Goal: Transaction & Acquisition: Purchase product/service

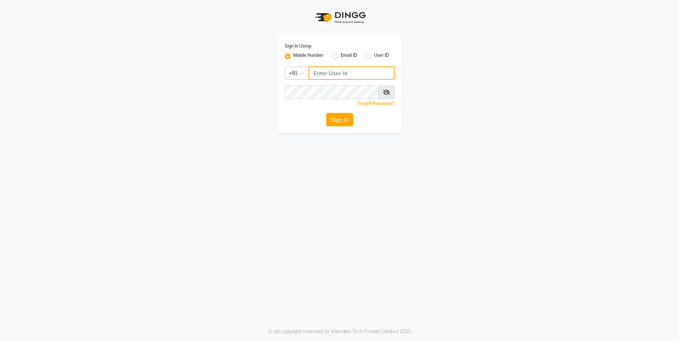
click at [359, 69] on input "Username" at bounding box center [352, 72] width 86 height 13
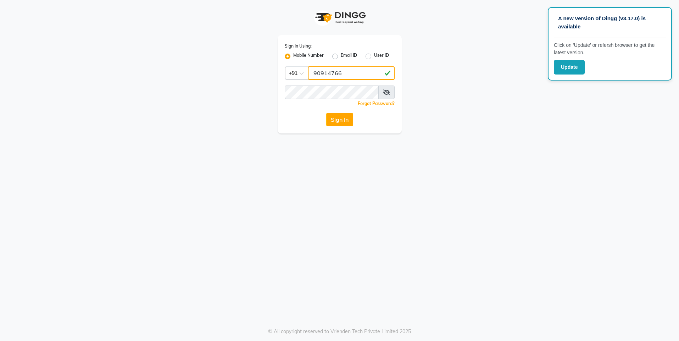
click at [334, 73] on input "90914766" at bounding box center [352, 72] width 86 height 13
click at [314, 81] on div "Sign In Using: Mobile Number Email ID User ID Country Code × [PHONE_NUMBER] Rem…" at bounding box center [340, 84] width 124 height 98
drag, startPoint x: 314, startPoint y: 73, endPoint x: 344, endPoint y: 73, distance: 30.2
click at [344, 73] on input "90914766" at bounding box center [352, 72] width 86 height 13
click at [331, 119] on button "Sign In" at bounding box center [339, 119] width 27 height 13
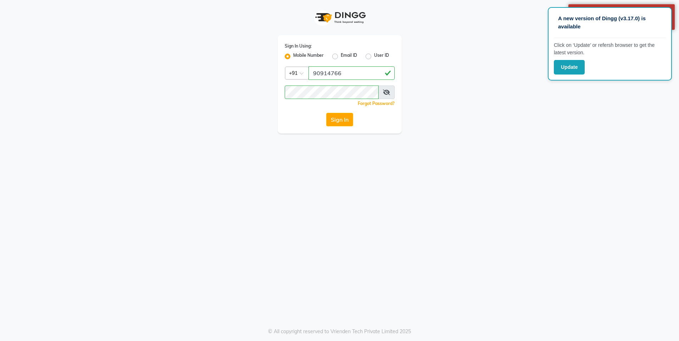
click at [335, 118] on button "Sign In" at bounding box center [339, 119] width 27 height 13
click at [326, 73] on input "90914766" at bounding box center [352, 72] width 86 height 13
drag, startPoint x: 326, startPoint y: 73, endPoint x: 319, endPoint y: 84, distance: 13.1
click at [326, 74] on input "90914766" at bounding box center [352, 72] width 86 height 13
drag, startPoint x: 326, startPoint y: 73, endPoint x: 333, endPoint y: 102, distance: 29.8
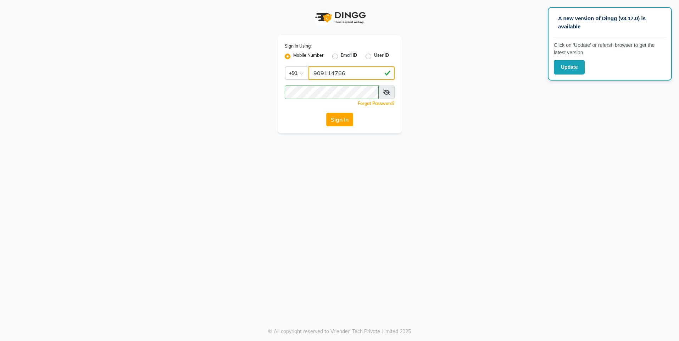
click at [326, 74] on input "909114766" at bounding box center [352, 72] width 86 height 13
click at [386, 90] on icon at bounding box center [386, 92] width 7 height 6
click at [337, 115] on button "Sign In" at bounding box center [339, 119] width 27 height 13
click at [337, 119] on button "Sign In" at bounding box center [339, 119] width 27 height 13
click at [340, 119] on button "Sign In" at bounding box center [339, 119] width 27 height 13
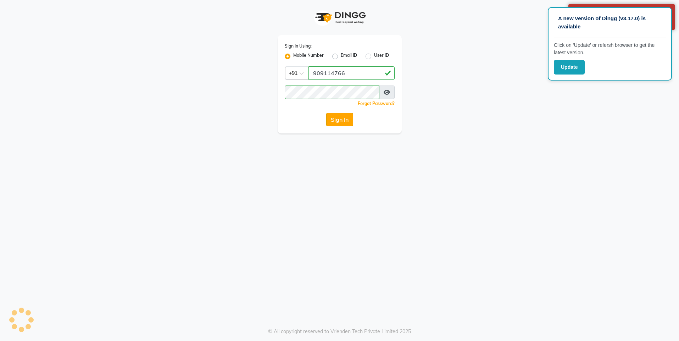
click at [340, 122] on button "Sign In" at bounding box center [339, 119] width 27 height 13
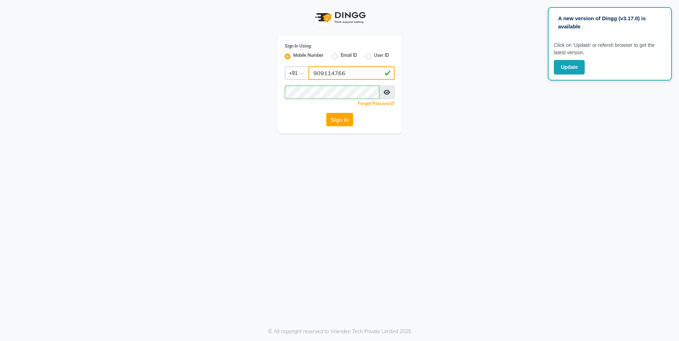
click at [326, 73] on input "909114766" at bounding box center [352, 72] width 86 height 13
type input "9099114766"
click at [341, 120] on button "Sign In" at bounding box center [339, 119] width 27 height 13
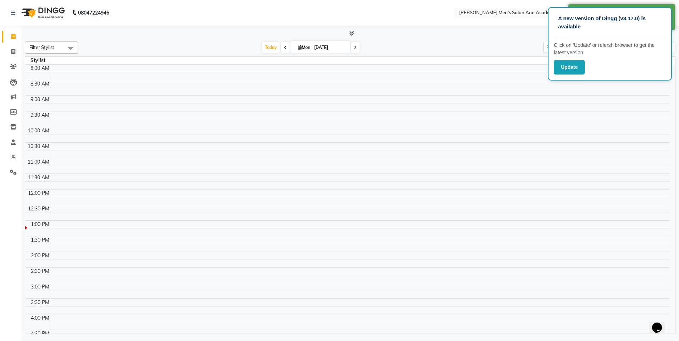
select select "en"
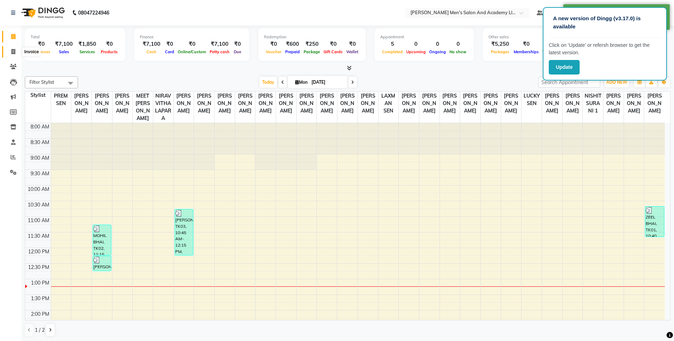
click at [11, 51] on icon at bounding box center [13, 51] width 4 height 5
select select "6752"
select select "service"
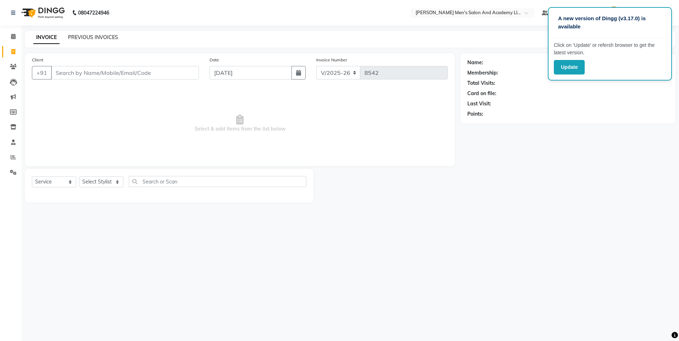
click at [100, 39] on link "PREVIOUS INVOICES" at bounding box center [93, 37] width 50 height 6
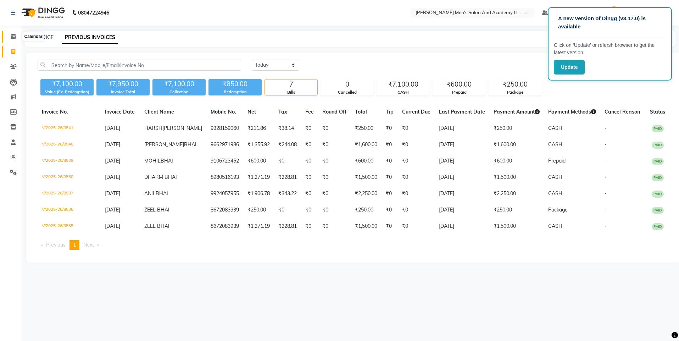
click at [13, 34] on icon at bounding box center [13, 36] width 5 height 5
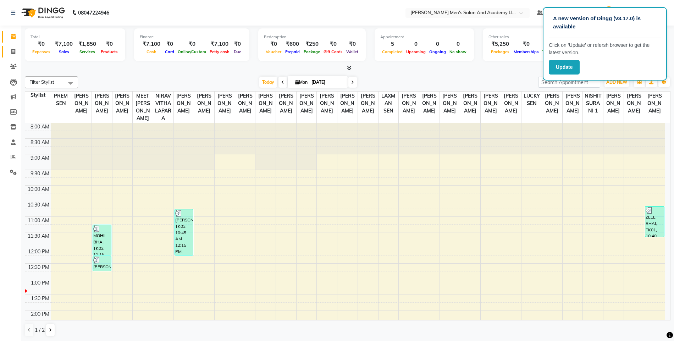
click at [11, 51] on span at bounding box center [13, 52] width 12 height 8
select select "service"
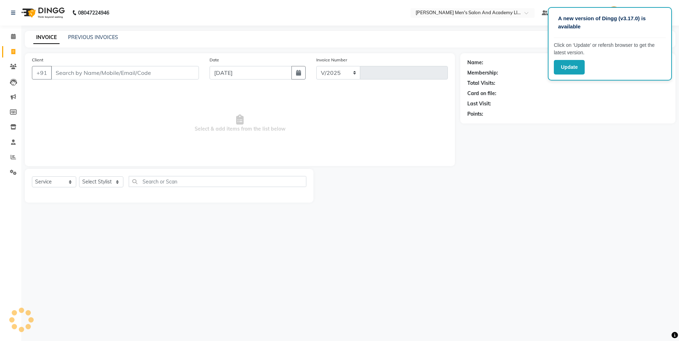
select select "6752"
type input "8542"
click at [96, 72] on input "Client" at bounding box center [125, 72] width 148 height 13
click at [64, 72] on input "9825018088" at bounding box center [107, 72] width 112 height 13
type input "9824018088"
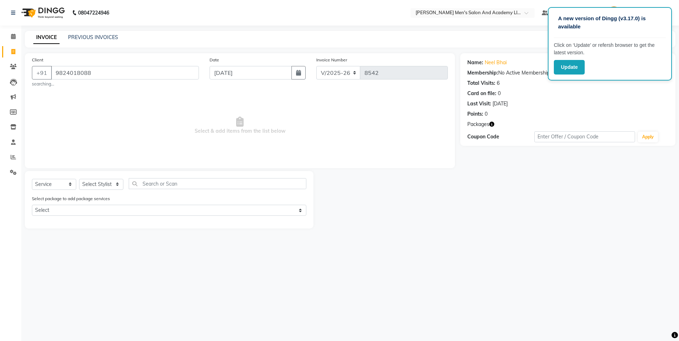
click at [114, 132] on span "Select & add items from the list below" at bounding box center [240, 125] width 416 height 71
click at [95, 183] on select "Select Stylist AADITYA SOLANKI ABHAY PARMAR AJAY SEN ANKUSH SEN ASHISH VAGHELA …" at bounding box center [101, 184] width 44 height 11
select select "68653"
click at [79, 179] on select "Select Stylist AADITYA SOLANKI ABHAY PARMAR AJAY SEN ANKUSH SEN ASHISH VAGHELA …" at bounding box center [101, 184] width 44 height 11
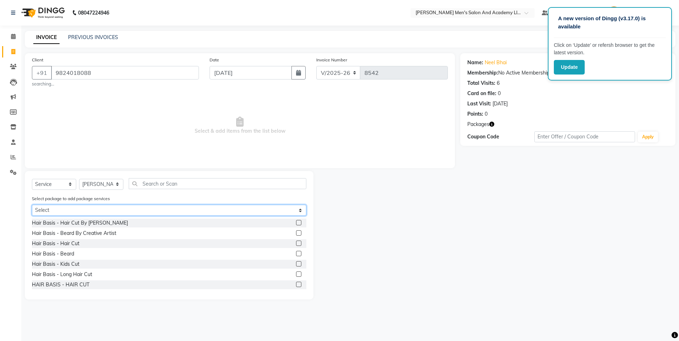
click at [54, 212] on select "Select AVENGERS COMBO PACKAGE" at bounding box center [169, 210] width 275 height 11
select select "1: Object"
click at [32, 205] on select "Select AVENGERS COMBO PACKAGE" at bounding box center [169, 210] width 275 height 11
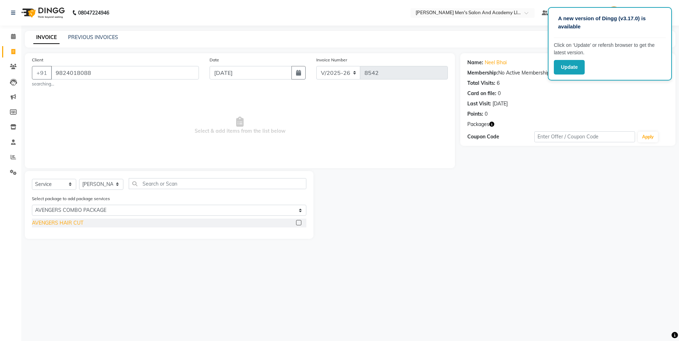
click at [68, 220] on div "AVENGERS HAIR CUT" at bounding box center [57, 222] width 51 height 7
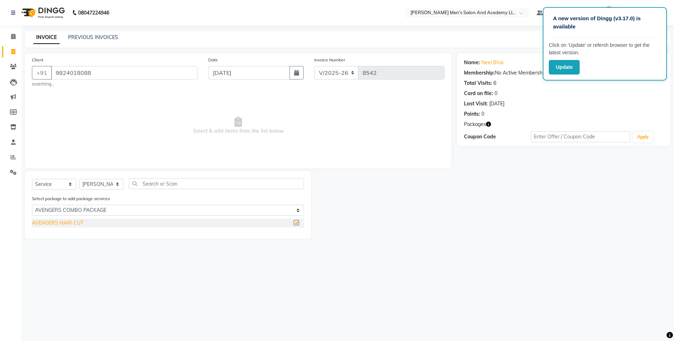
checkbox input "false"
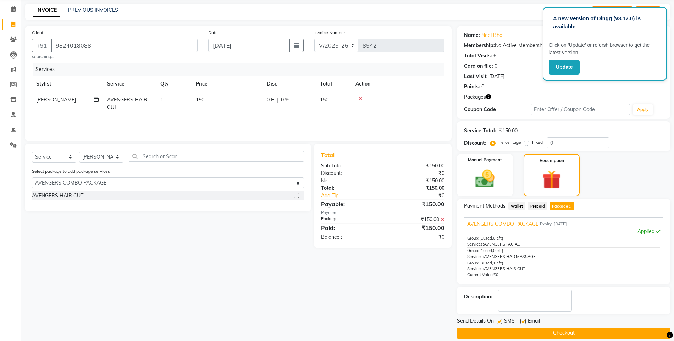
scroll to position [35, 0]
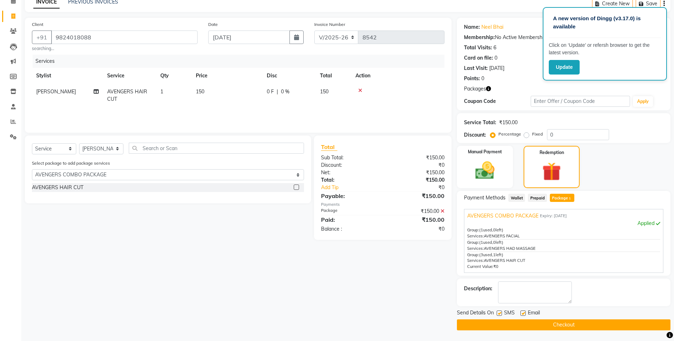
click at [522, 312] on label at bounding box center [522, 312] width 5 height 5
click at [522, 312] on input "checkbox" at bounding box center [522, 313] width 5 height 5
checkbox input "false"
click at [500, 314] on label at bounding box center [499, 312] width 5 height 5
click at [500, 314] on input "checkbox" at bounding box center [499, 313] width 5 height 5
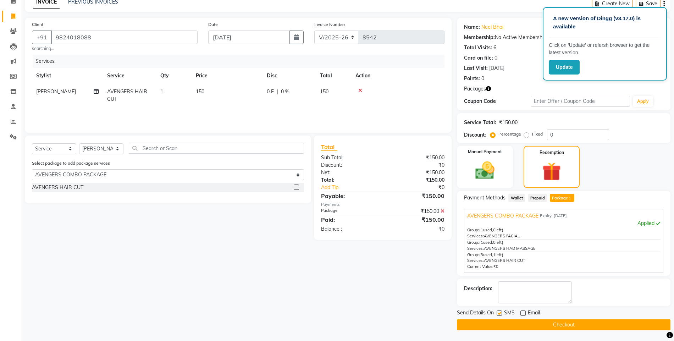
checkbox input "false"
click at [556, 328] on button "Checkout" at bounding box center [564, 324] width 214 height 11
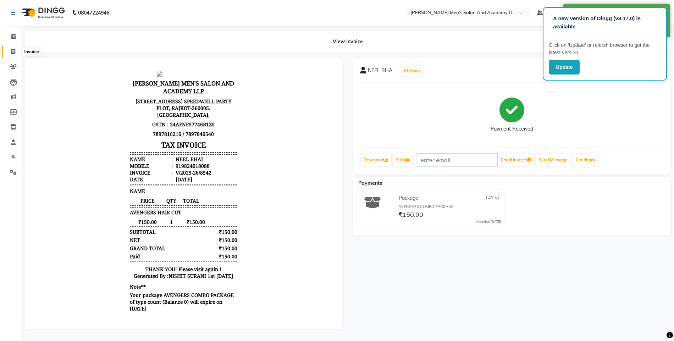
click at [16, 52] on span at bounding box center [13, 52] width 12 height 8
select select "service"
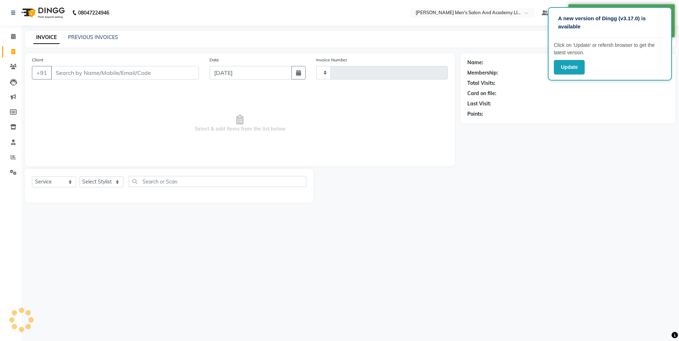
type input "8543"
select select "6752"
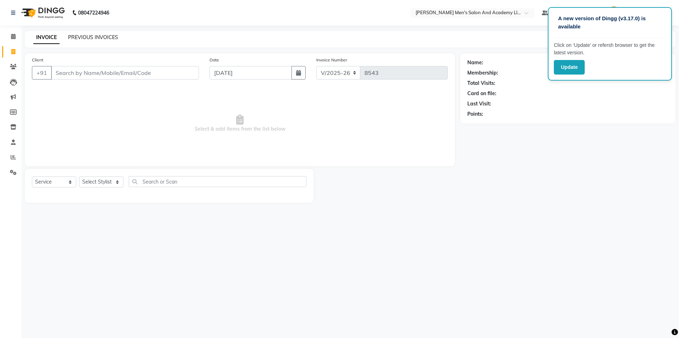
click at [77, 39] on link "PREVIOUS INVOICES" at bounding box center [93, 37] width 50 height 6
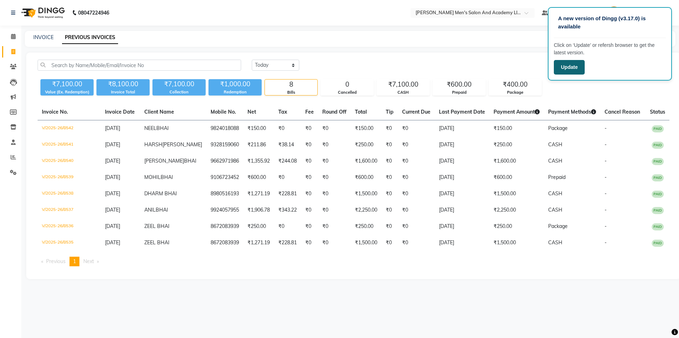
click at [570, 68] on button "Update" at bounding box center [569, 67] width 31 height 15
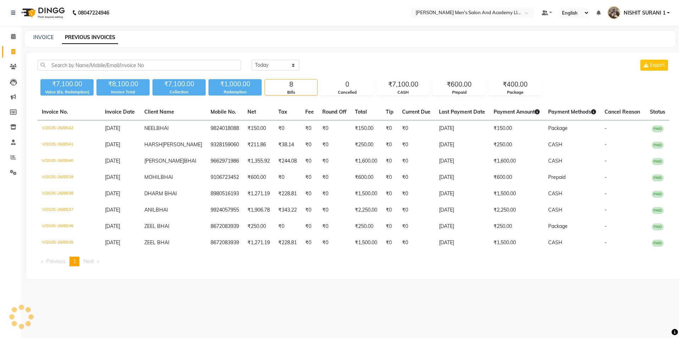
select select "en"
click at [49, 36] on link "INVOICE" at bounding box center [43, 37] width 20 height 6
select select "service"
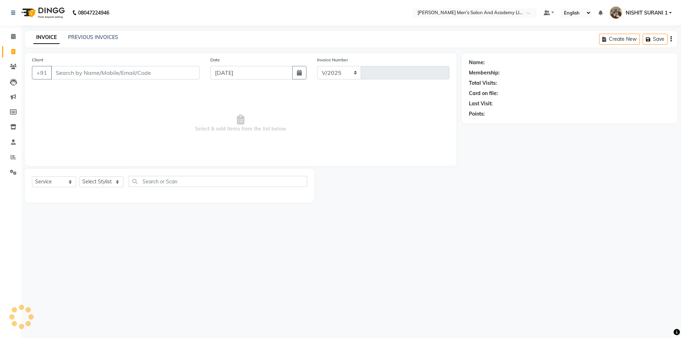
select select "6752"
type input "8543"
click at [88, 35] on link "PREVIOUS INVOICES" at bounding box center [93, 37] width 50 height 6
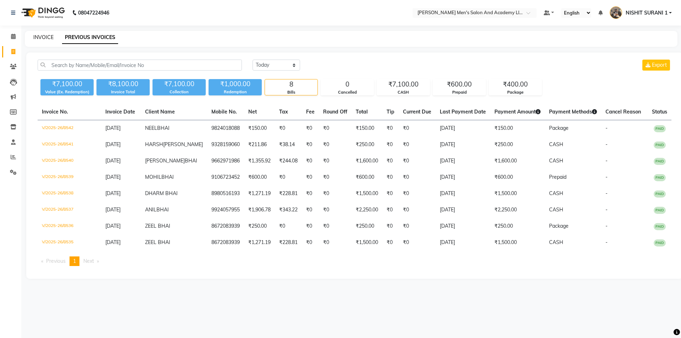
click at [42, 39] on link "INVOICE" at bounding box center [43, 37] width 20 height 6
select select "6752"
select select "service"
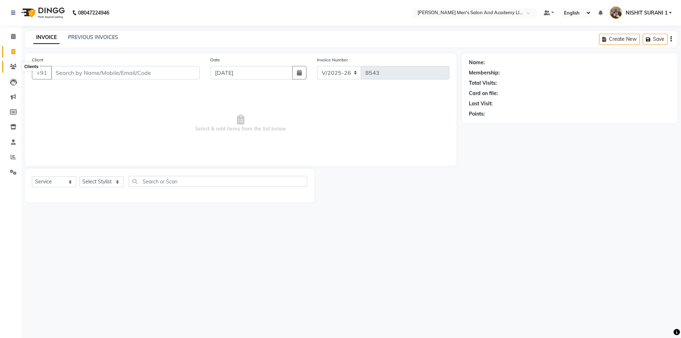
click at [10, 70] on span at bounding box center [13, 67] width 12 height 8
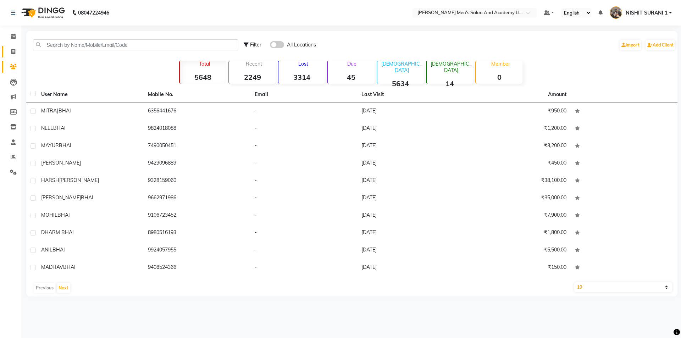
click at [5, 49] on link "Invoice" at bounding box center [10, 52] width 17 height 12
select select "service"
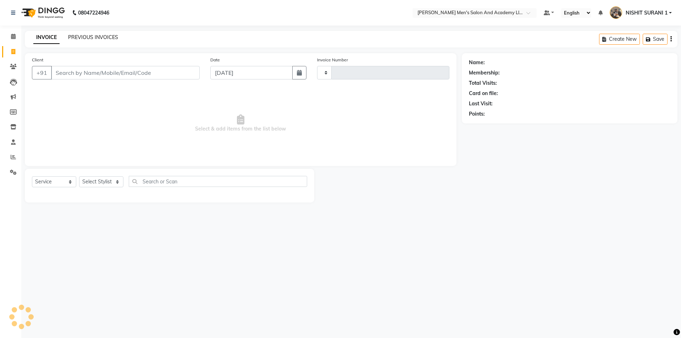
click at [81, 36] on link "PREVIOUS INVOICES" at bounding box center [93, 37] width 50 height 6
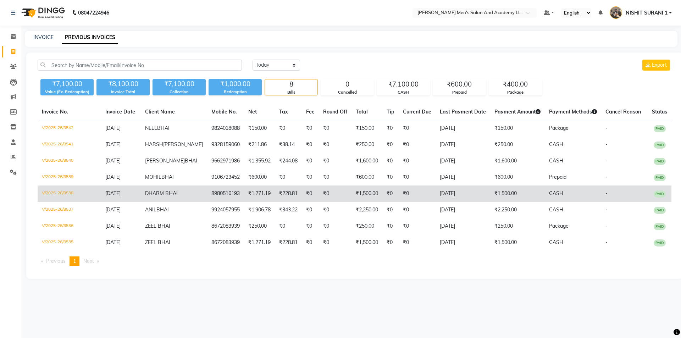
click at [207, 202] on td "8980516193" at bounding box center [225, 193] width 37 height 16
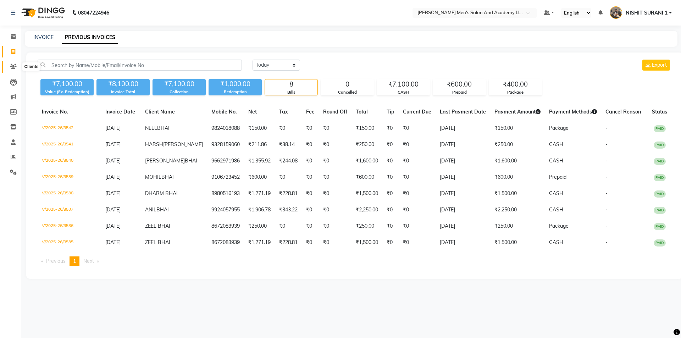
click at [14, 68] on icon at bounding box center [13, 66] width 7 height 5
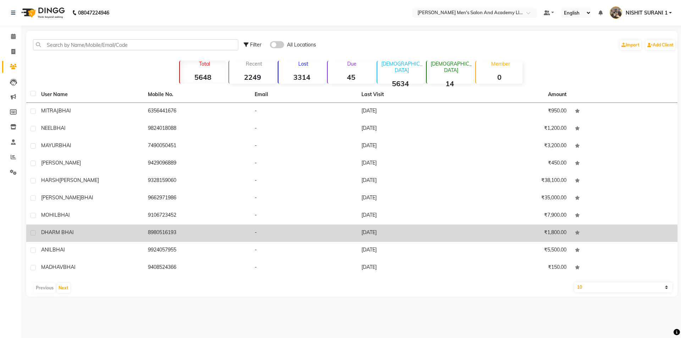
click at [121, 230] on div "DHARM BHAI" at bounding box center [90, 232] width 98 height 7
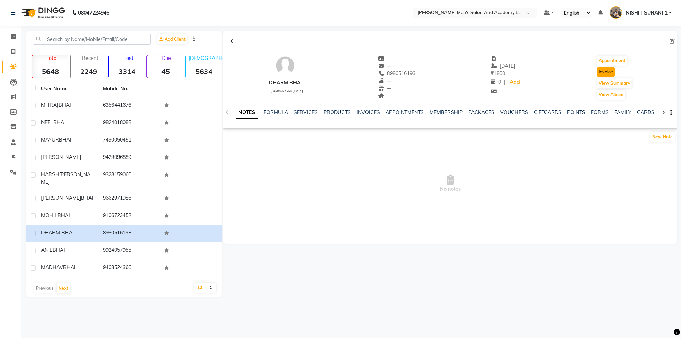
click at [607, 73] on button "Invoice" at bounding box center [606, 72] width 18 height 10
select select "service"
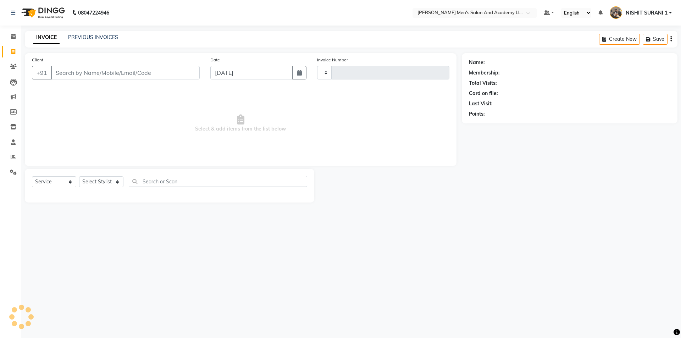
type input "8543"
select select "6752"
type input "8980516193"
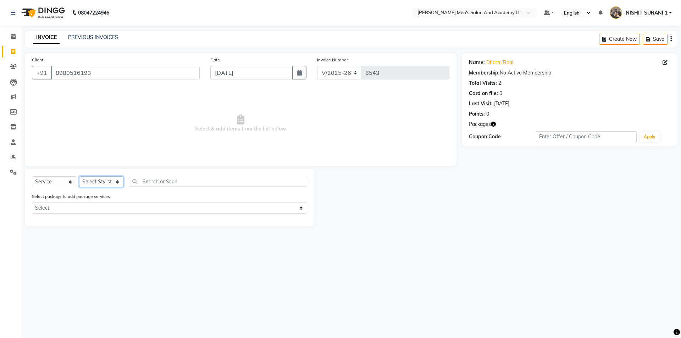
click at [98, 185] on select "Select Stylist AADITYA SOLANKI ABHAY PARMAR AJAY SEN ANKUSH SEN ASHISH VAGHELA …" at bounding box center [101, 181] width 44 height 11
select select "90387"
click at [79, 176] on select "Select Stylist AADITYA SOLANKI ABHAY PARMAR AJAY SEN ANKUSH SEN ASHISH VAGHELA …" at bounding box center [101, 181] width 44 height 11
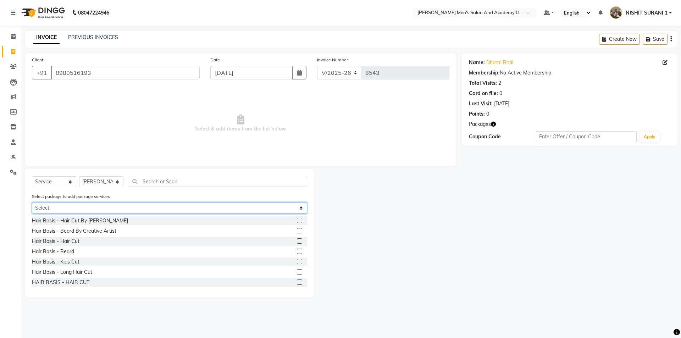
click at [70, 206] on select "Select MAVDI DEAR PACKAGE ( 6 HAIR CUT / 6 BEARD)" at bounding box center [169, 208] width 275 height 11
select select "1: Object"
click at [32, 203] on select "Select MAVDI DEAR PACKAGE ( 6 HAIR CUT / 6 BEARD)" at bounding box center [169, 208] width 275 height 11
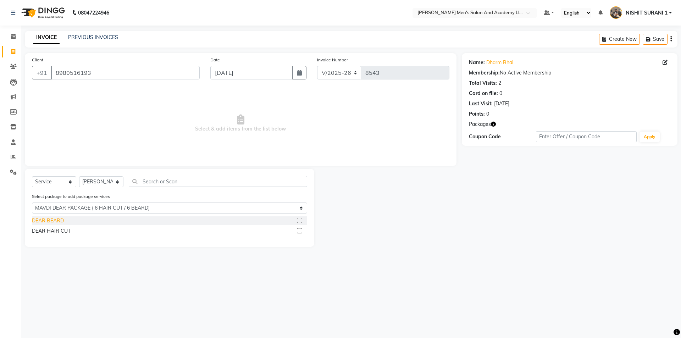
click at [52, 220] on div "DEAR BEARD" at bounding box center [48, 220] width 32 height 7
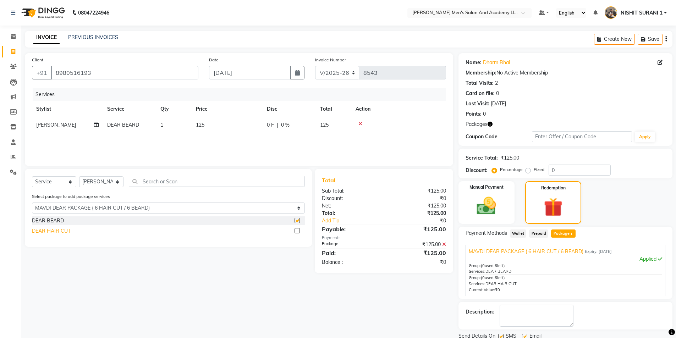
checkbox input "false"
click at [54, 228] on div "DEAR HAIR CUT" at bounding box center [51, 230] width 39 height 7
checkbox input "false"
click at [102, 180] on select "Select Stylist AADITYA SOLANKI ABHAY PARMAR AJAY SEN ANKUSH SEN ASHISH VAGHELA …" at bounding box center [101, 181] width 44 height 11
select select "90307"
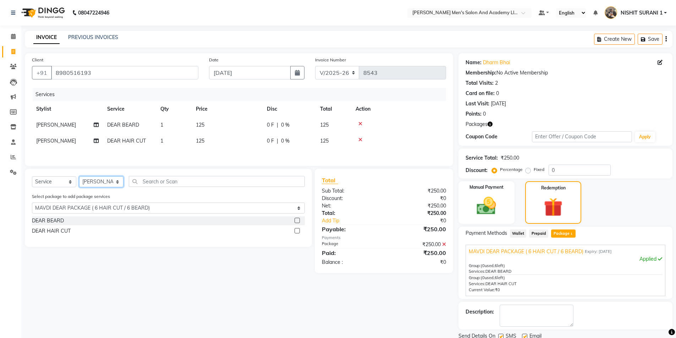
click at [79, 177] on select "Select Stylist AADITYA SOLANKI ABHAY PARMAR AJAY SEN ANKUSH SEN ASHISH VAGHELA …" at bounding box center [101, 181] width 44 height 11
click at [54, 222] on div "DEAR BEARD" at bounding box center [48, 220] width 32 height 7
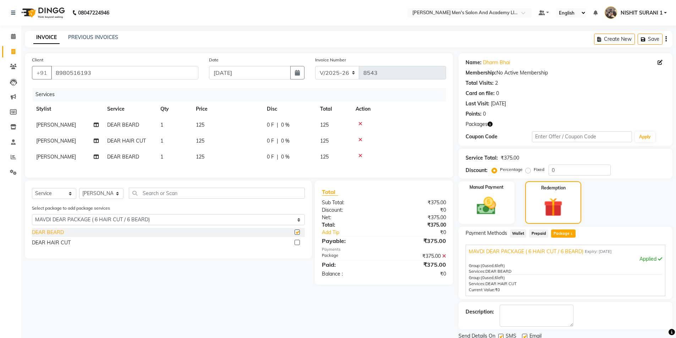
checkbox input "false"
click at [55, 246] on div "DEAR HAIR CUT" at bounding box center [51, 242] width 39 height 7
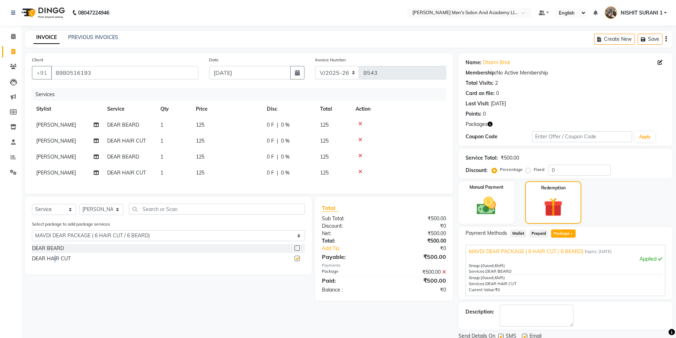
checkbox input "false"
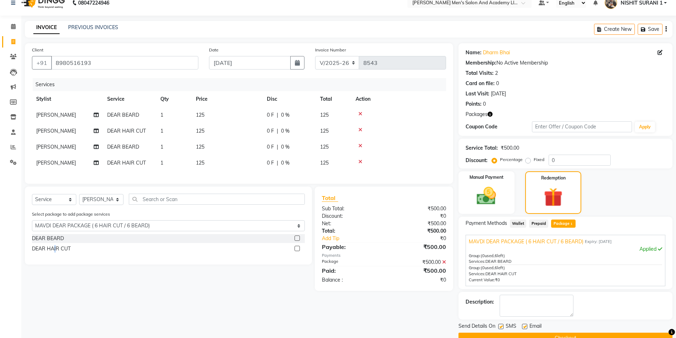
scroll to position [26, 0]
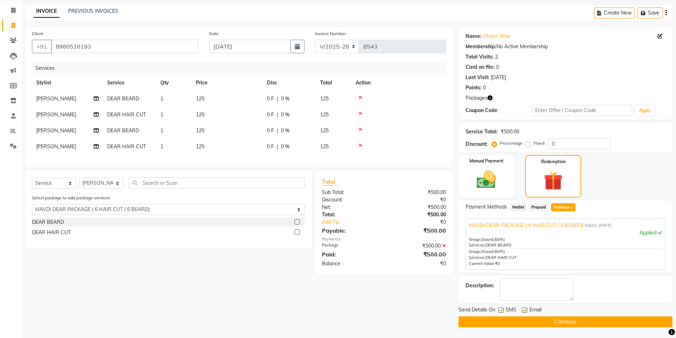
click at [523, 311] on label at bounding box center [524, 309] width 5 height 5
click at [523, 311] on input "checkbox" at bounding box center [524, 310] width 5 height 5
checkbox input "false"
click at [498, 309] on label at bounding box center [500, 309] width 5 height 5
click at [498, 309] on input "checkbox" at bounding box center [500, 310] width 5 height 5
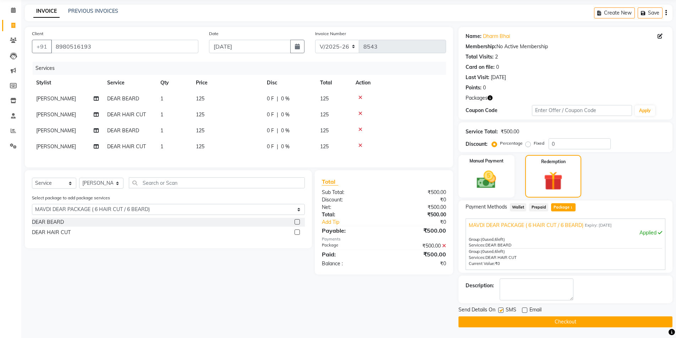
checkbox input "false"
click at [505, 322] on button "Checkout" at bounding box center [565, 321] width 214 height 11
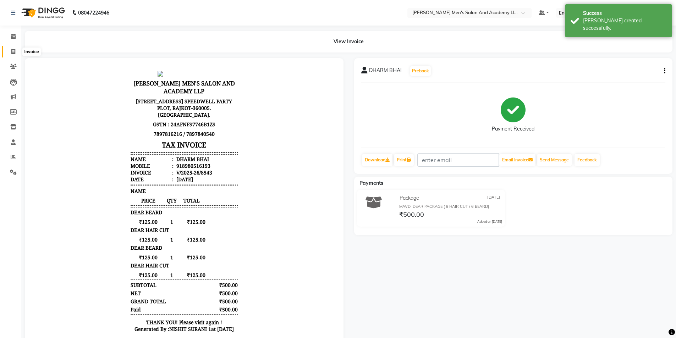
click at [18, 50] on span at bounding box center [13, 52] width 12 height 8
select select "service"
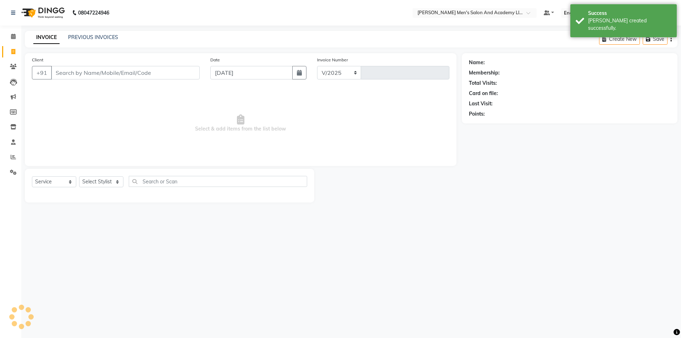
select select "6752"
type input "8544"
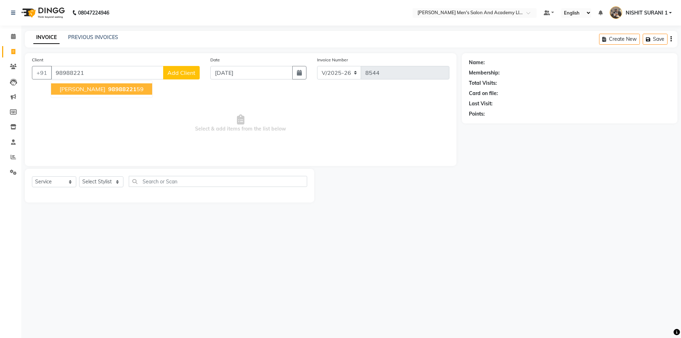
click at [109, 84] on button "VIMAL BHAI 98988221 59" at bounding box center [101, 88] width 101 height 11
type input "9898822159"
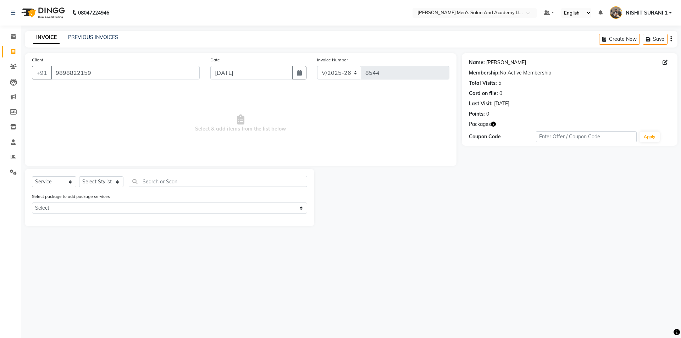
click at [497, 64] on link "Vimal Bhai" at bounding box center [506, 62] width 40 height 7
click at [10, 68] on span at bounding box center [13, 67] width 12 height 8
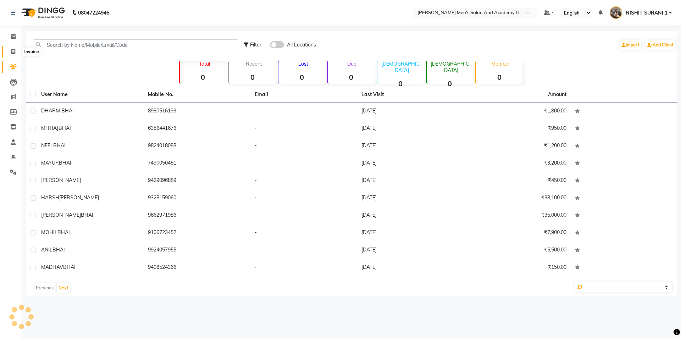
click at [10, 49] on span at bounding box center [13, 52] width 12 height 8
select select "service"
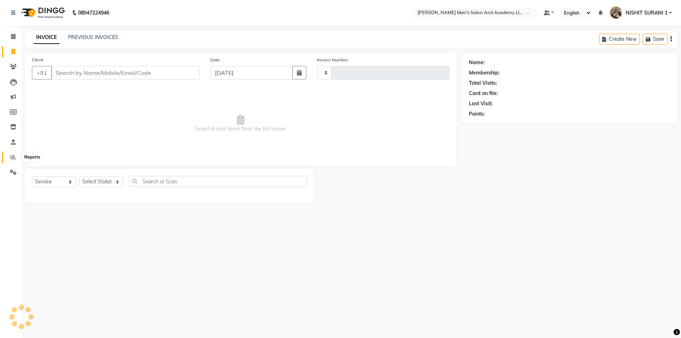
click at [12, 153] on span at bounding box center [13, 157] width 12 height 8
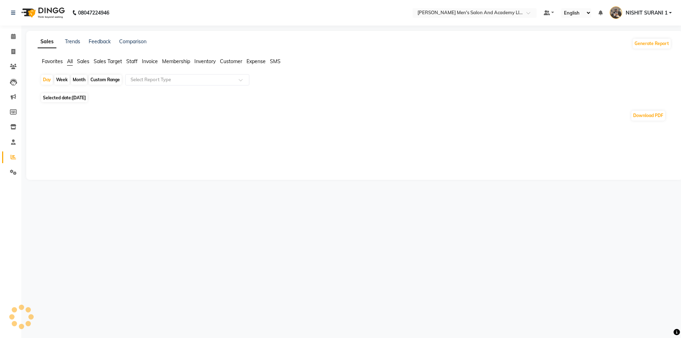
click at [86, 76] on div "Month" at bounding box center [79, 80] width 16 height 10
select select "9"
select select "2025"
click at [16, 54] on span at bounding box center [13, 52] width 12 height 8
select select "service"
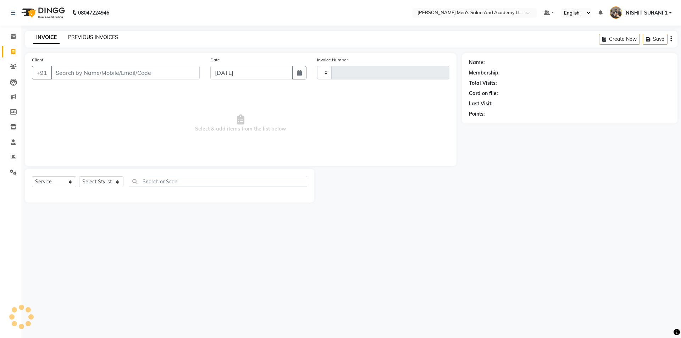
type input "8544"
select select "6752"
click at [74, 35] on link "PREVIOUS INVOICES" at bounding box center [93, 37] width 50 height 6
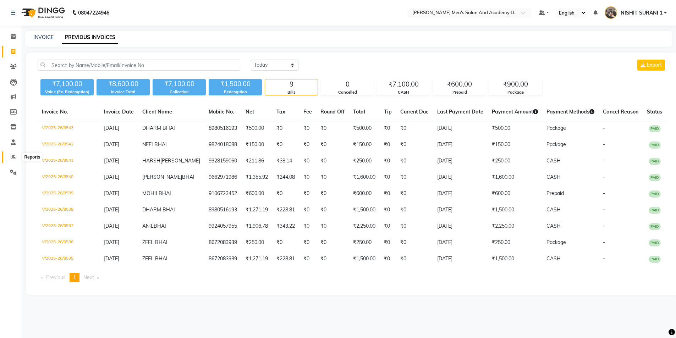
click at [14, 154] on icon at bounding box center [13, 156] width 5 height 5
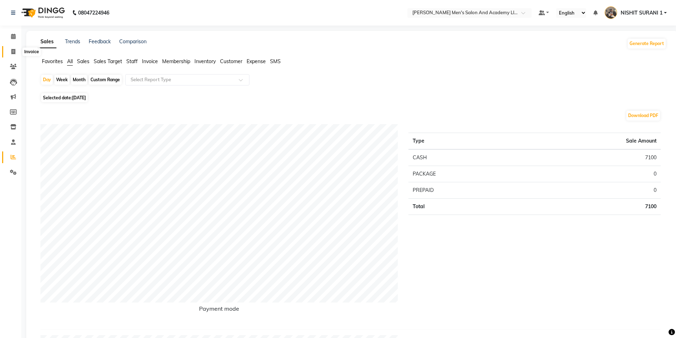
click at [12, 49] on icon at bounding box center [13, 51] width 4 height 5
select select "service"
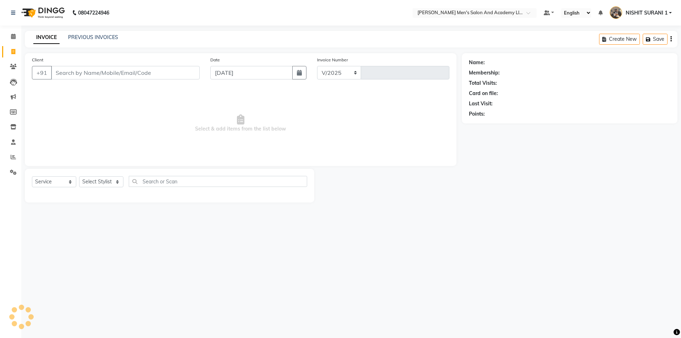
select select "6752"
type input "8544"
click at [76, 37] on link "PREVIOUS INVOICES" at bounding box center [93, 37] width 50 height 6
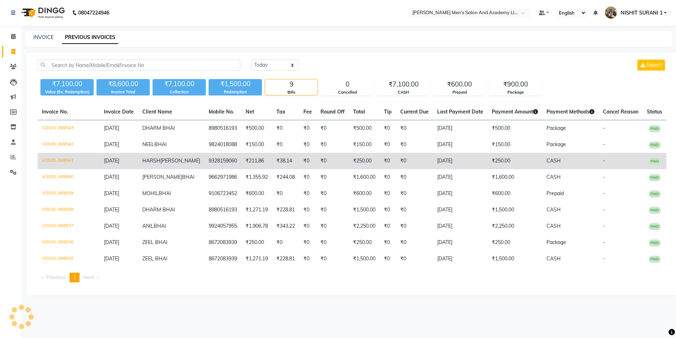
scroll to position [3, 0]
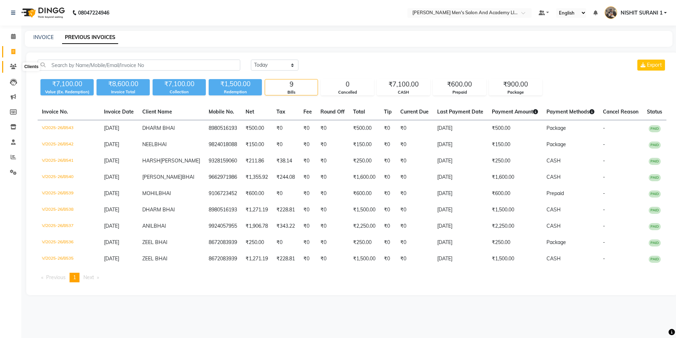
click at [15, 66] on icon at bounding box center [13, 66] width 7 height 5
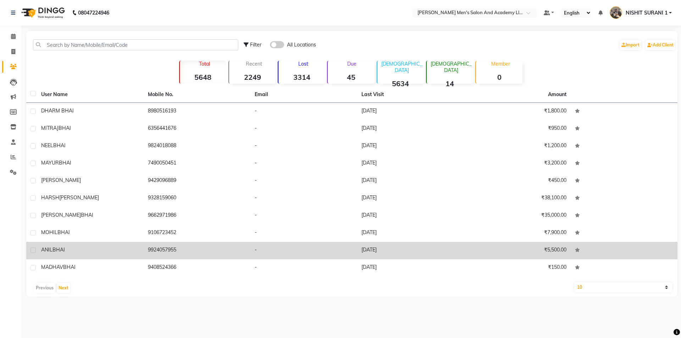
click at [112, 253] on td "ANIL BHAI" at bounding box center [90, 250] width 107 height 17
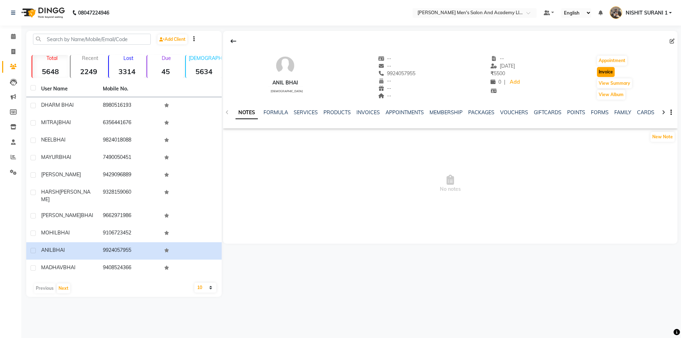
click at [605, 74] on button "Invoice" at bounding box center [606, 72] width 18 height 10
select select "service"
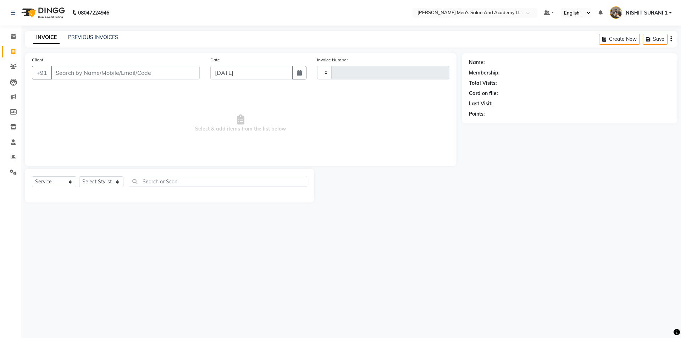
type input "8544"
select select "6752"
click at [93, 181] on select "Select Stylist" at bounding box center [101, 181] width 44 height 11
type input "9924057955"
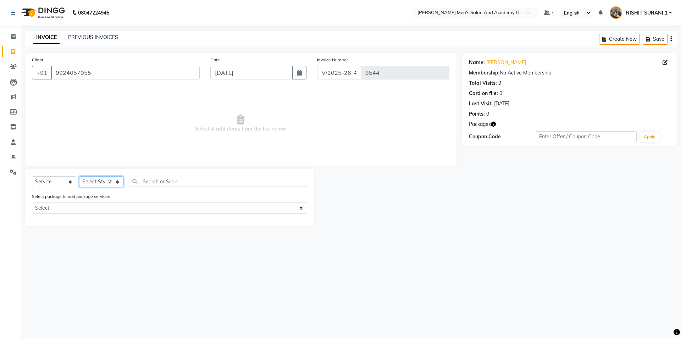
select select "90387"
click at [79, 176] on select "Select Stylist AADITYA SOLANKI ABHAY PARMAR AJAY SEN ANKUSH SEN ASHISH VAGHELA …" at bounding box center [101, 181] width 44 height 11
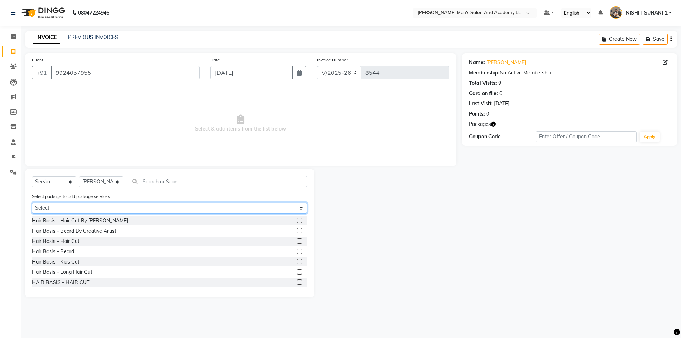
click at [67, 210] on select "Select AUGUST GENTLEMAN PACKAGE (2250) MAGIC PACKAGE" at bounding box center [169, 208] width 275 height 11
select select "1: Object"
click at [32, 203] on select "Select AUGUST GENTLEMAN PACKAGE (2250) MAGIC PACKAGE" at bounding box center [169, 208] width 275 height 11
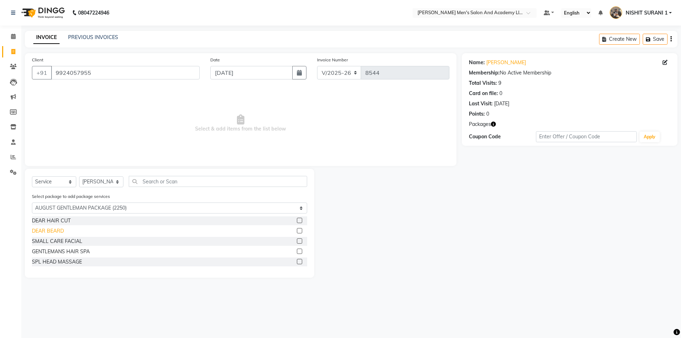
click at [56, 229] on div "DEAR BEARD" at bounding box center [48, 230] width 32 height 7
checkbox input "false"
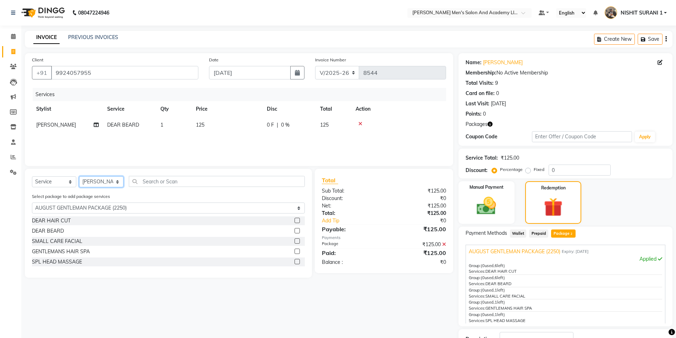
click at [92, 184] on select "Select Stylist AADITYA SOLANKI ABHAY PARMAR AJAY SEN ANKUSH SEN ASHISH VAGHELA …" at bounding box center [101, 181] width 44 height 11
select select "68653"
click at [79, 176] on select "Select Stylist AADITYA SOLANKI ABHAY PARMAR AJAY SEN ANKUSH SEN ASHISH VAGHELA …" at bounding box center [101, 181] width 44 height 11
click at [64, 217] on div "DEAR HAIR CUT" at bounding box center [168, 220] width 273 height 9
click at [63, 219] on div "DEAR HAIR CUT" at bounding box center [51, 220] width 39 height 7
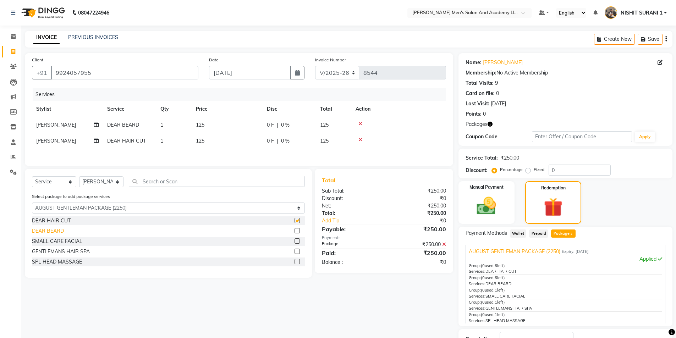
checkbox input "false"
click at [58, 234] on div "DEAR BEARD" at bounding box center [48, 230] width 32 height 7
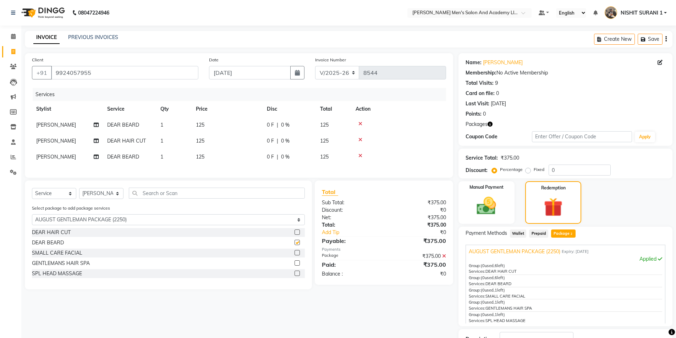
checkbox input "false"
drag, startPoint x: 96, startPoint y: 202, endPoint x: 90, endPoint y: 187, distance: 16.6
click at [90, 187] on div "Select Service Product Membership Package Voucher Prepaid Gift Card Select Styl…" at bounding box center [168, 235] width 287 height 109
select select "87893"
click at [79, 193] on select "Select Stylist AADITYA SOLANKI ABHAY PARMAR AJAY SEN ANKUSH SEN ASHISH VAGHELA …" at bounding box center [101, 193] width 44 height 11
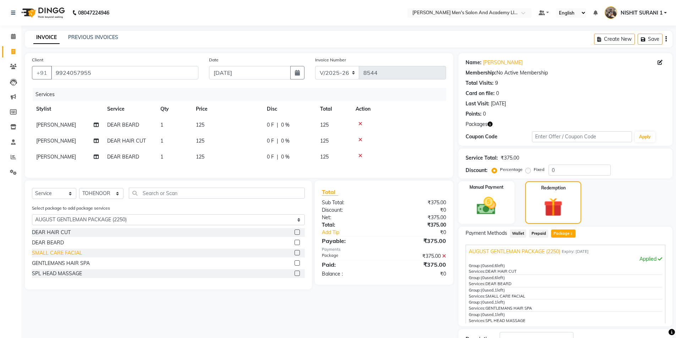
click at [67, 257] on div "SMALL CARE FACIAL" at bounding box center [57, 252] width 50 height 7
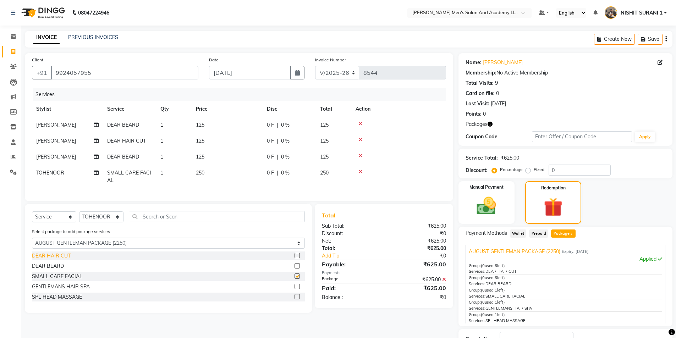
checkbox input "false"
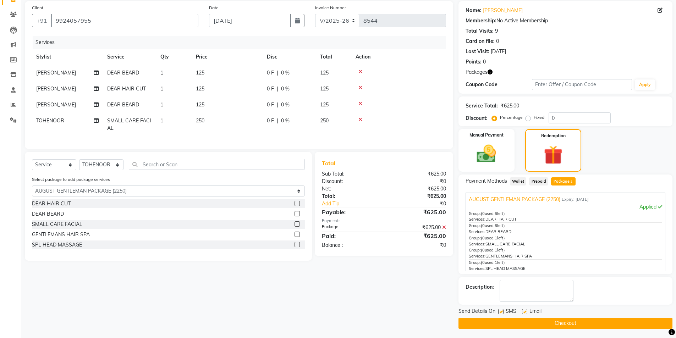
scroll to position [54, 0]
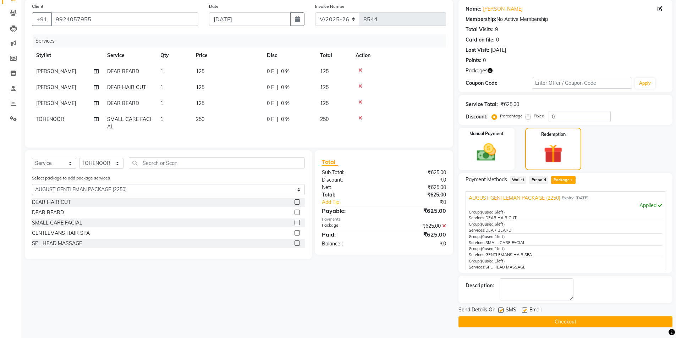
click at [523, 311] on label at bounding box center [524, 309] width 5 height 5
click at [523, 311] on input "checkbox" at bounding box center [524, 310] width 5 height 5
checkbox input "false"
click at [502, 311] on label at bounding box center [500, 309] width 5 height 5
click at [502, 311] on input "checkbox" at bounding box center [500, 310] width 5 height 5
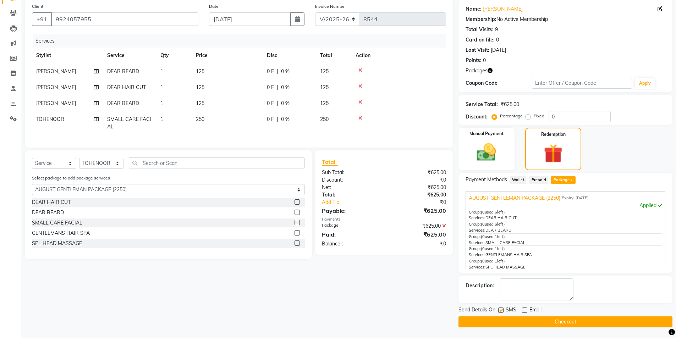
checkbox input "false"
click at [500, 322] on button "Checkout" at bounding box center [565, 321] width 214 height 11
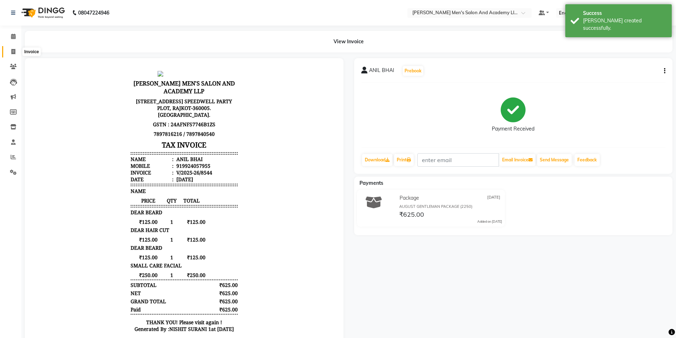
click at [17, 51] on span at bounding box center [13, 52] width 12 height 8
select select "service"
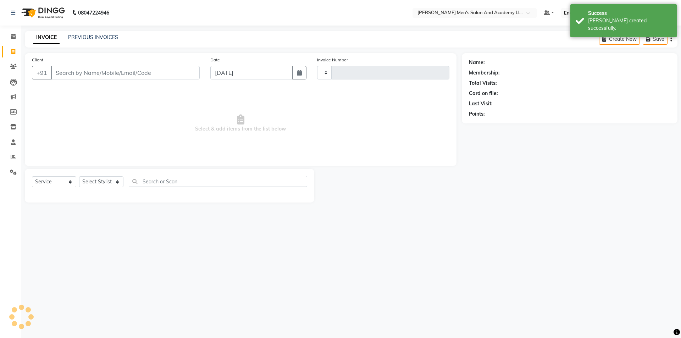
type input "8545"
select select "6752"
drag, startPoint x: 63, startPoint y: 43, endPoint x: 73, endPoint y: 41, distance: 10.1
click at [64, 43] on div "INVOICE PREVIOUS INVOICES Create New Save" at bounding box center [351, 39] width 653 height 17
click at [82, 41] on div "INVOICE PREVIOUS INVOICES" at bounding box center [76, 38] width 102 height 8
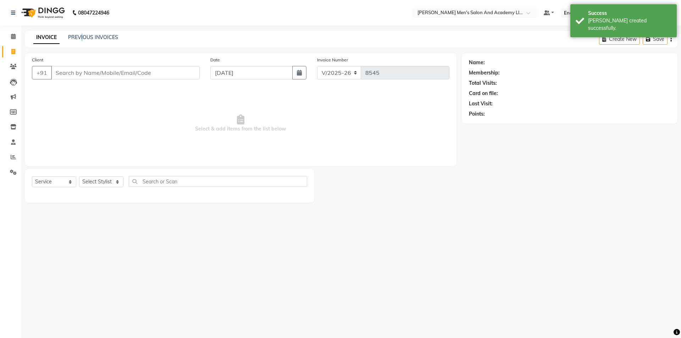
click at [83, 41] on div "INVOICE PREVIOUS INVOICES" at bounding box center [76, 38] width 102 height 8
click at [96, 35] on div "PREVIOUS INVOICES" at bounding box center [93, 37] width 50 height 7
click at [97, 35] on link "PREVIOUS INVOICES" at bounding box center [93, 37] width 50 height 6
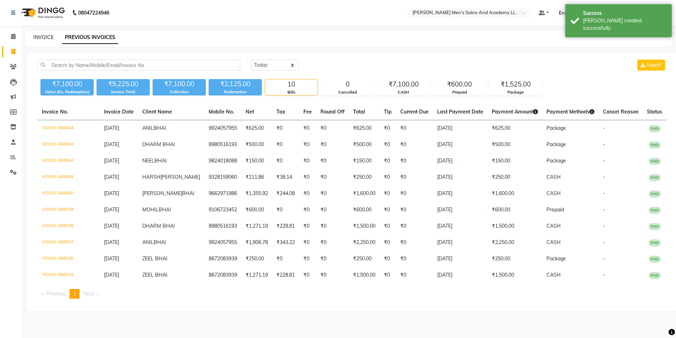
click at [44, 37] on link "INVOICE" at bounding box center [43, 37] width 20 height 6
select select "service"
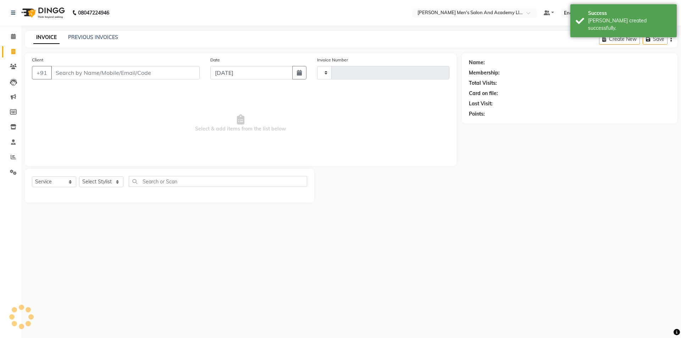
type input "8545"
select select "6752"
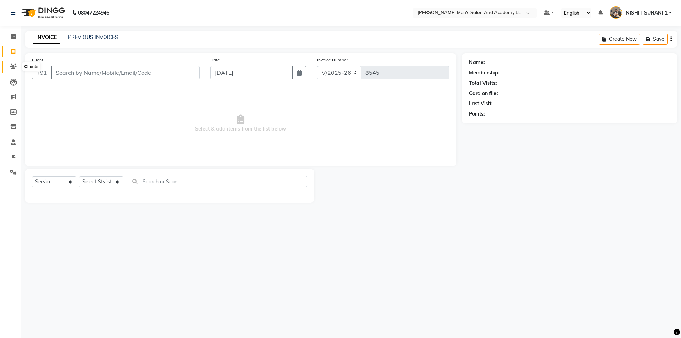
click at [10, 65] on icon at bounding box center [13, 66] width 7 height 5
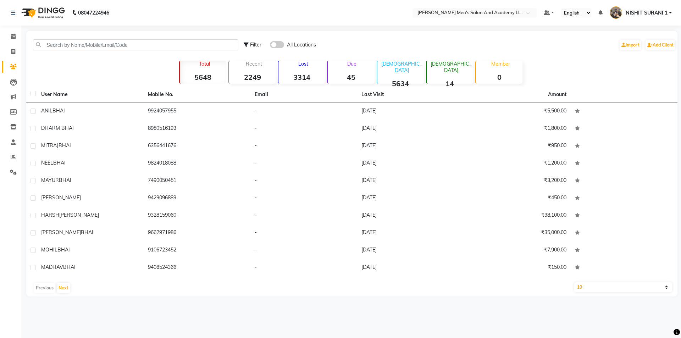
click at [13, 45] on li "Invoice" at bounding box center [10, 51] width 21 height 15
click at [13, 56] on link "Invoice" at bounding box center [10, 52] width 17 height 12
select select "service"
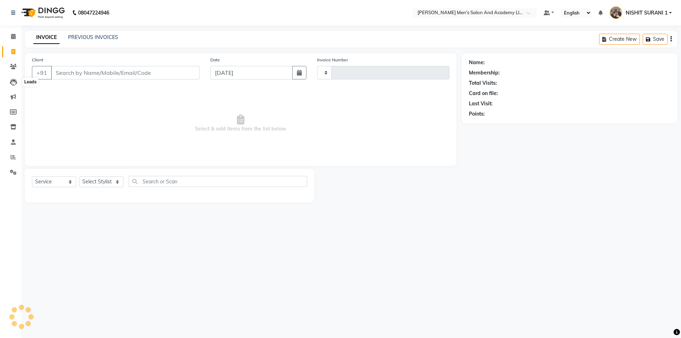
type input "8545"
select select "6752"
click at [15, 137] on link "Staff" at bounding box center [10, 143] width 17 height 12
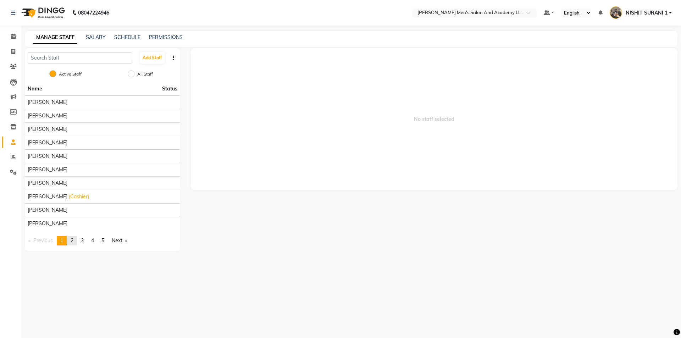
click at [73, 240] on span "2" at bounding box center [72, 240] width 3 height 6
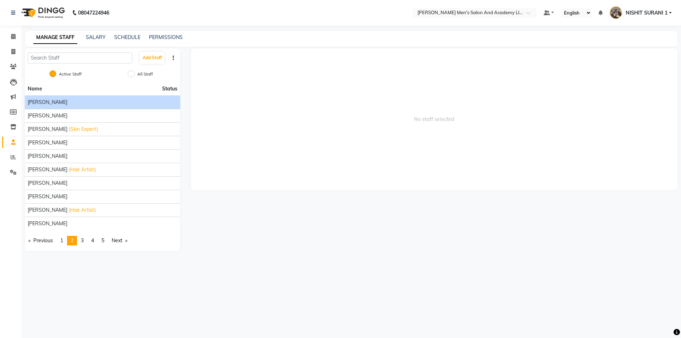
click at [101, 100] on div "[PERSON_NAME]" at bounding box center [103, 102] width 150 height 7
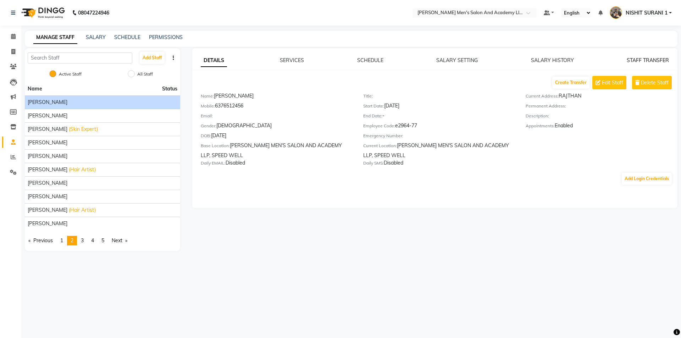
click at [662, 61] on link "STAFF TRANSFER" at bounding box center [648, 60] width 42 height 6
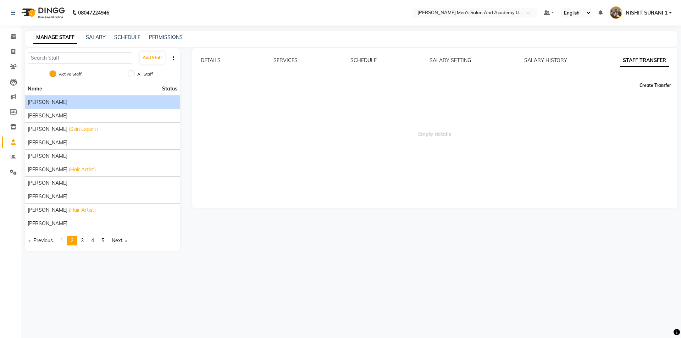
click at [647, 83] on button "Create Transfer" at bounding box center [655, 85] width 37 height 12
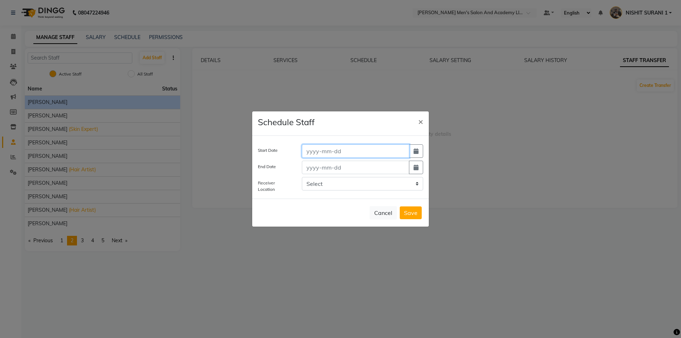
click at [324, 151] on input at bounding box center [355, 150] width 107 height 13
type input "[DATE]"
click at [421, 162] on button "button" at bounding box center [416, 167] width 14 height 13
select select "9"
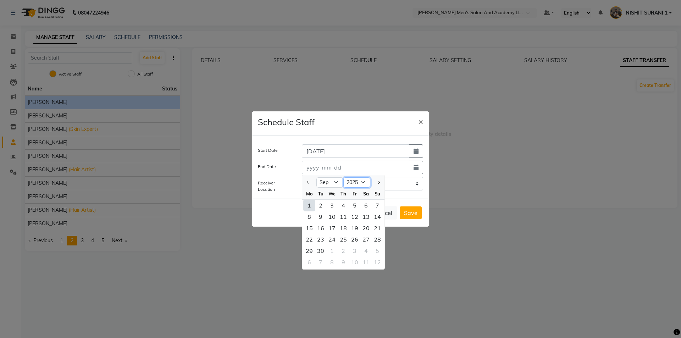
click at [360, 184] on select "2015 2016 2017 2018 2019 2020 2021 2022 2023 2024 2025 2026 2027 2028 2029 2030…" at bounding box center [356, 182] width 27 height 11
select select "2026"
click at [343, 177] on select "2015 2016 2017 2018 2019 2020 2021 2022 2023 2024 2025 2026 2027 2028 2029 2030…" at bounding box center [356, 182] width 27 height 11
click at [409, 213] on button "Save" at bounding box center [411, 212] width 22 height 13
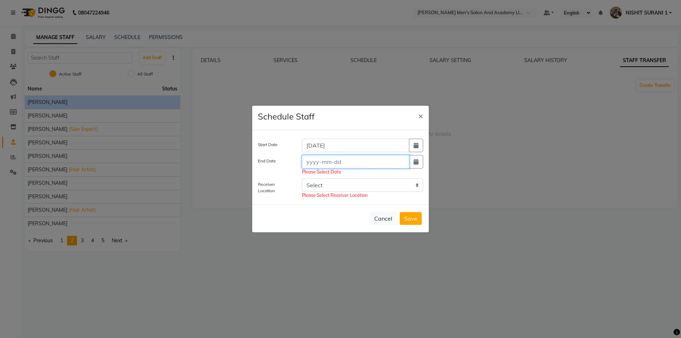
click at [337, 165] on input at bounding box center [355, 161] width 107 height 13
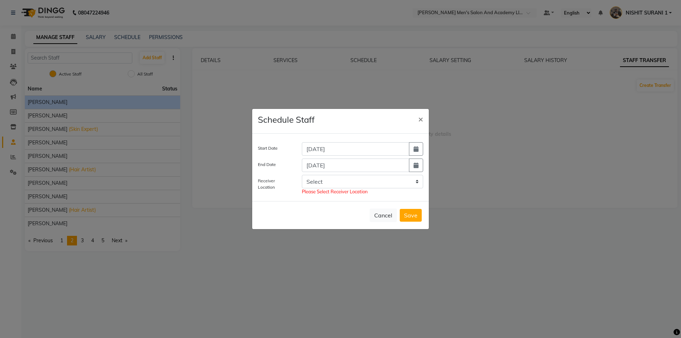
type input "01-09-2026"
click at [322, 190] on span "Please Select Receiver Location" at bounding box center [362, 191] width 121 height 7
click at [320, 185] on select "Select SANDY MEN'S SALON AND ACADEMY LLP, Mavdi Main Road Sandy Men's Salon Hea…" at bounding box center [362, 181] width 121 height 13
select select "3657"
click at [302, 177] on select "Select SANDY MEN'S SALON AND ACADEMY LLP, Mavdi Main Road Sandy Men's Salon Hea…" at bounding box center [362, 181] width 121 height 13
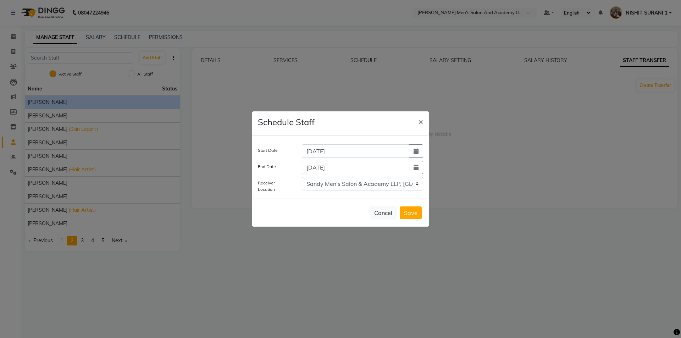
click at [405, 211] on button "Save" at bounding box center [411, 212] width 22 height 13
select select
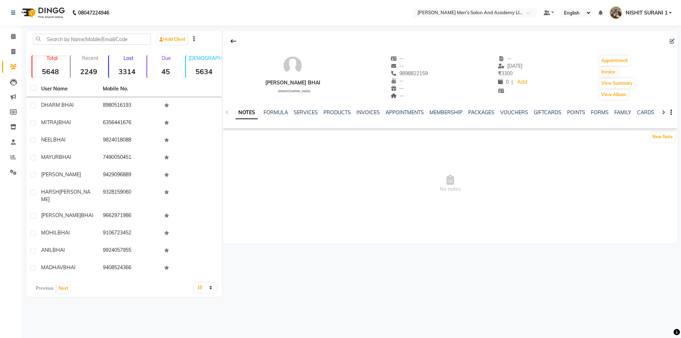
click at [310, 107] on div "NOTES FORMULA SERVICES PRODUCTS INVOICES APPOINTMENTS MEMBERSHIP PACKAGES VOUCH…" at bounding box center [450, 112] width 454 height 24
click at [311, 110] on link "SERVICES" at bounding box center [306, 112] width 24 height 6
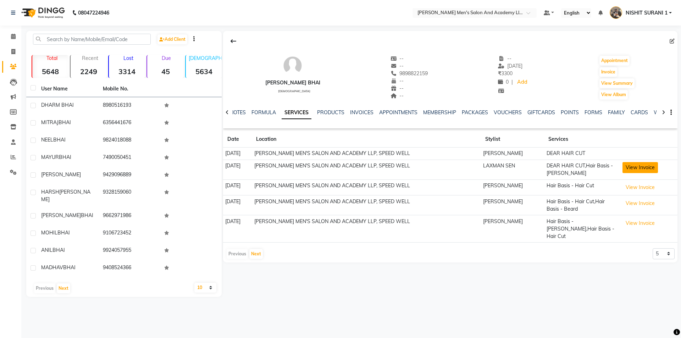
click at [652, 168] on button "View Invoice" at bounding box center [639, 167] width 35 height 11
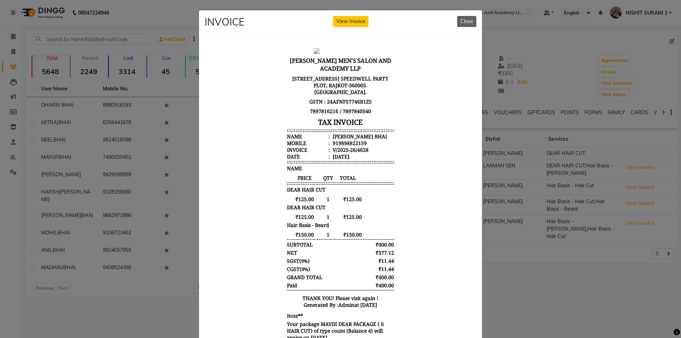
click at [457, 23] on button "Close" at bounding box center [466, 21] width 19 height 11
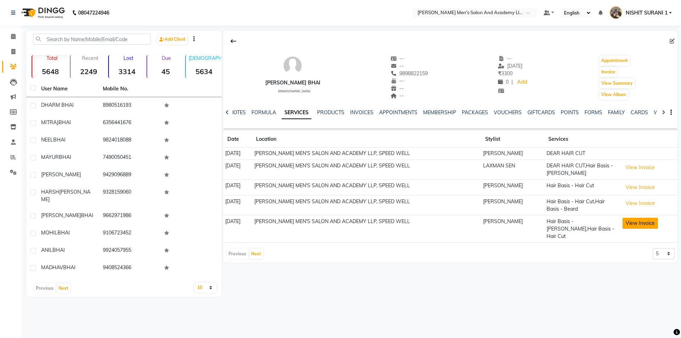
click at [636, 218] on button "View Invoice" at bounding box center [639, 223] width 35 height 11
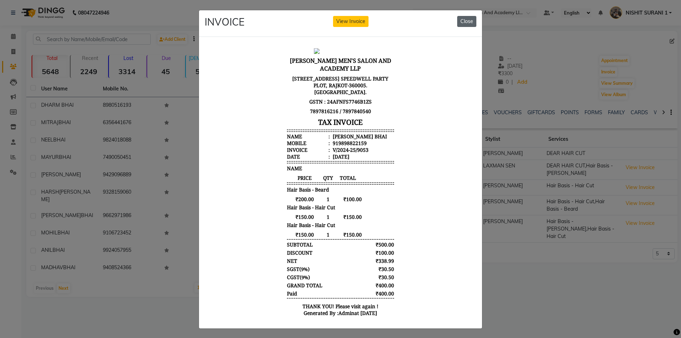
click at [471, 19] on button "Close" at bounding box center [466, 21] width 19 height 11
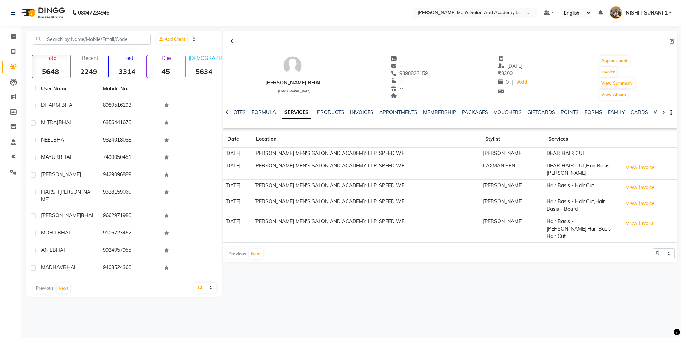
click at [471, 19] on div "INVOICE View Invoice Close" at bounding box center [340, 6] width 283 height 27
click at [600, 70] on button "Invoice" at bounding box center [608, 72] width 18 height 10
select select "service"
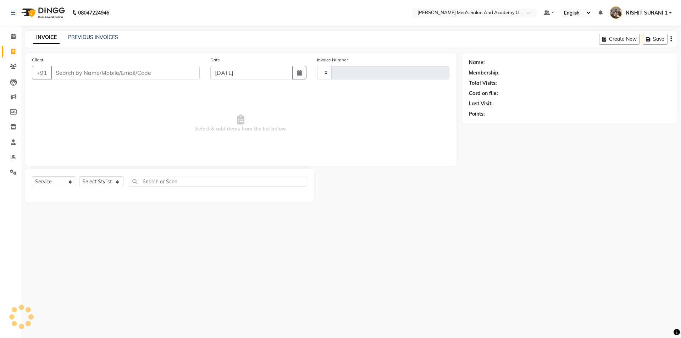
type input "8544"
select select "6752"
type input "9898822159"
click at [101, 184] on select "Select Stylist AADITYA SOLANKI ABHAY PARMAR AJAY SEN ANKUSH SEN ASHISH VAGHELA …" at bounding box center [101, 181] width 44 height 11
select select "71309"
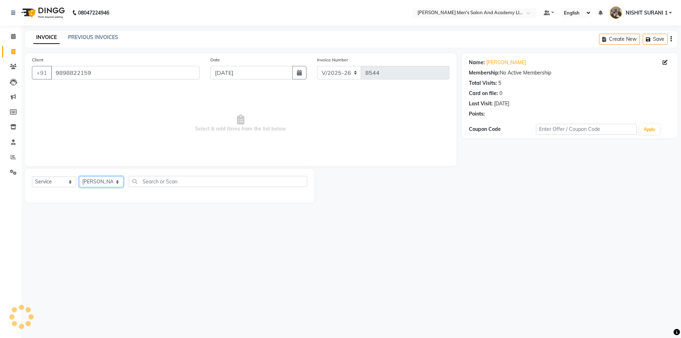
click at [79, 176] on select "Select Stylist AADITYA SOLANKI ABHAY PARMAR AJAY SEN ANKUSH SEN ASHISH VAGHELA …" at bounding box center [101, 181] width 44 height 11
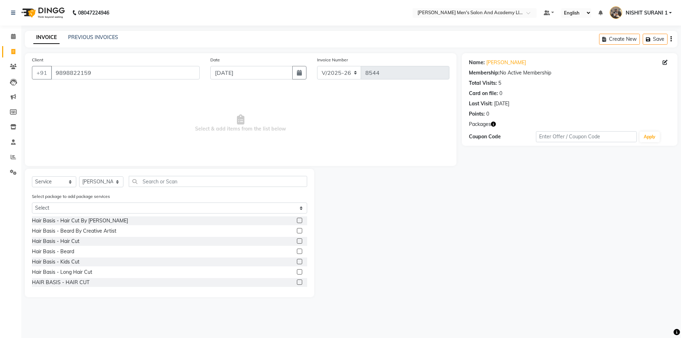
click at [80, 199] on label "Select package to add package services" at bounding box center [71, 196] width 78 height 6
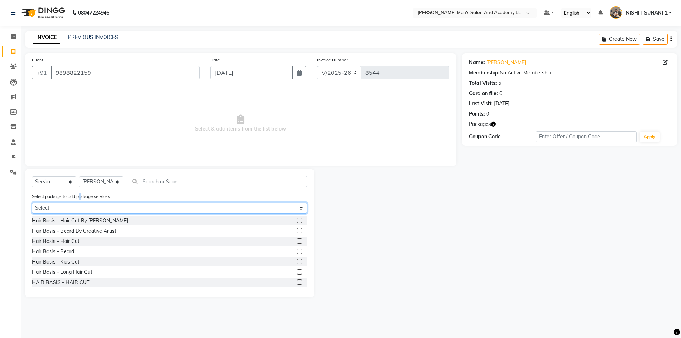
click at [74, 210] on select "Select MAVDI DEAR PACKAGE ( 6 HAIR CUT) MAVDI DEAR PACKAGE ( 6 HAIR CUT)" at bounding box center [169, 208] width 275 height 11
select select "1: Object"
click at [32, 203] on select "Select MAVDI DEAR PACKAGE ( 6 HAIR CUT) MAVDI DEAR PACKAGE ( 6 HAIR CUT)" at bounding box center [169, 208] width 275 height 11
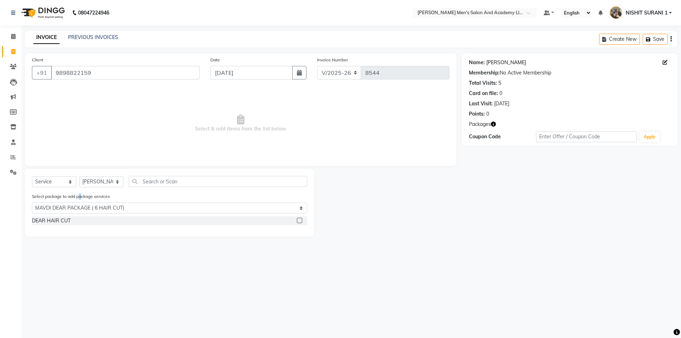
click at [498, 64] on link "Vimal Bhai" at bounding box center [506, 62] width 40 height 7
click at [65, 220] on div "DEAR HAIR CUT" at bounding box center [51, 220] width 39 height 7
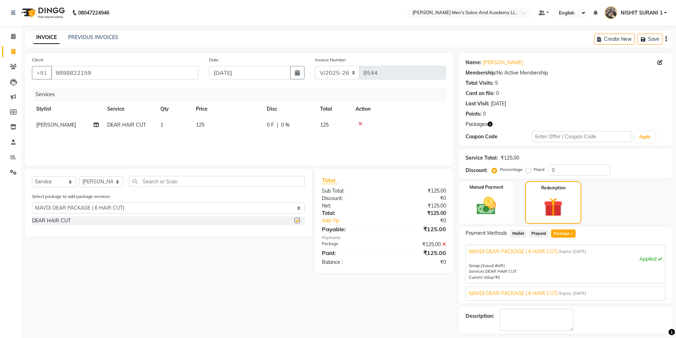
checkbox input "false"
click at [521, 294] on span "MAVDI DEAR PACKAGE ( 6 HAIR CUT)" at bounding box center [513, 293] width 89 height 7
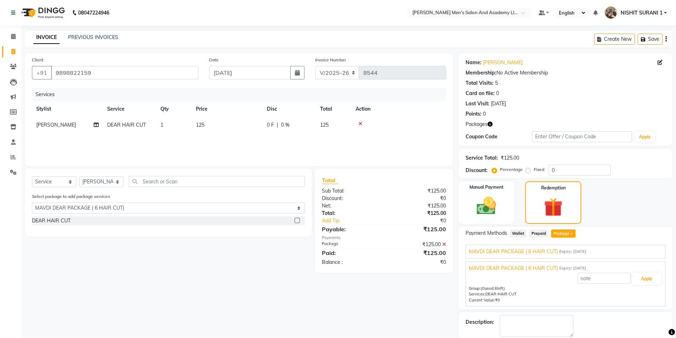
drag, startPoint x: 513, startPoint y: 257, endPoint x: 508, endPoint y: 257, distance: 5.0
click at [510, 257] on div "MAVDI DEAR PACKAGE ( 6 HAIR CUT) Expiry: 28-06-2035 Applied Group: (2 used, 4 l…" at bounding box center [565, 252] width 200 height 14
click at [523, 251] on span "MAVDI DEAR PACKAGE ( 6 HAIR CUT)" at bounding box center [513, 251] width 89 height 7
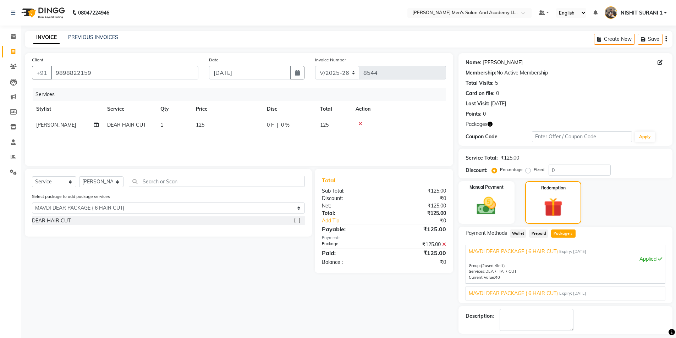
click at [490, 63] on link "Vimal Bhai" at bounding box center [503, 62] width 40 height 7
click at [497, 61] on link "Vimal Bhai" at bounding box center [503, 62] width 40 height 7
click at [494, 65] on link "Vimal Bhai" at bounding box center [503, 62] width 40 height 7
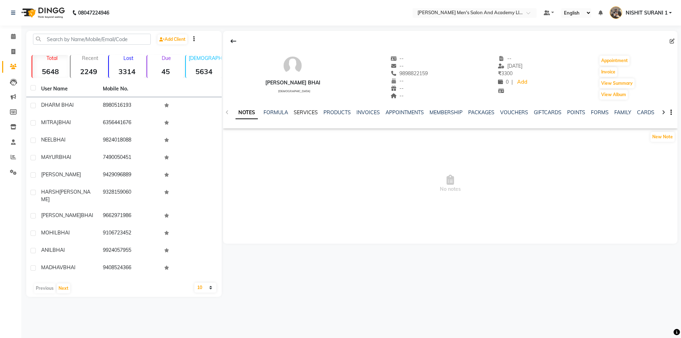
click at [309, 115] on link "SERVICES" at bounding box center [306, 112] width 24 height 6
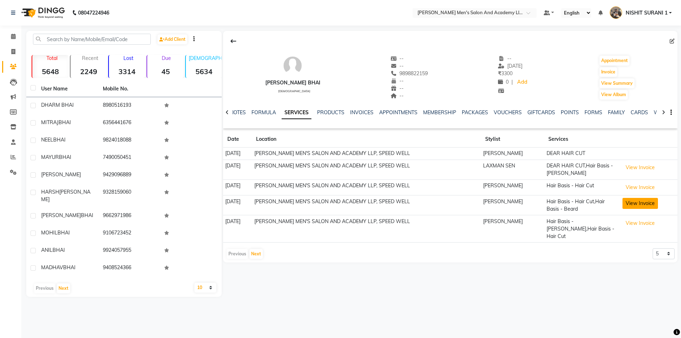
click at [632, 201] on button "View Invoice" at bounding box center [639, 203] width 35 height 11
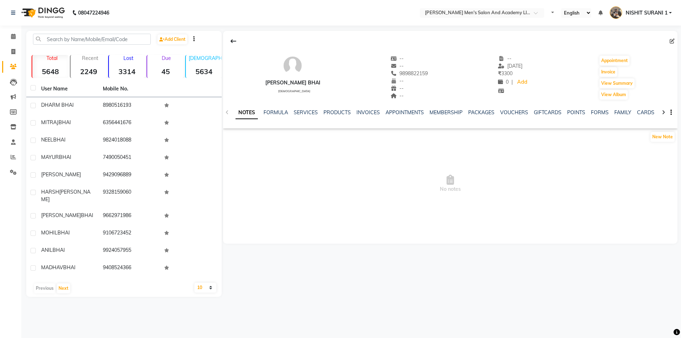
select select "en"
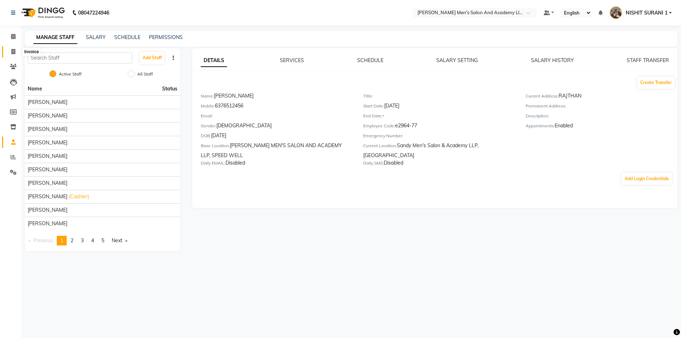
click at [14, 51] on icon at bounding box center [13, 51] width 4 height 5
select select "service"
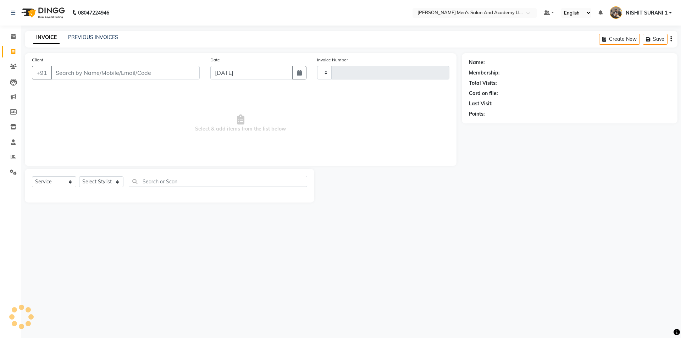
type input "8545"
select select "6752"
click at [13, 66] on icon at bounding box center [13, 66] width 7 height 5
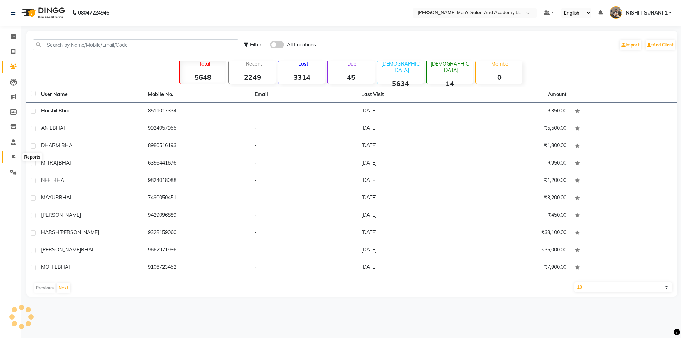
click at [17, 158] on span at bounding box center [13, 157] width 12 height 8
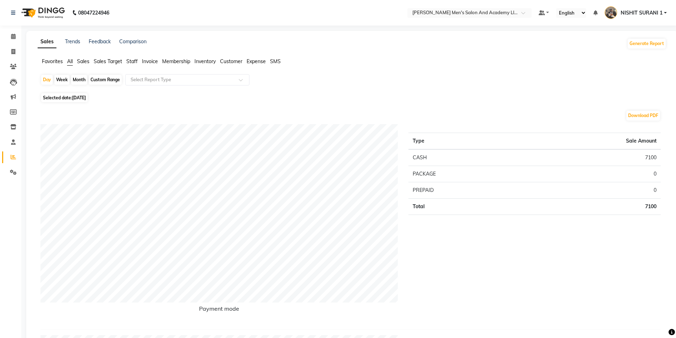
click at [73, 77] on div "Month" at bounding box center [79, 80] width 16 height 10
select select "9"
select select "2025"
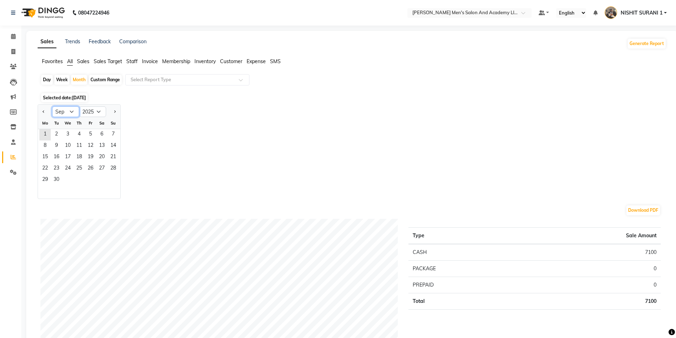
click at [71, 111] on select "Jan Feb Mar Apr May Jun Jul Aug Sep Oct Nov Dec" at bounding box center [65, 111] width 27 height 11
select select "6"
click at [52, 106] on select "Jan Feb Mar Apr May Jun Jul Aug Sep Oct Nov Dec" at bounding box center [65, 111] width 27 height 11
click at [45, 189] on span "30" at bounding box center [44, 191] width 11 height 11
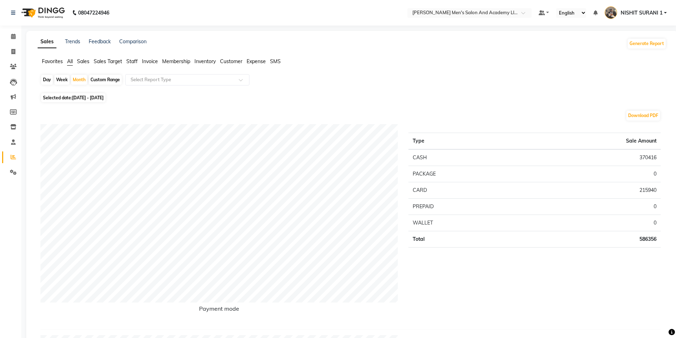
click at [45, 81] on div "Day" at bounding box center [47, 80] width 12 height 10
select select "6"
select select "2025"
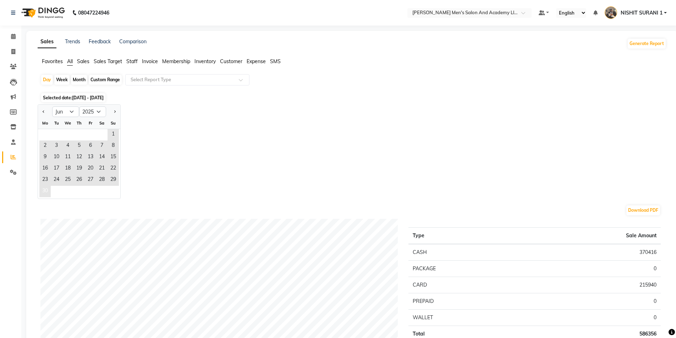
click at [50, 189] on div "30" at bounding box center [79, 192] width 82 height 13
click at [49, 190] on span "30" at bounding box center [44, 191] width 11 height 11
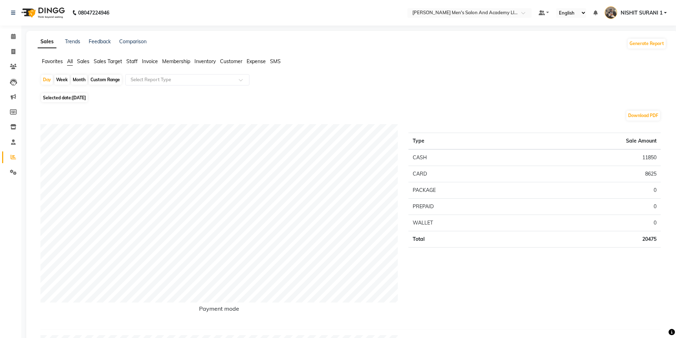
click at [83, 60] on span "Sales" at bounding box center [83, 61] width 12 height 6
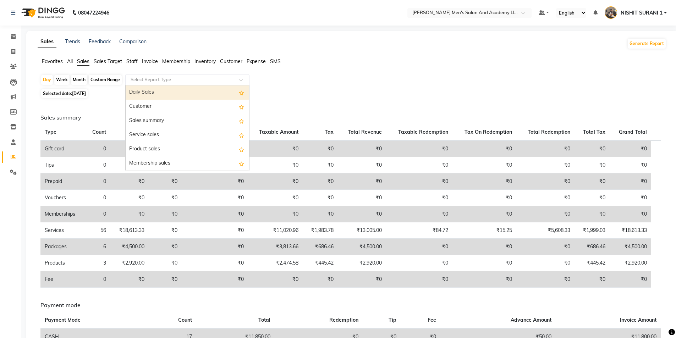
click at [135, 79] on input "text" at bounding box center [180, 79] width 102 height 7
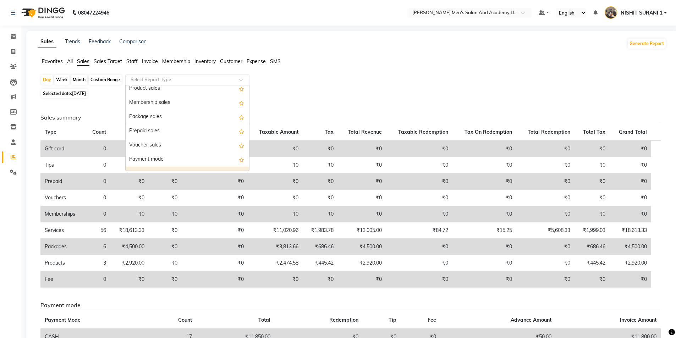
scroll to position [71, 0]
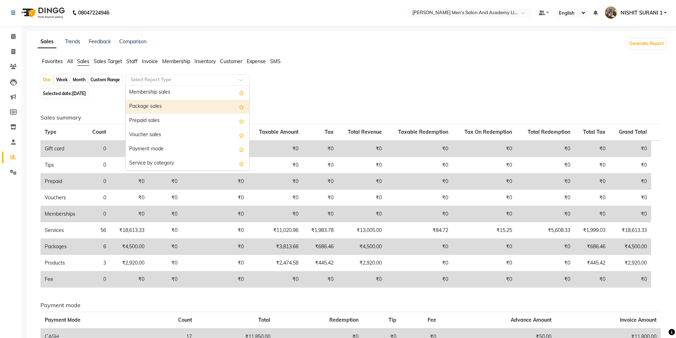
click at [153, 110] on div "Package sales" at bounding box center [187, 107] width 123 height 14
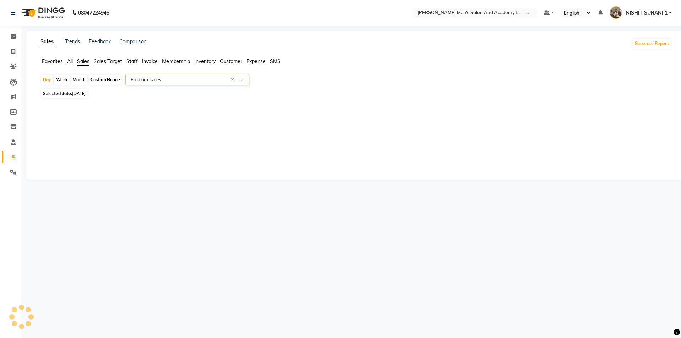
select select "full_report"
select select "csv"
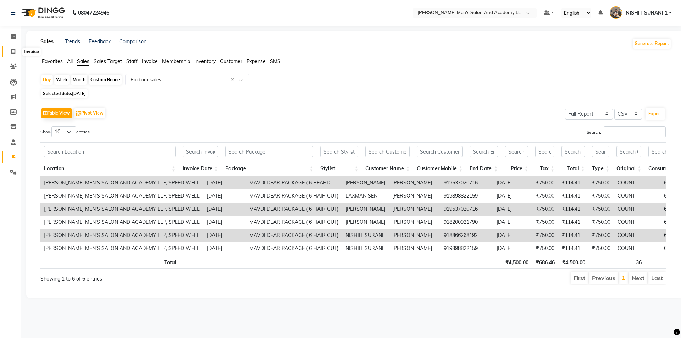
click at [13, 54] on span at bounding box center [13, 52] width 12 height 8
select select "service"
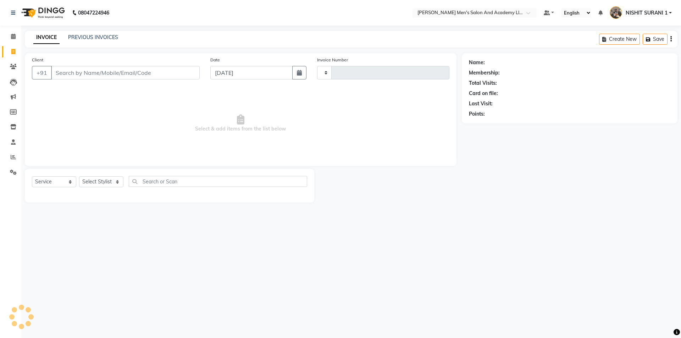
type input "8545"
select select "6752"
click at [112, 35] on link "PREVIOUS INVOICES" at bounding box center [93, 37] width 50 height 6
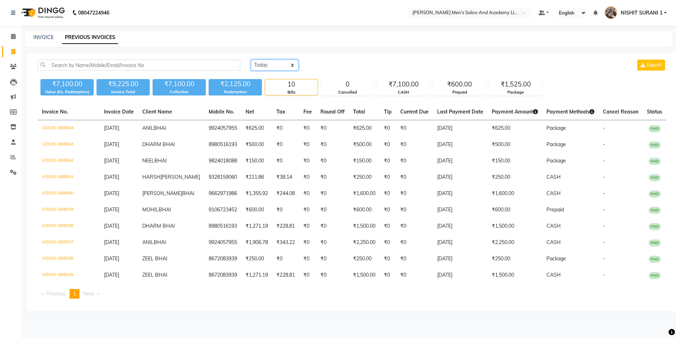
click at [289, 60] on select "Today Yesterday Custom Range" at bounding box center [275, 65] width 48 height 11
click at [349, 72] on div "Today Yesterday Custom Range Export" at bounding box center [458, 68] width 426 height 17
click at [38, 37] on link "INVOICE" at bounding box center [43, 37] width 20 height 6
select select "service"
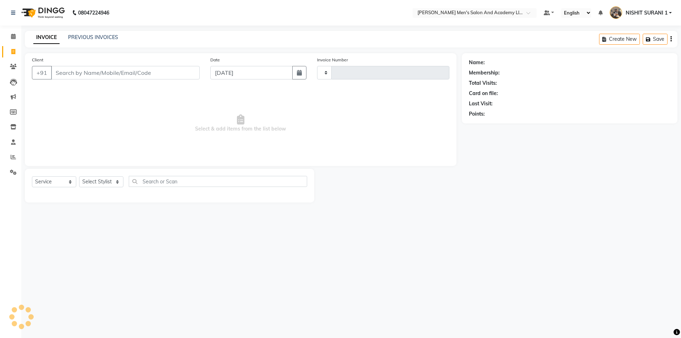
type input "8545"
select select "6752"
click at [82, 34] on div "PREVIOUS INVOICES" at bounding box center [93, 37] width 50 height 7
click at [82, 35] on link "PREVIOUS INVOICES" at bounding box center [93, 37] width 50 height 6
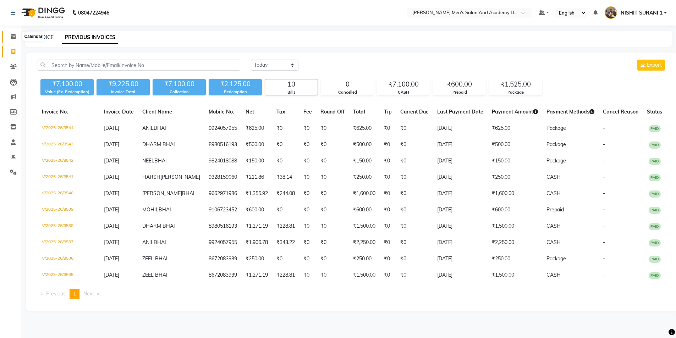
click at [11, 35] on icon at bounding box center [13, 36] width 5 height 5
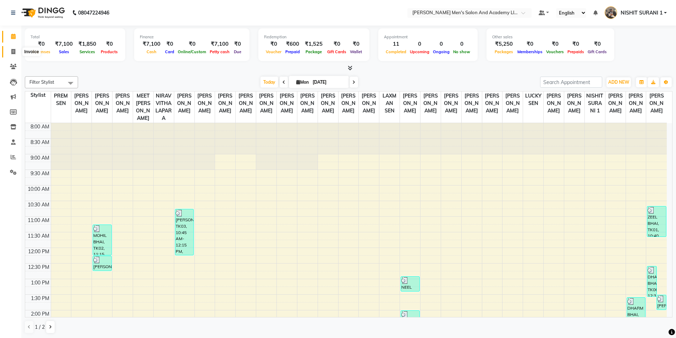
click at [14, 51] on icon at bounding box center [13, 51] width 4 height 5
select select "service"
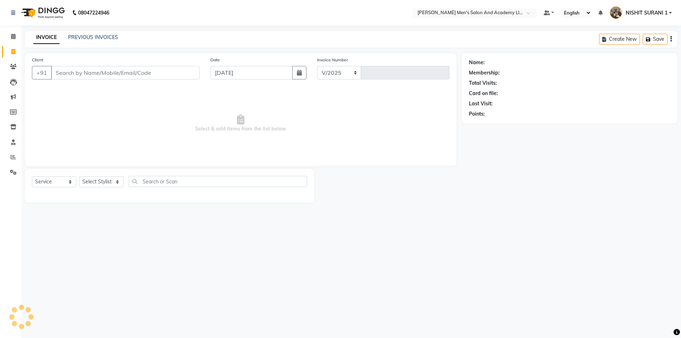
select select "6752"
type input "8545"
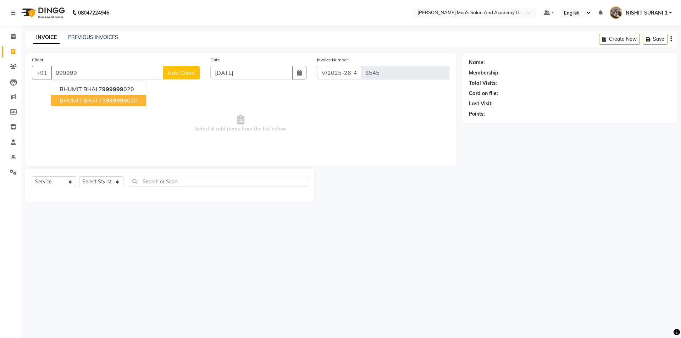
click at [90, 100] on span "BHUMIT BHAI" at bounding box center [79, 100] width 38 height 7
type input "73999999020"
click at [90, 100] on span "Select & add items from the list below" at bounding box center [240, 123] width 417 height 71
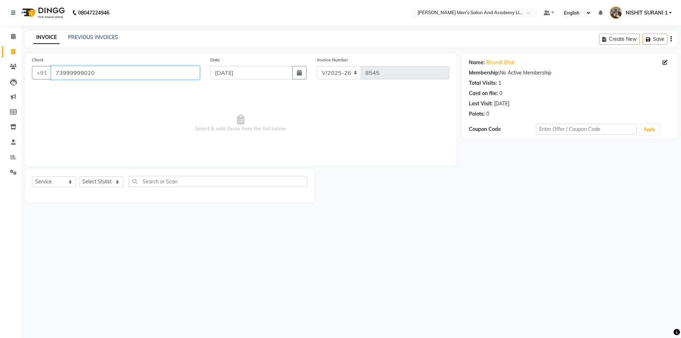
click at [112, 72] on input "73999999020" at bounding box center [125, 72] width 149 height 13
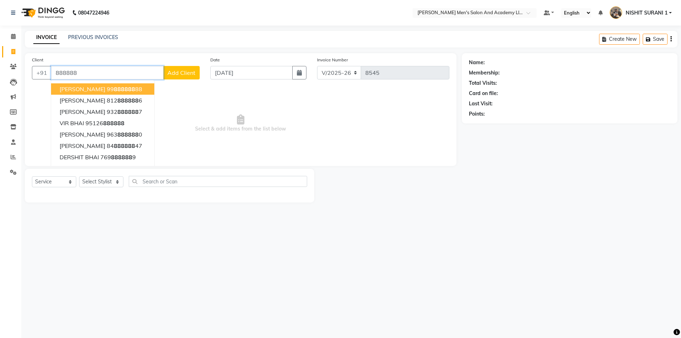
click at [74, 83] on ngb-typeahead-window "RAJ BHAI 99 888888 88 VATSAL BHAI 812 888888 6 praksh bhai 932 888888 7 VIR BHA…" at bounding box center [103, 128] width 104 height 97
click at [74, 90] on span "RAJ BHAI" at bounding box center [83, 88] width 46 height 7
type input "9988888888"
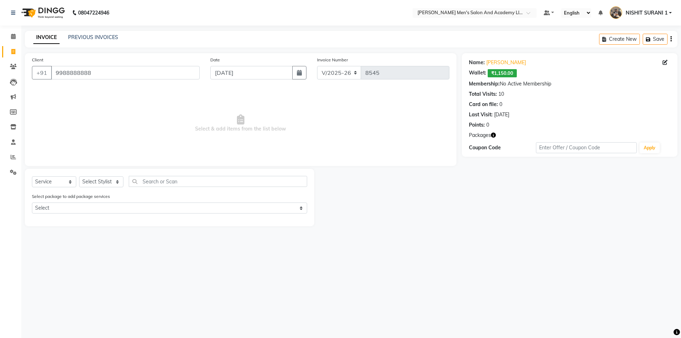
click at [493, 135] on icon "button" at bounding box center [493, 135] width 5 height 5
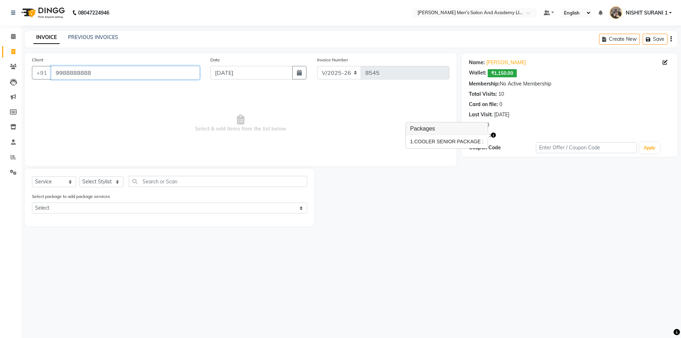
click at [92, 68] on input "9988888888" at bounding box center [125, 72] width 149 height 13
click at [92, 72] on input "9988888888" at bounding box center [125, 72] width 149 height 13
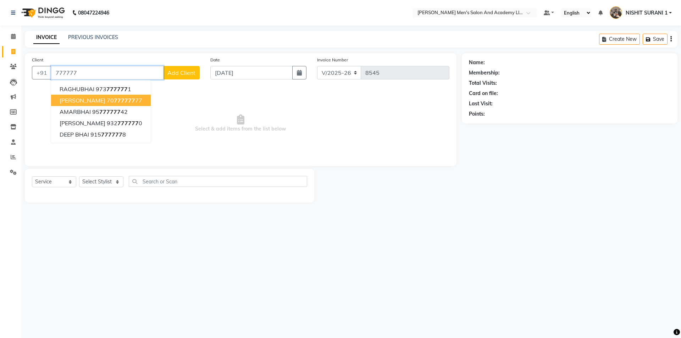
click at [83, 100] on span "VANRAJ BHAI" at bounding box center [83, 100] width 46 height 7
type input "7077777777"
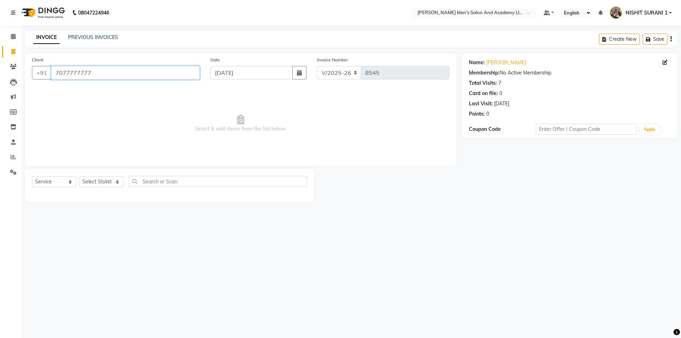
click at [91, 71] on input "7077777777" at bounding box center [125, 72] width 149 height 13
click at [94, 76] on input "7077777777" at bounding box center [125, 72] width 149 height 13
click at [95, 68] on input "7077777777" at bounding box center [125, 72] width 149 height 13
click at [88, 71] on input "7077777777" at bounding box center [125, 72] width 149 height 13
click at [83, 73] on input "7077777777" at bounding box center [125, 72] width 149 height 13
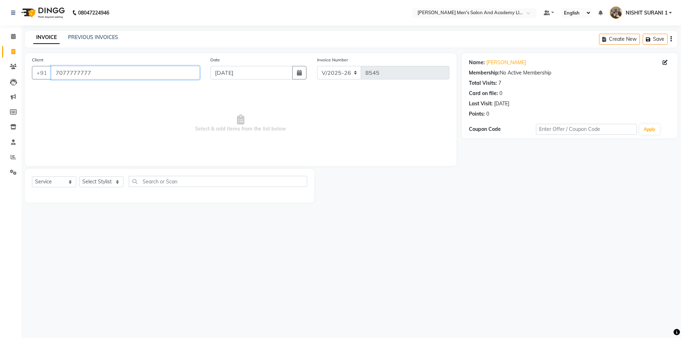
click at [82, 73] on input "7077777777" at bounding box center [125, 72] width 149 height 13
click at [82, 72] on input "7077777777" at bounding box center [125, 72] width 149 height 13
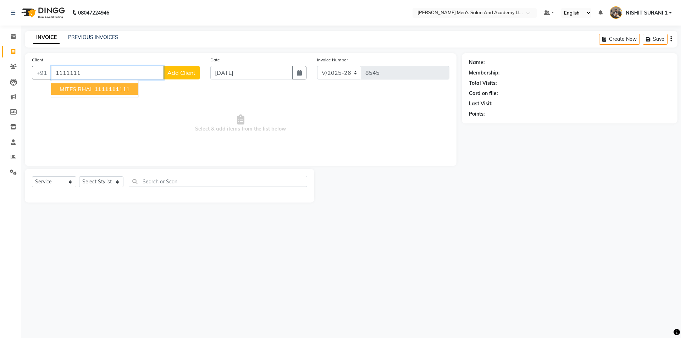
click at [92, 92] on button "MITES BHAI 1111111 111" at bounding box center [94, 88] width 87 height 11
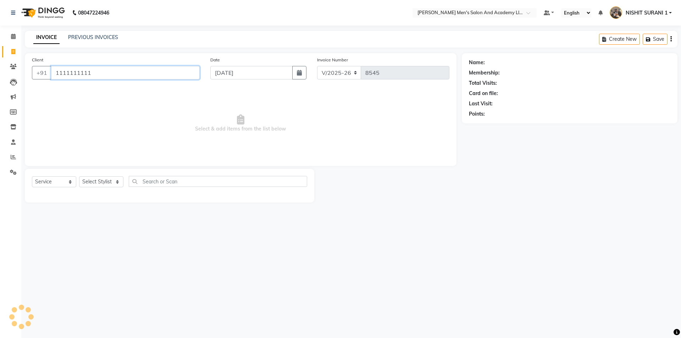
type input "1111111111"
click at [96, 71] on input "1111111111" at bounding box center [125, 72] width 149 height 13
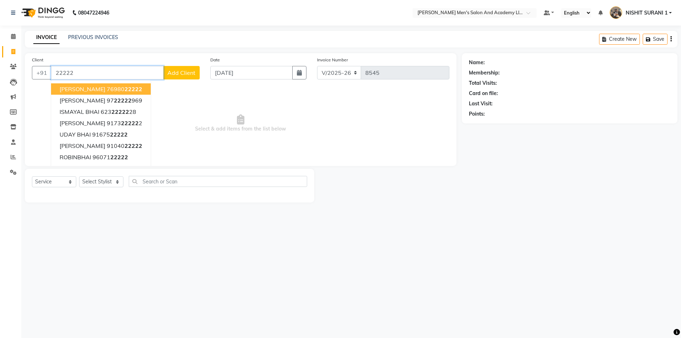
click at [78, 88] on span "CHIRAG BHAI" at bounding box center [83, 88] width 46 height 7
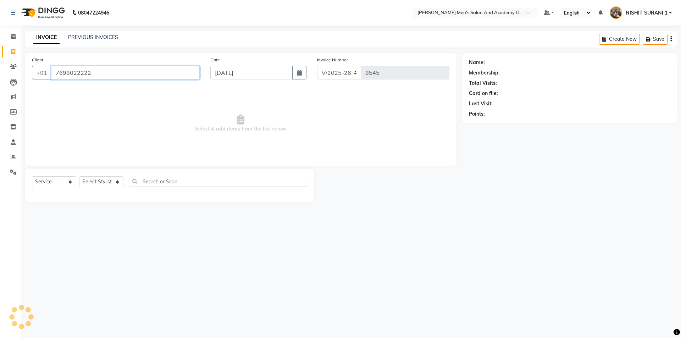
type input "7698022222"
click at [98, 72] on input "7698022222" at bounding box center [125, 72] width 149 height 13
click at [98, 71] on input "7698022222" at bounding box center [125, 72] width 149 height 13
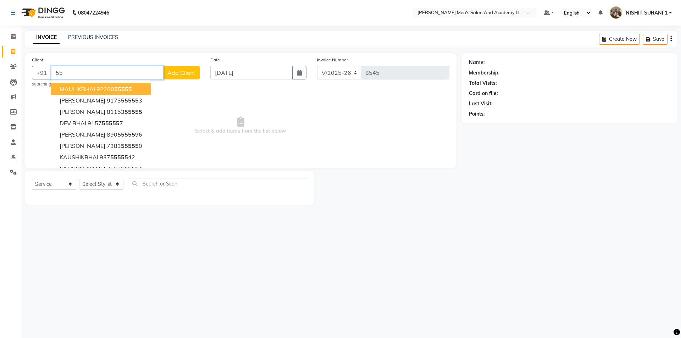
type input "5"
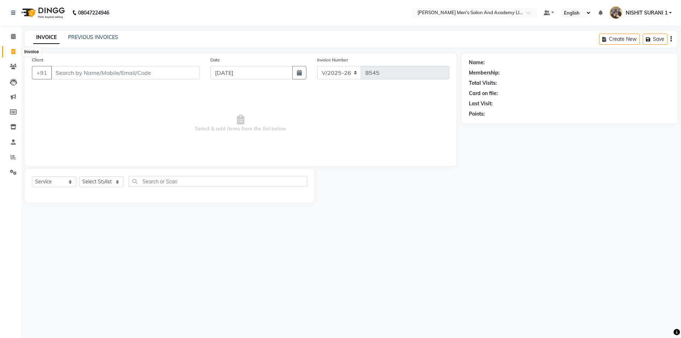
click at [14, 49] on icon at bounding box center [13, 51] width 4 height 5
select select "service"
click at [57, 72] on input "Client" at bounding box center [125, 72] width 149 height 13
type input "8545"
select select "6752"
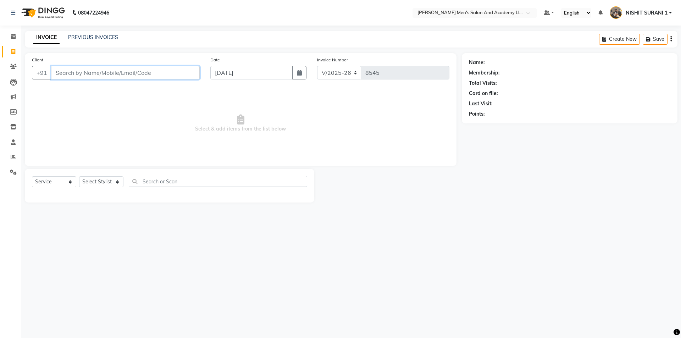
click at [105, 72] on input "Client" at bounding box center [125, 72] width 149 height 13
type input "9879064324"
click at [185, 71] on span "Add Client" at bounding box center [181, 72] width 28 height 7
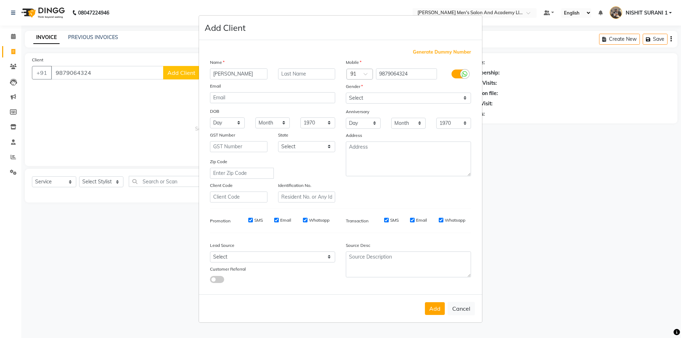
type input "RAMESH BHAI"
click at [409, 102] on select "Select Male Female Other Prefer Not To Say" at bounding box center [408, 98] width 125 height 11
click at [346, 93] on select "Select Male Female Other Prefer Not To Say" at bounding box center [408, 98] width 125 height 11
drag, startPoint x: 399, startPoint y: 114, endPoint x: 398, endPoint y: 99, distance: 14.6
click at [398, 115] on div "Anniversary" at bounding box center [408, 111] width 136 height 11
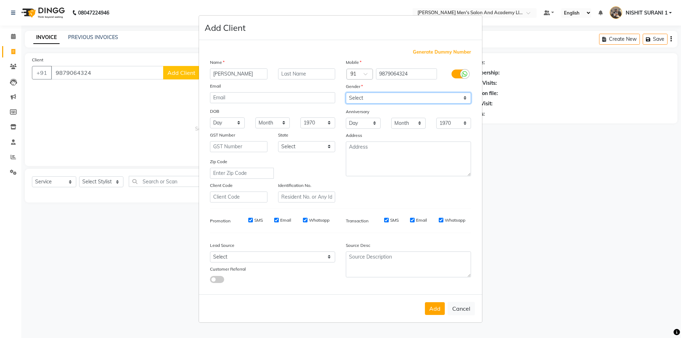
click at [398, 93] on select "Select Male Female Other Prefer Not To Say" at bounding box center [408, 98] width 125 height 11
select select "[DEMOGRAPHIC_DATA]"
click at [346, 93] on select "Select Male Female Other Prefer Not To Say" at bounding box center [408, 98] width 125 height 11
click at [437, 312] on button "Add" at bounding box center [435, 308] width 20 height 13
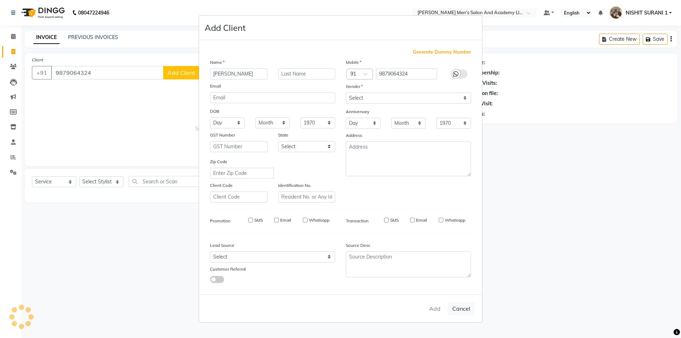
select select
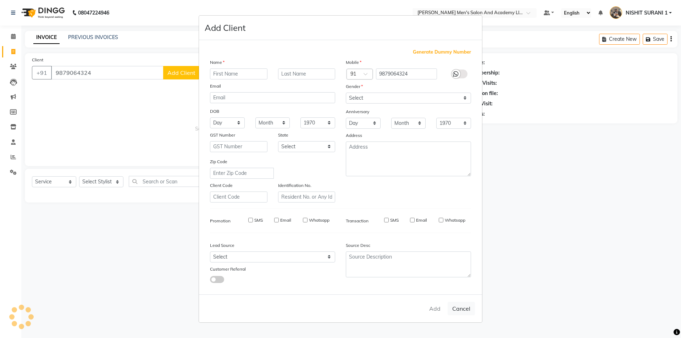
select select
checkbox input "false"
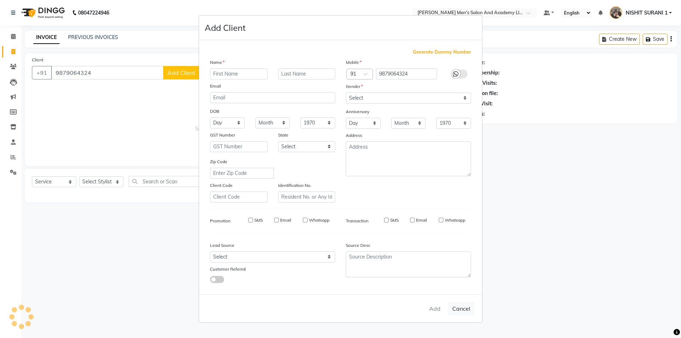
checkbox input "false"
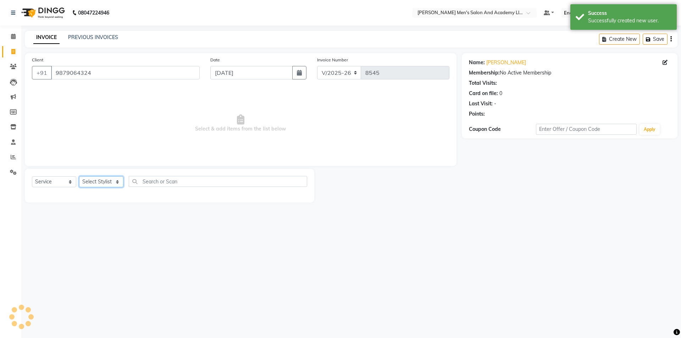
click at [95, 179] on select "Select Stylist AADITYA SOLANKI ABHAY PARMAR AJAY SEN ANKUSH SEN ASHISH VAGHELA …" at bounding box center [101, 181] width 44 height 11
select select "52738"
click at [176, 120] on span "Select & add items from the list below" at bounding box center [240, 123] width 417 height 71
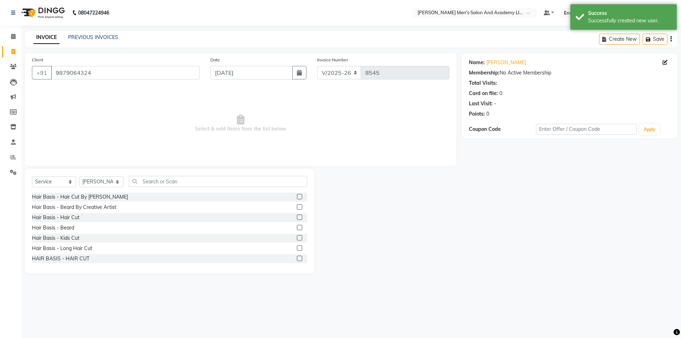
click at [175, 120] on span "Select & add items from the list below" at bounding box center [240, 123] width 417 height 71
drag, startPoint x: 127, startPoint y: 68, endPoint x: 0, endPoint y: 92, distance: 129.6
click at [0, 90] on app-home "08047224946 Select Location × Sandy Men's Salon And Academy Llp, Speed Well Def…" at bounding box center [340, 142] width 681 height 284
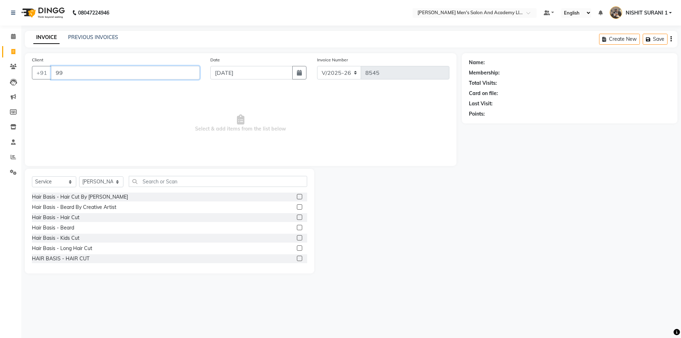
type input "9"
click at [100, 87] on span "9898005" at bounding box center [105, 88] width 25 height 7
type input "9898005377"
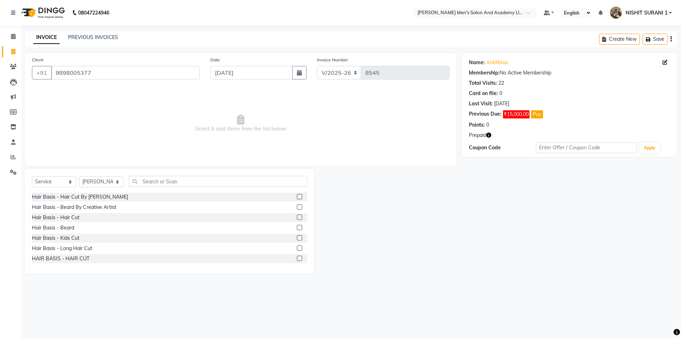
click at [490, 134] on icon "button" at bounding box center [488, 135] width 5 height 5
click at [428, 88] on span "Select & add items from the list below" at bounding box center [240, 123] width 417 height 71
click at [73, 220] on div "Hair Basis - Hair Cut" at bounding box center [56, 217] width 48 height 7
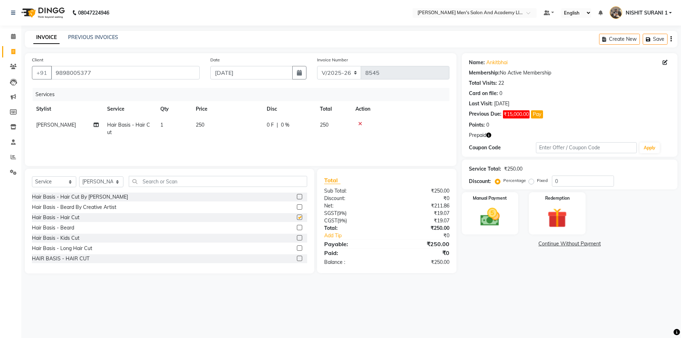
checkbox input "false"
click at [245, 124] on td "250" at bounding box center [227, 128] width 71 height 23
select select "52738"
drag, startPoint x: 217, startPoint y: 132, endPoint x: 194, endPoint y: 138, distance: 23.7
click at [194, 138] on tr "AADITYA SOLANKI ABHAY PARMAR AJAY SEN ANKUSH SEN ASHISH VAGHELA BHARGAV PATEL B…" at bounding box center [240, 130] width 417 height 27
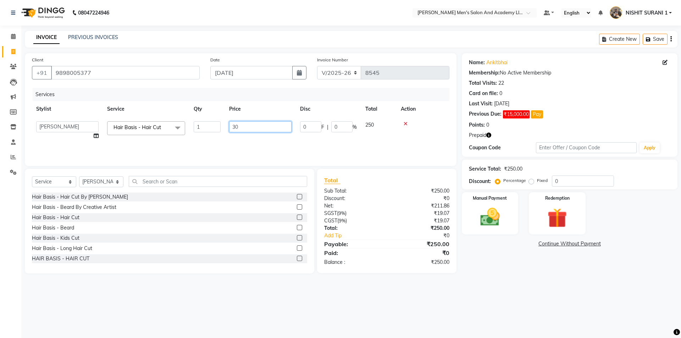
type input "300"
click at [66, 128] on td "[PERSON_NAME]" at bounding box center [67, 128] width 71 height 23
select select "52738"
click at [66, 128] on select "AADITYA SOLANKI ABHAY PARMAR AJAY SEN ANKUSH SEN ASHISH VAGHELA BHARGAV PATEL B…" at bounding box center [67, 126] width 62 height 11
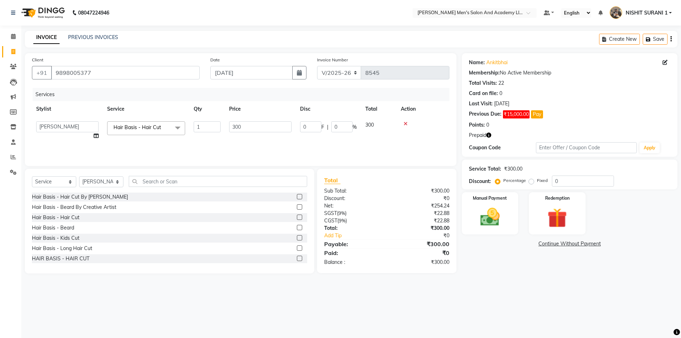
select select "90307"
click at [595, 209] on div "Manual Payment Redemption" at bounding box center [569, 213] width 226 height 42
click at [568, 212] on img at bounding box center [557, 217] width 33 height 25
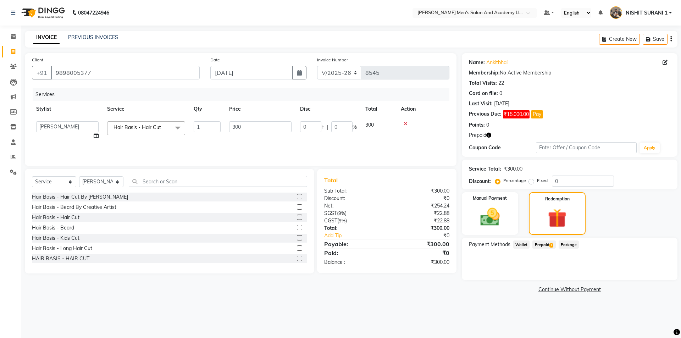
click at [541, 246] on span "Prepaid 1" at bounding box center [543, 244] width 23 height 8
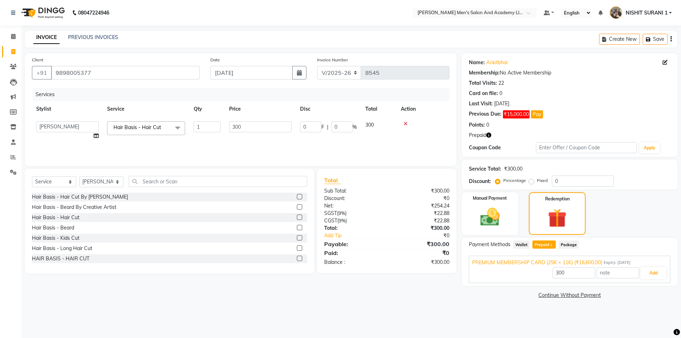
click at [661, 281] on div "PREMIUM MEMBERSHIP CARD (25K + 11K) (₹16,600.00) Expiry: 21-01-2035 300 Add" at bounding box center [569, 269] width 201 height 27
drag, startPoint x: 657, startPoint y: 273, endPoint x: 646, endPoint y: 274, distance: 11.4
click at [656, 273] on button "Add" at bounding box center [654, 273] width 26 height 12
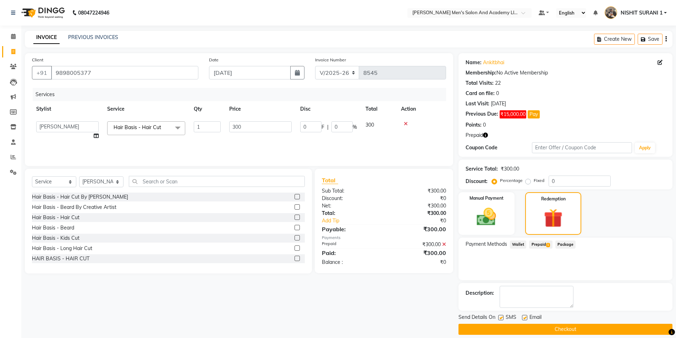
click at [522, 319] on label at bounding box center [524, 317] width 5 height 5
click at [522, 319] on input "checkbox" at bounding box center [524, 318] width 5 height 5
checkbox input "false"
click at [501, 318] on label at bounding box center [500, 317] width 5 height 5
click at [501, 318] on input "checkbox" at bounding box center [500, 318] width 5 height 5
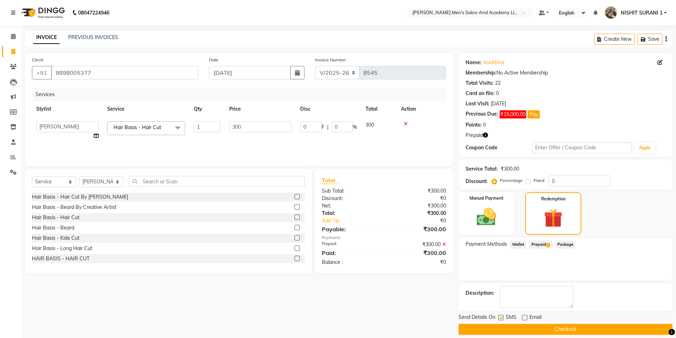
checkbox input "false"
click at [504, 326] on button "Checkout" at bounding box center [565, 329] width 214 height 11
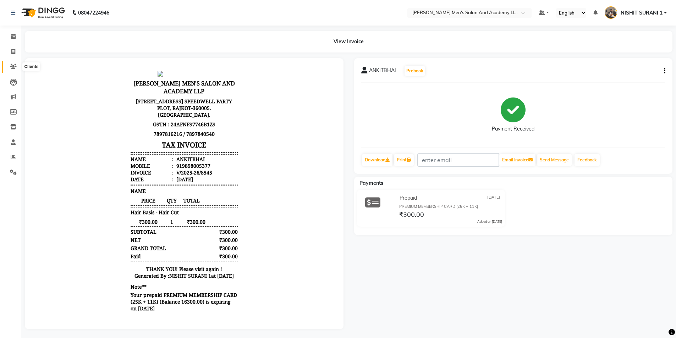
click at [15, 63] on span at bounding box center [13, 67] width 12 height 8
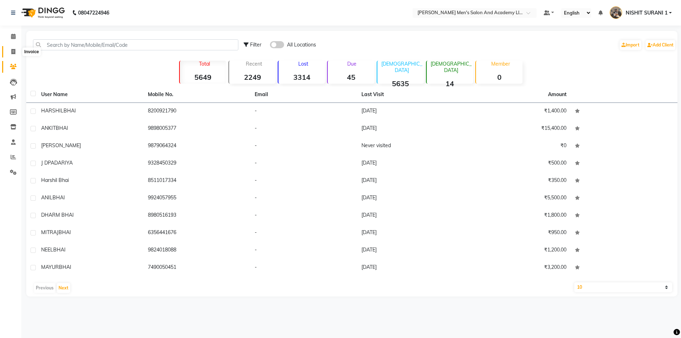
click at [9, 55] on span at bounding box center [13, 52] width 12 height 8
select select "service"
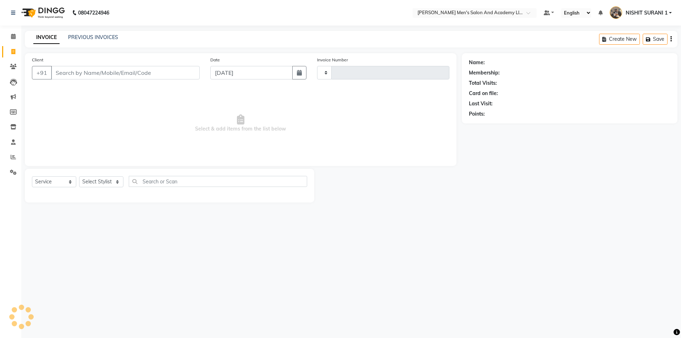
type input "8547"
select select "6752"
click at [99, 31] on div "INVOICE PREVIOUS INVOICES Create New Save" at bounding box center [351, 39] width 653 height 17
click at [99, 32] on div "INVOICE PREVIOUS INVOICES Create New Save" at bounding box center [351, 39] width 653 height 17
click at [86, 41] on div "PREVIOUS INVOICES" at bounding box center [93, 37] width 50 height 7
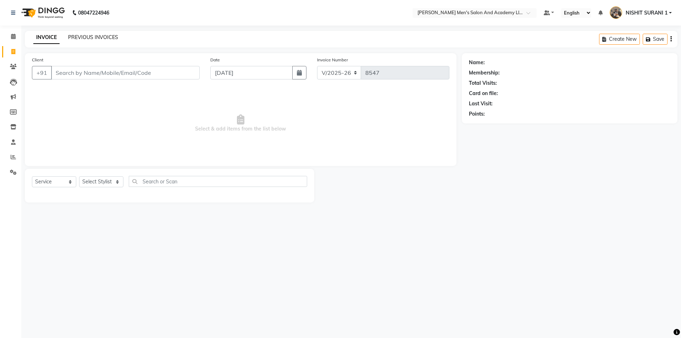
click at [87, 35] on link "PREVIOUS INVOICES" at bounding box center [93, 37] width 50 height 6
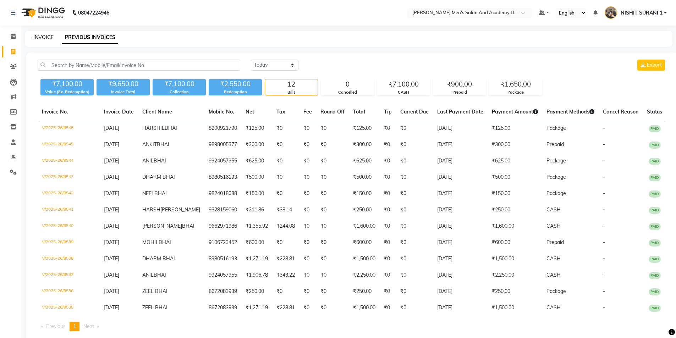
click at [47, 39] on link "INVOICE" at bounding box center [43, 37] width 20 height 6
select select "service"
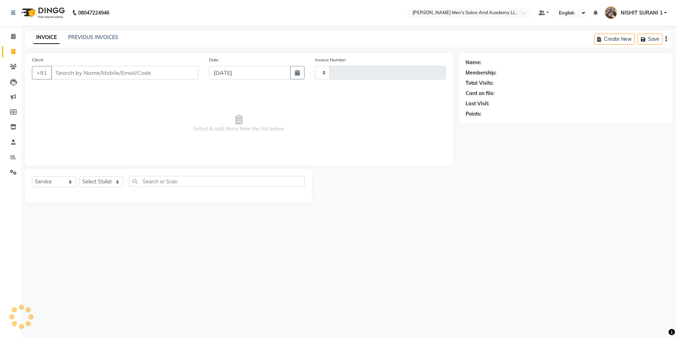
type input "8547"
select select "6752"
click at [13, 170] on icon at bounding box center [13, 172] width 7 height 5
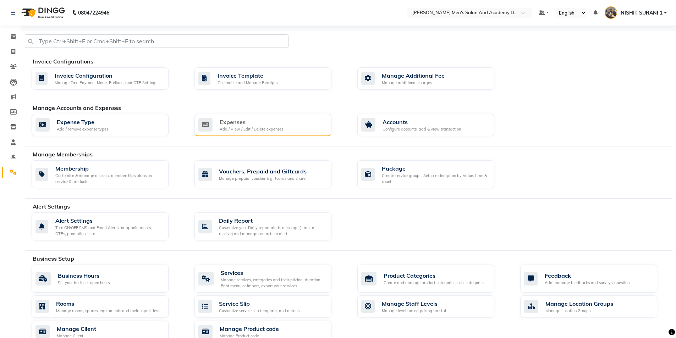
click at [288, 130] on div "Expenses Add / View / Edit / Delete expenses" at bounding box center [261, 125] width 127 height 15
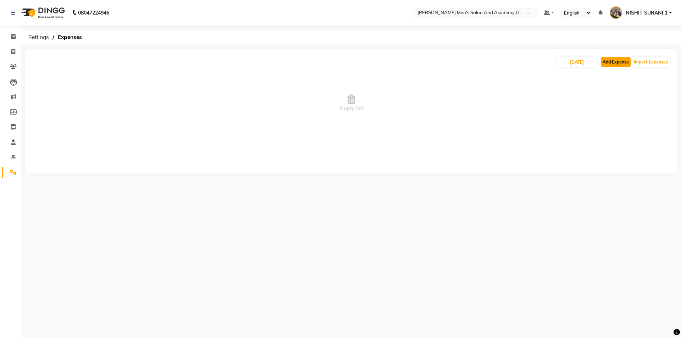
click at [608, 59] on button "Add Expense" at bounding box center [616, 62] width 30 height 10
select select "1"
select select "5802"
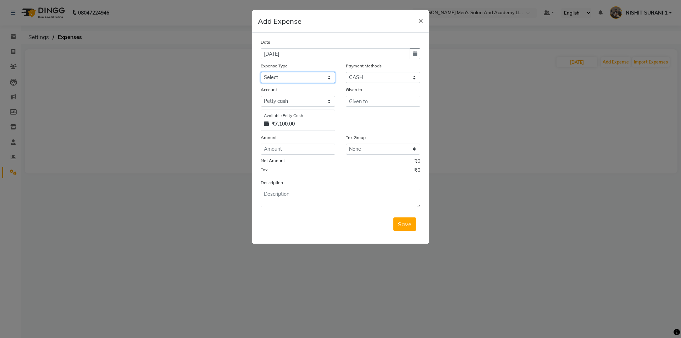
click at [311, 81] on select "Select ADVANCE RUPEES FOR STAFF CLEANING GROSSERY CLENING ITEM HOUSEKEEPIN clie…" at bounding box center [298, 77] width 74 height 11
select select "19200"
click at [261, 72] on select "Select ADVANCE RUPEES FOR STAFF CLEANING GROSSERY CLENING ITEM HOUSEKEEPIN clie…" at bounding box center [298, 77] width 74 height 11
click at [316, 148] on input "number" at bounding box center [298, 149] width 74 height 11
type input "100"
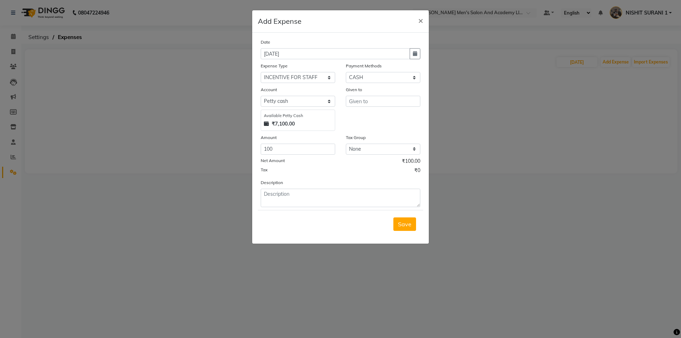
click at [342, 108] on div "Given to" at bounding box center [382, 108] width 85 height 45
click at [371, 101] on input "text" at bounding box center [383, 101] width 74 height 11
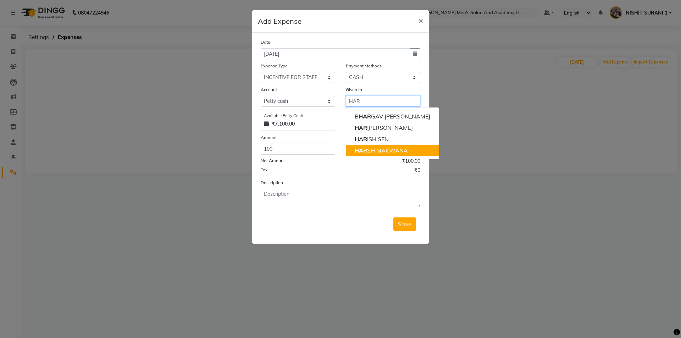
drag, startPoint x: 374, startPoint y: 152, endPoint x: 374, endPoint y: 158, distance: 6.4
click at [374, 152] on ngb-highlight "HAR SH MAKWANA" at bounding box center [381, 150] width 53 height 7
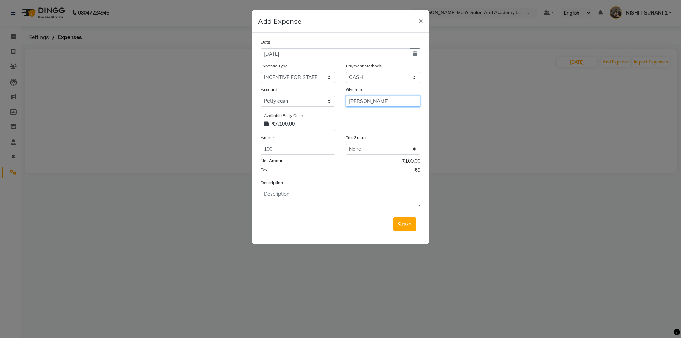
type input "HARSH MAKWANA"
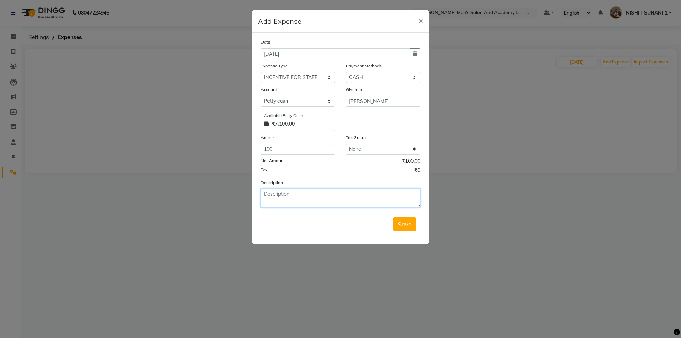
click at [367, 201] on textarea at bounding box center [341, 198] width 160 height 18
type textarea "SUMIT RAJPARA INSENTIVE"
click at [394, 227] on button "Save" at bounding box center [404, 223] width 23 height 13
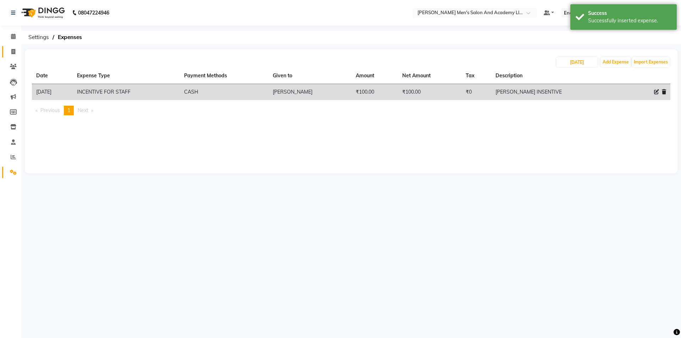
click at [5, 52] on link "Invoice" at bounding box center [10, 52] width 17 height 12
select select "6752"
select select "service"
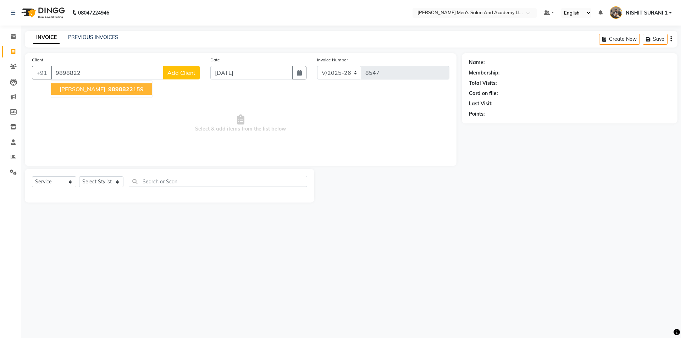
click at [69, 96] on ngb-typeahead-window "VIMAL BHAI 9898822 159" at bounding box center [102, 89] width 102 height 18
click at [71, 89] on span "[PERSON_NAME] BHAI" at bounding box center [83, 88] width 46 height 7
type input "9898822159"
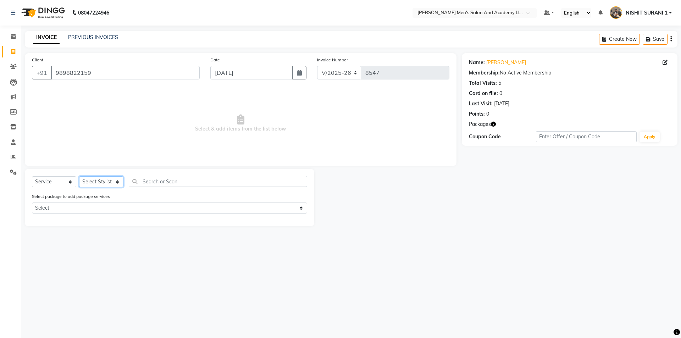
click at [92, 178] on select "Select Stylist AADITYA SOLANKI ABHAY PARMAR AJAY SEN ANKUSH SEN ASHISH VAGHELA …" at bounding box center [101, 181] width 44 height 11
click at [79, 176] on select "Select Stylist AADITYA SOLANKI ABHAY PARMAR AJAY SEN ANKUSH SEN ASHISH VAGHELA …" at bounding box center [101, 181] width 44 height 11
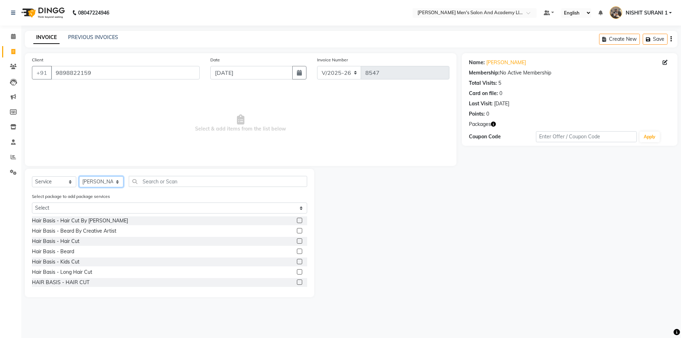
select select "52738"
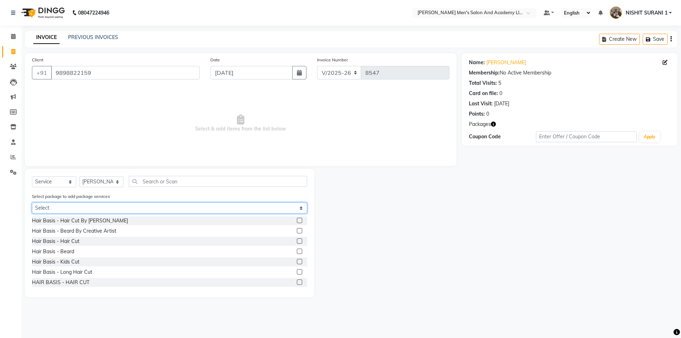
drag, startPoint x: 91, startPoint y: 207, endPoint x: 90, endPoint y: 211, distance: 3.6
click at [91, 207] on select "Select MAVDI DEAR PACKAGE ( 6 HAIR CUT) MAVDI DEAR PACKAGE ( 6 HAIR CUT)" at bounding box center [169, 208] width 275 height 11
select select "1: Object"
click at [32, 203] on select "Select MAVDI DEAR PACKAGE ( 6 HAIR CUT) MAVDI DEAR PACKAGE ( 6 HAIR CUT)" at bounding box center [169, 208] width 275 height 11
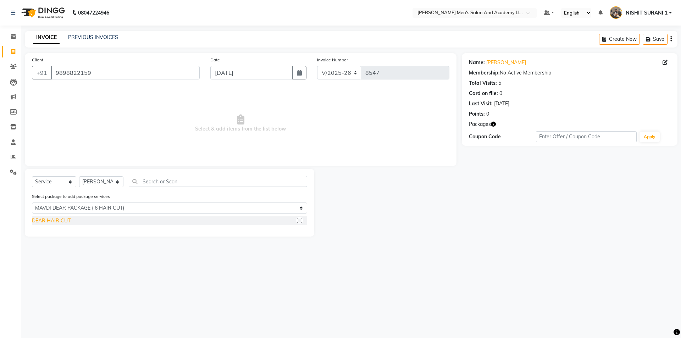
click at [57, 218] on div "DEAR HAIR CUT" at bounding box center [51, 220] width 39 height 7
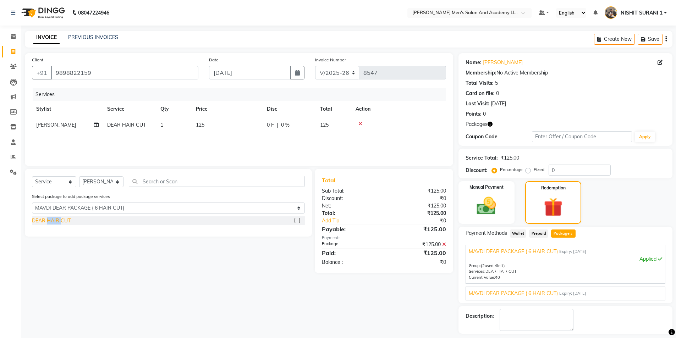
click at [57, 219] on div "DEAR HAIR CUT" at bounding box center [51, 220] width 39 height 7
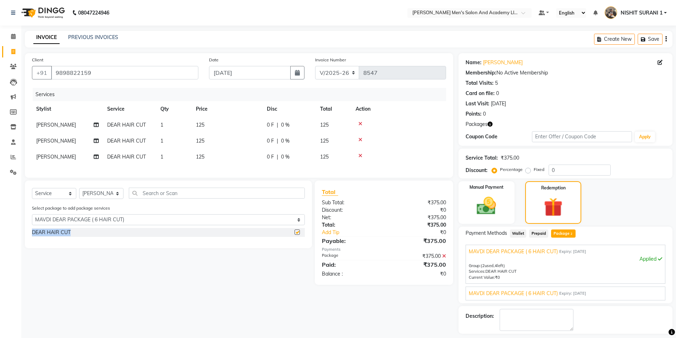
checkbox input "false"
click at [65, 157] on span "[PERSON_NAME]" at bounding box center [56, 157] width 40 height 6
select select "52738"
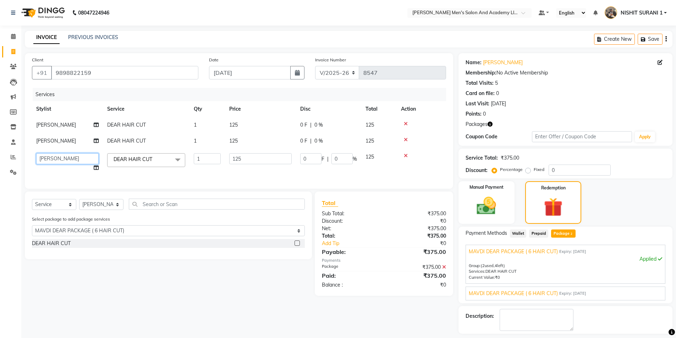
click at [63, 157] on select "AADITYA SOLANKI ABHAY PARMAR AJAY SEN ANKUSH SEN ASHISH VAGHELA BHARGAV PATEL B…" at bounding box center [67, 158] width 62 height 11
select select "90387"
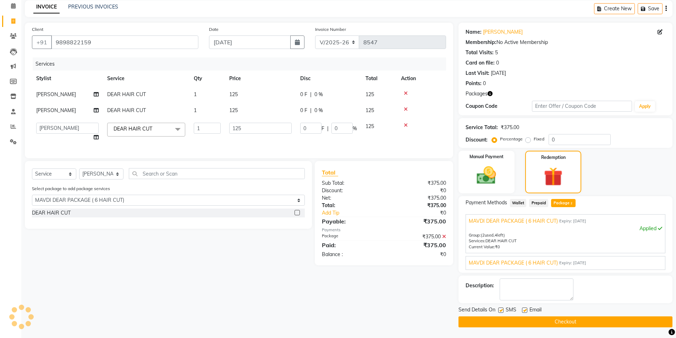
click at [512, 262] on span "MAVDI DEAR PACKAGE ( 6 HAIR CUT)" at bounding box center [513, 262] width 89 height 7
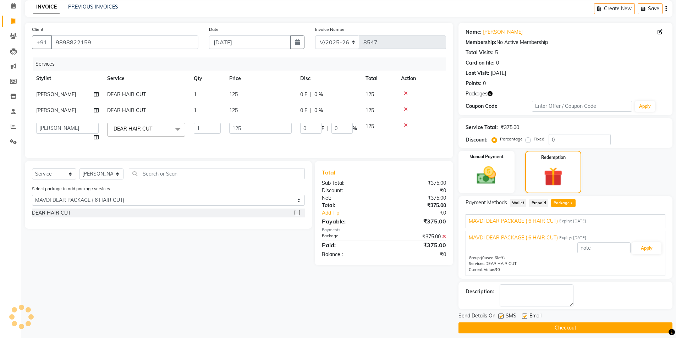
scroll to position [37, 0]
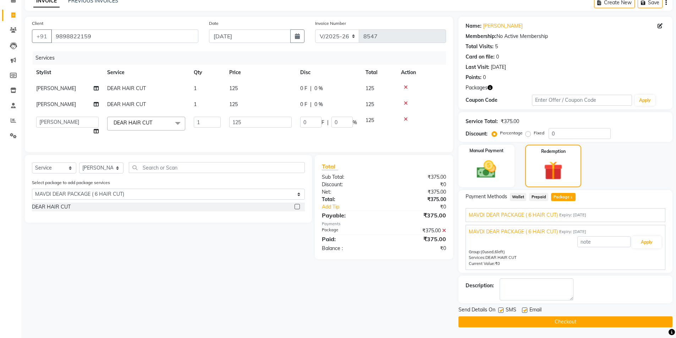
click at [524, 311] on label at bounding box center [524, 309] width 5 height 5
click at [524, 311] on input "checkbox" at bounding box center [524, 310] width 5 height 5
checkbox input "false"
click at [503, 311] on label at bounding box center [500, 309] width 5 height 5
click at [503, 311] on input "checkbox" at bounding box center [500, 310] width 5 height 5
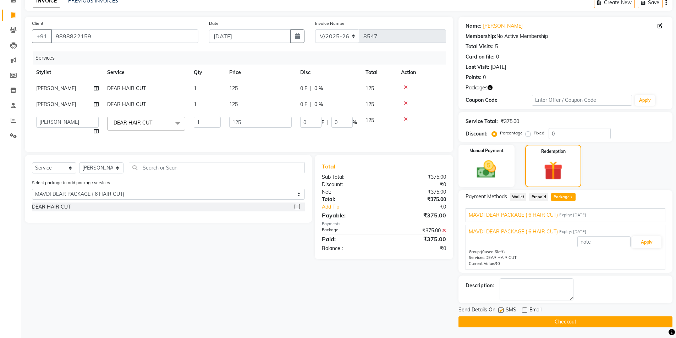
checkbox input "false"
click at [498, 318] on button "Checkout" at bounding box center [565, 321] width 214 height 11
click at [498, 318] on div "Checkout" at bounding box center [565, 321] width 214 height 11
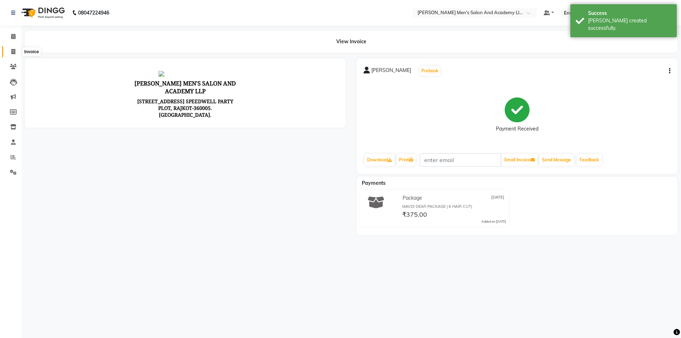
click at [12, 50] on icon at bounding box center [13, 51] width 4 height 5
select select "6752"
select select "service"
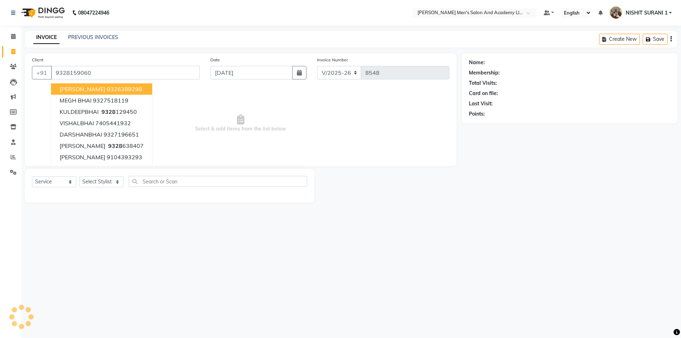
type input "9328159060"
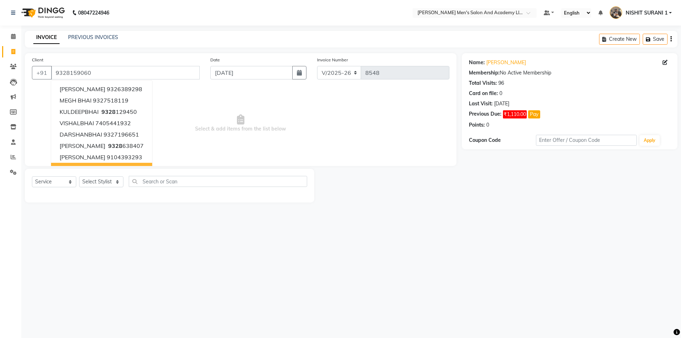
click at [114, 188] on div "Select Service Product Membership Package Voucher Prepaid Gift Card Select Styl…" at bounding box center [169, 184] width 275 height 17
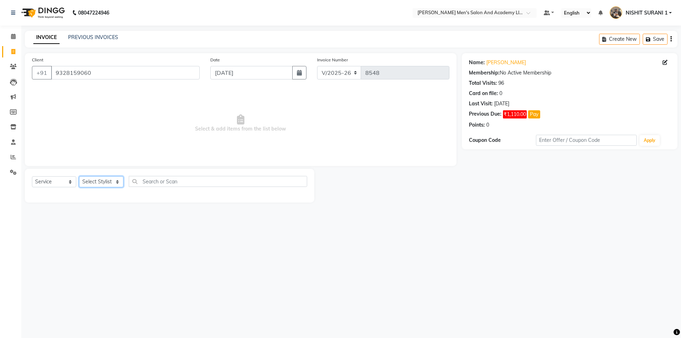
click at [114, 181] on select "Select Stylist AADITYA SOLANKI ABHAY PARMAR AJAY SEN ANKUSH SEN ASHISH VAGHELA …" at bounding box center [101, 181] width 44 height 11
select select "87893"
click at [79, 176] on select "Select Stylist AADITYA SOLANKI ABHAY PARMAR AJAY SEN ANKUSH SEN ASHISH VAGHELA …" at bounding box center [101, 181] width 44 height 11
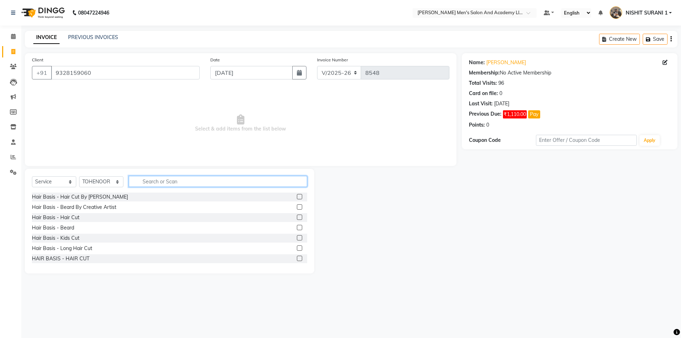
click at [153, 181] on input "text" at bounding box center [218, 181] width 178 height 11
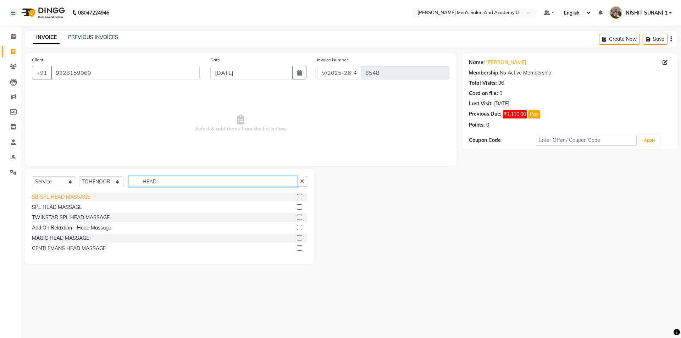
type input "HEAD"
click at [81, 195] on div "SB SPL HEAD MASSAGE" at bounding box center [61, 196] width 58 height 7
checkbox input "false"
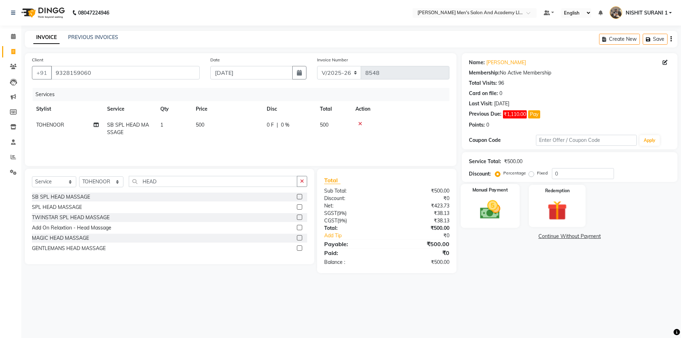
click at [494, 202] on img at bounding box center [489, 209] width 33 height 23
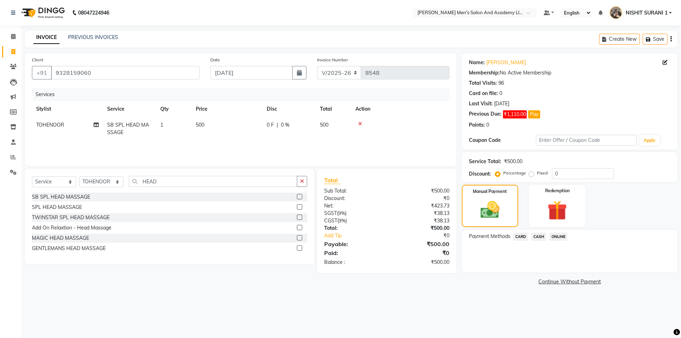
click at [535, 234] on span "CASH" at bounding box center [538, 237] width 15 height 8
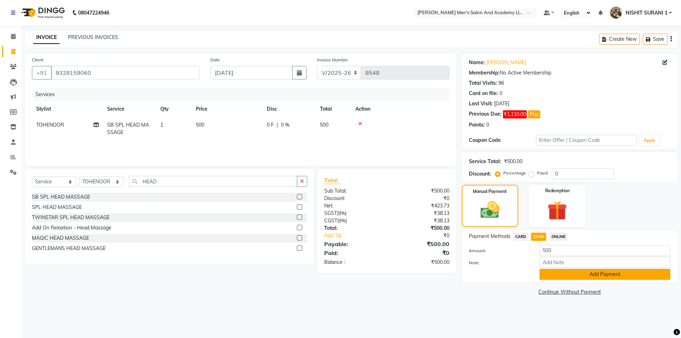
click at [547, 277] on button "Add Payment" at bounding box center [604, 274] width 131 height 11
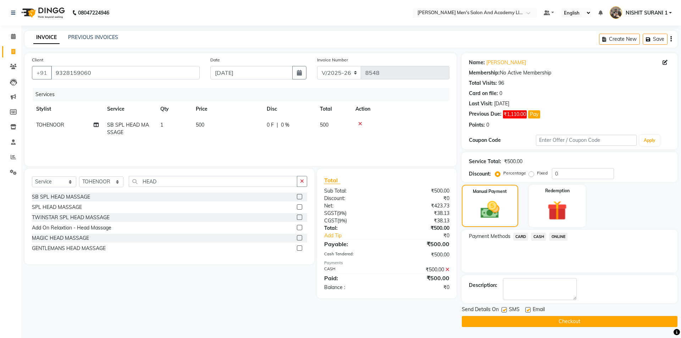
click at [529, 308] on label at bounding box center [527, 309] width 5 height 5
click at [529, 308] on input "checkbox" at bounding box center [527, 310] width 5 height 5
click at [529, 308] on label at bounding box center [527, 309] width 5 height 5
click at [529, 308] on input "checkbox" at bounding box center [527, 310] width 5 height 5
checkbox input "true"
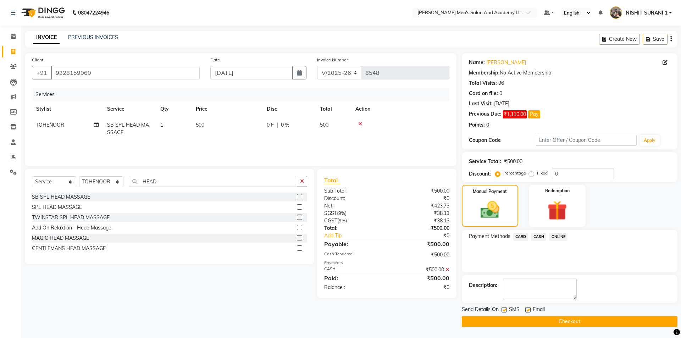
click at [506, 311] on label at bounding box center [504, 309] width 5 height 5
click at [506, 311] on input "checkbox" at bounding box center [504, 310] width 5 height 5
checkbox input "false"
click at [528, 309] on label at bounding box center [527, 309] width 5 height 5
click at [528, 309] on input "checkbox" at bounding box center [527, 310] width 5 height 5
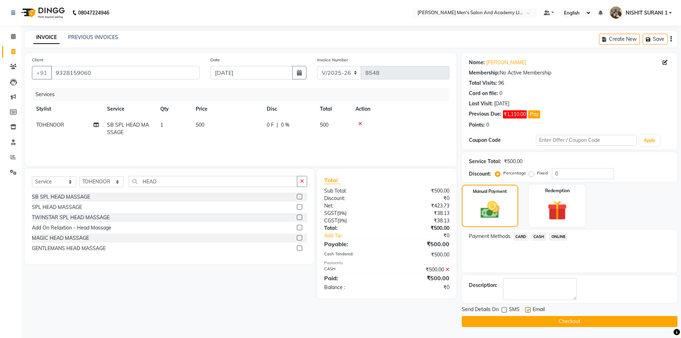
checkbox input "false"
click at [524, 323] on button "Checkout" at bounding box center [570, 321] width 216 height 11
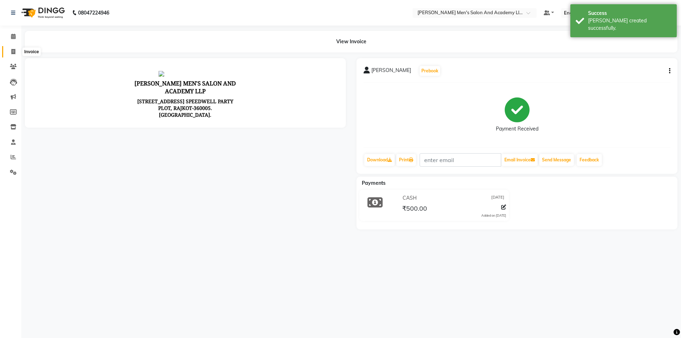
click at [13, 51] on icon at bounding box center [13, 51] width 4 height 5
select select "service"
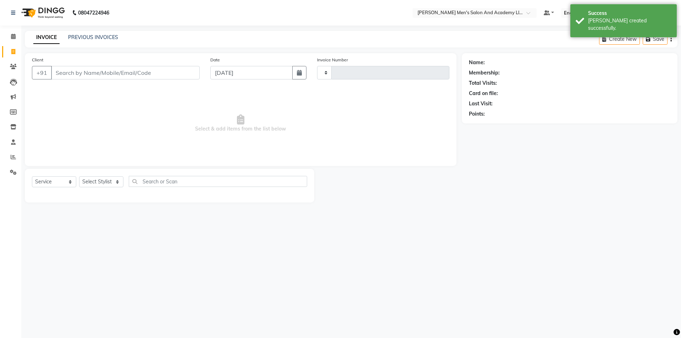
type input "8549"
select select "6752"
click at [85, 39] on link "PREVIOUS INVOICES" at bounding box center [93, 37] width 50 height 6
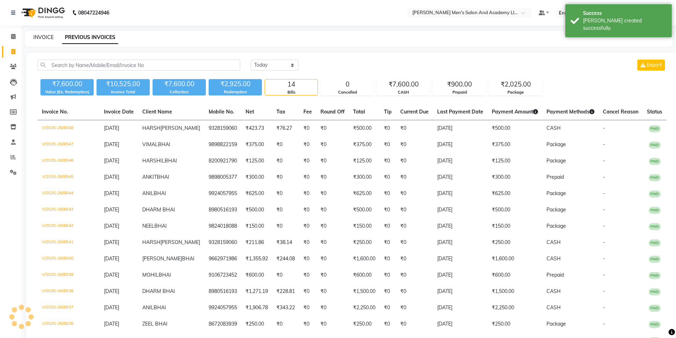
click at [48, 38] on link "INVOICE" at bounding box center [43, 37] width 20 height 6
select select "6752"
select select "service"
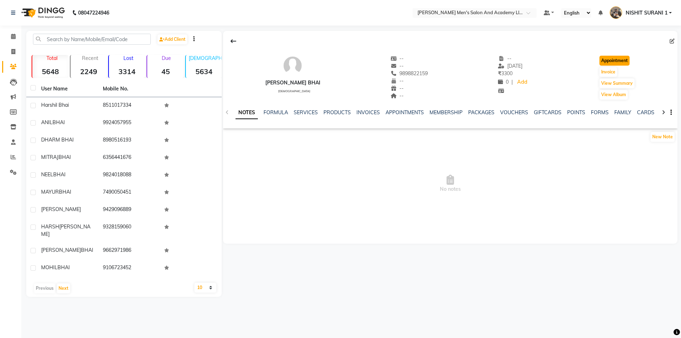
click at [614, 60] on button "Appointment" at bounding box center [614, 61] width 30 height 10
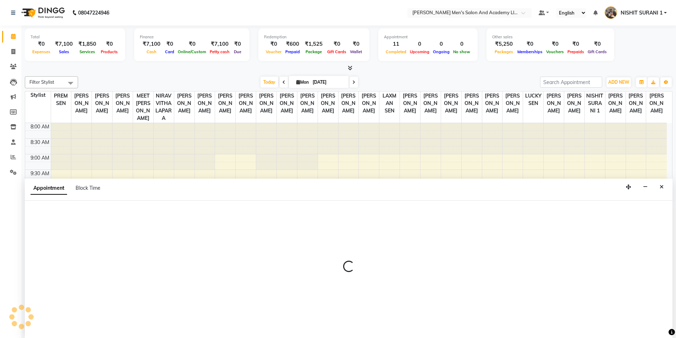
scroll to position [0, 0]
select select "tentative"
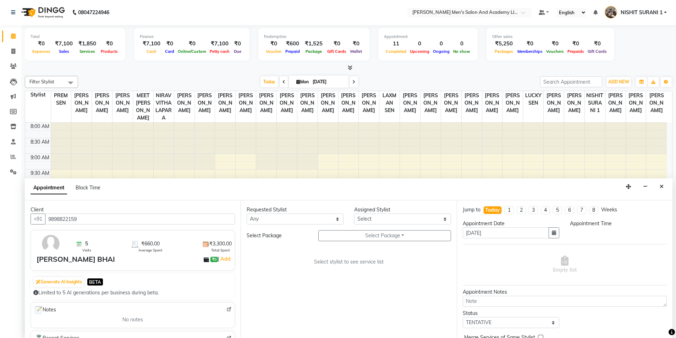
select select "540"
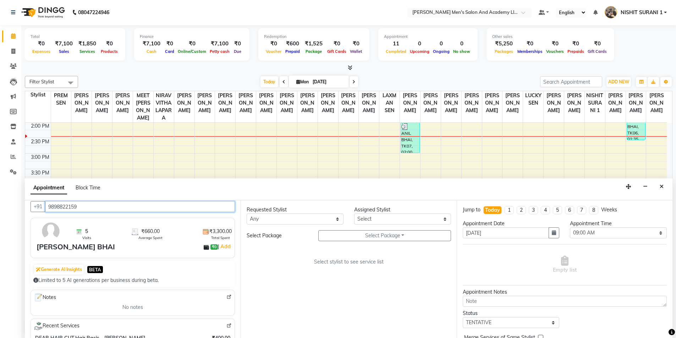
scroll to position [0, 0]
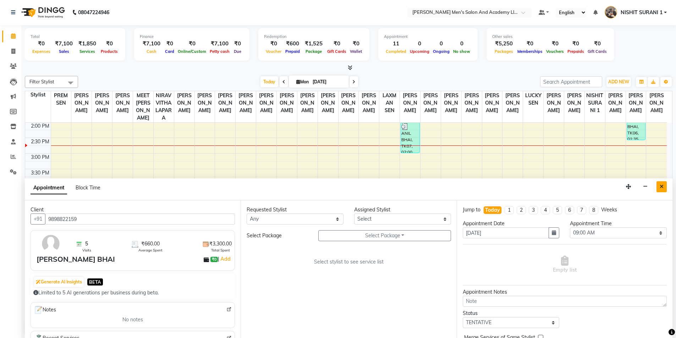
click at [658, 183] on button "Close" at bounding box center [661, 186] width 10 height 11
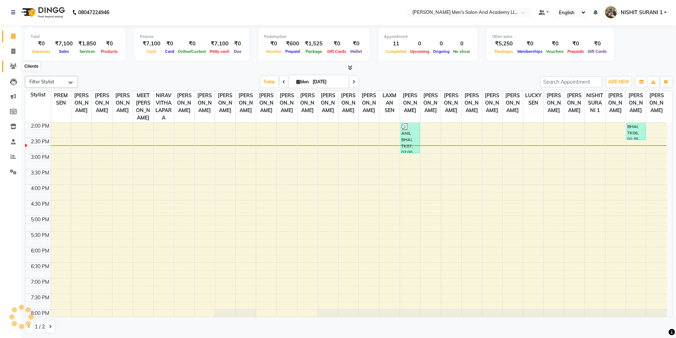
click at [10, 65] on icon at bounding box center [13, 65] width 7 height 5
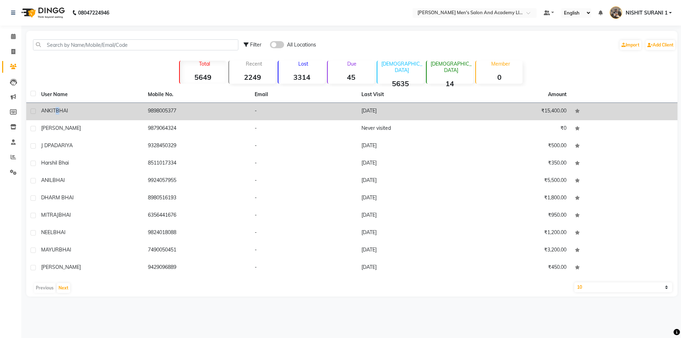
click at [58, 110] on span "ANKITBHAI" at bounding box center [54, 110] width 27 height 6
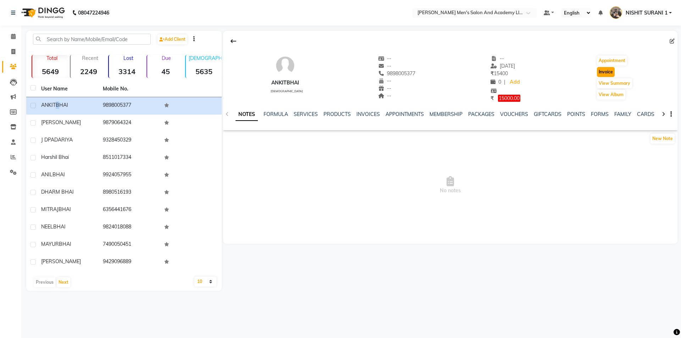
click at [609, 68] on button "Invoice" at bounding box center [606, 72] width 18 height 10
select select "service"
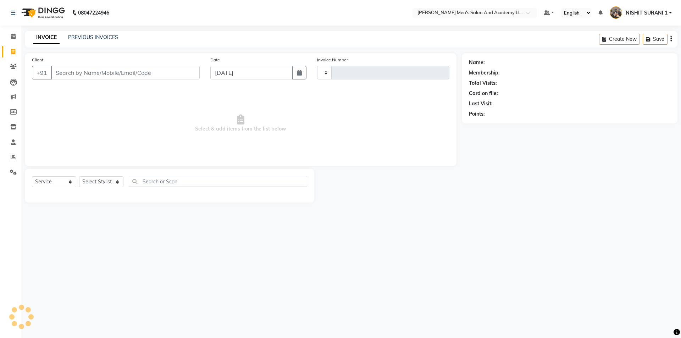
type input "8546"
select select "6752"
type input "9898005377"
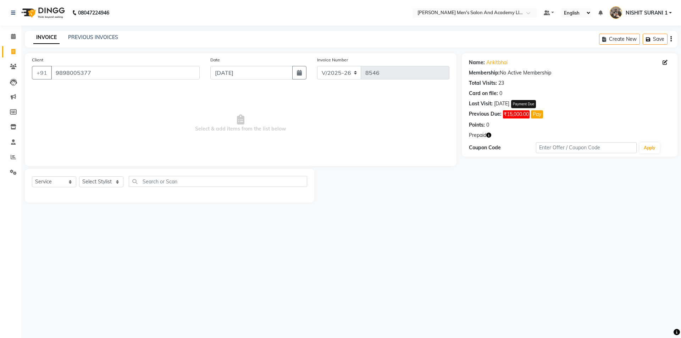
click at [540, 114] on button "Pay" at bounding box center [537, 114] width 12 height 8
select select "1"
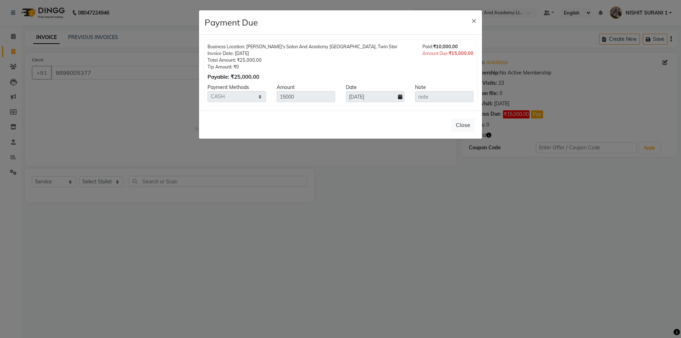
click at [268, 64] on div "Tip Amount: ₹0" at bounding box center [302, 66] width 190 height 7
drag, startPoint x: 268, startPoint y: 64, endPoint x: 273, endPoint y: 59, distance: 6.8
click at [268, 63] on div "Tip Amount: ₹0" at bounding box center [302, 66] width 190 height 7
drag, startPoint x: 294, startPoint y: 51, endPoint x: 311, endPoint y: 49, distance: 17.1
click at [296, 51] on div "Invoice Date: 23-01-2025" at bounding box center [302, 53] width 190 height 7
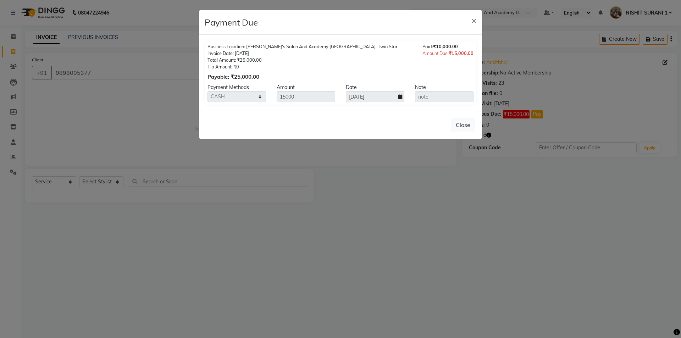
drag, startPoint x: 320, startPoint y: 47, endPoint x: 366, endPoint y: 45, distance: 45.8
click at [329, 46] on div "Business Location: Sandy Men's Salon And Academy Llp, Twin Star" at bounding box center [302, 46] width 190 height 7
drag, startPoint x: 372, startPoint y: 44, endPoint x: 296, endPoint y: 60, distance: 77.3
click at [297, 60] on div "Business Location: Sandy Men's Salon And Academy Llp, Twin Star Invoice Date: 2…" at bounding box center [340, 62] width 266 height 38
click at [369, 69] on div "Business Location: Sandy Men's Salon And Academy Llp, Twin Star Invoice Date: 2…" at bounding box center [340, 62] width 266 height 38
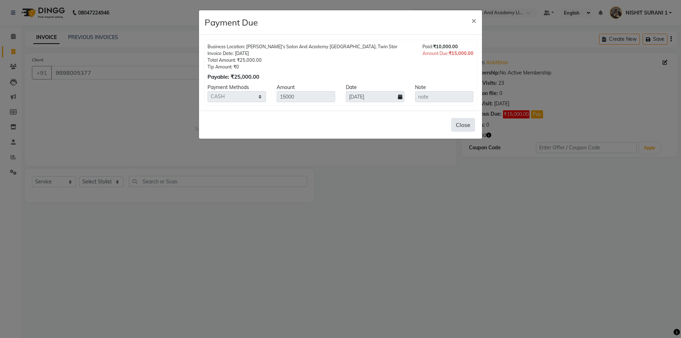
click at [458, 125] on button "Close" at bounding box center [463, 124] width 24 height 13
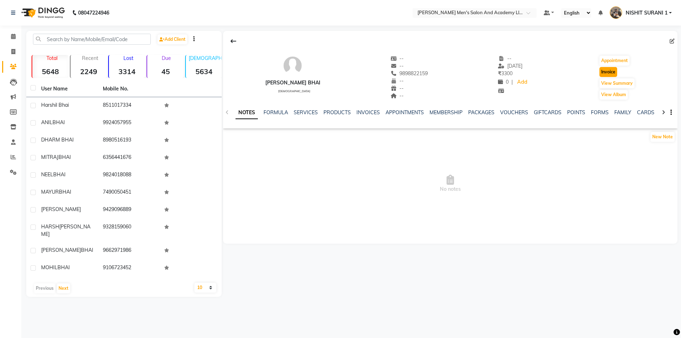
click at [603, 71] on button "Invoice" at bounding box center [608, 72] width 18 height 10
select select "service"
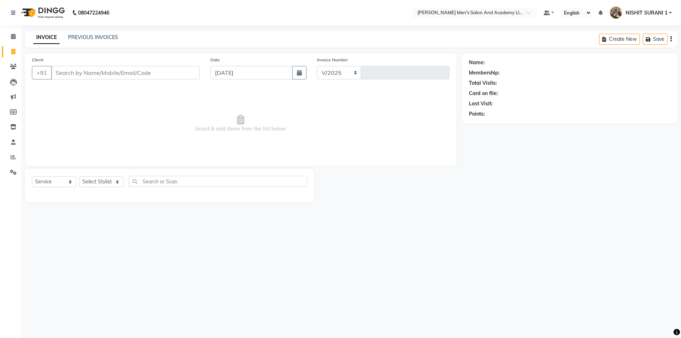
select select "6752"
type input "8545"
type input "9898822159"
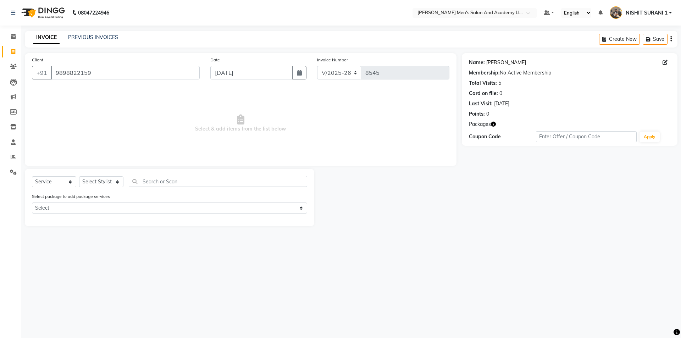
click at [500, 64] on link "[PERSON_NAME]" at bounding box center [506, 62] width 40 height 7
click at [15, 68] on icon at bounding box center [13, 66] width 7 height 5
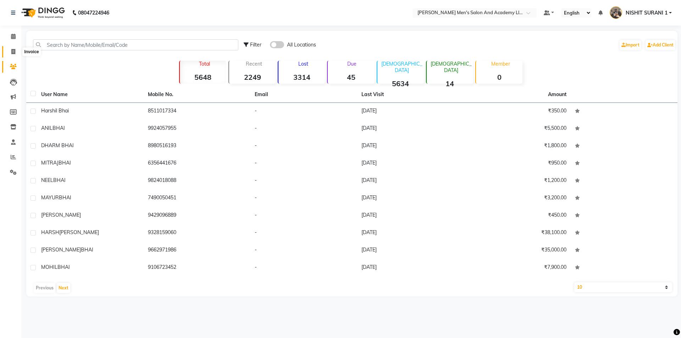
click at [15, 51] on icon at bounding box center [13, 51] width 4 height 5
select select "service"
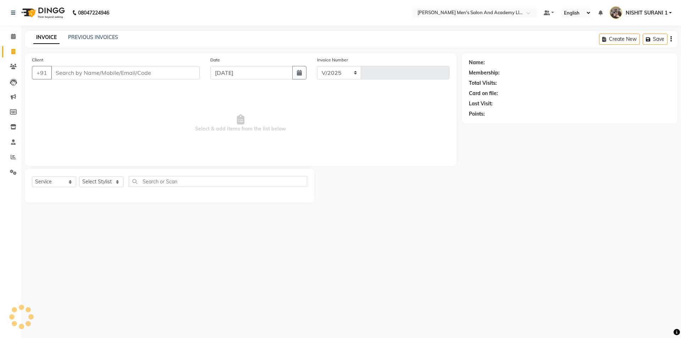
select select "6752"
type input "8545"
drag, startPoint x: 90, startPoint y: 31, endPoint x: 92, endPoint y: 39, distance: 7.9
click at [92, 39] on div "INVOICE PREVIOUS INVOICES Create New Save" at bounding box center [351, 39] width 653 height 17
click at [94, 44] on div "INVOICE PREVIOUS INVOICES Create New Save" at bounding box center [351, 39] width 653 height 17
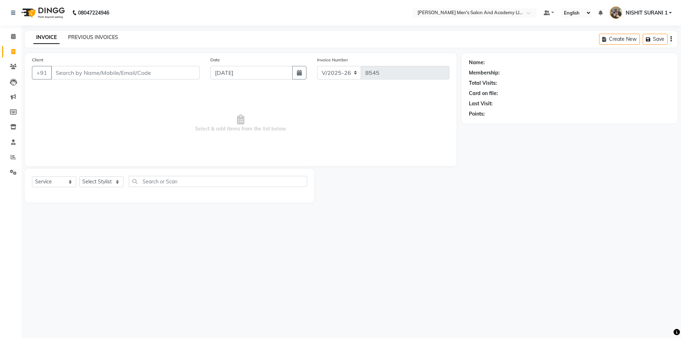
click at [92, 37] on link "PREVIOUS INVOICES" at bounding box center [93, 37] width 50 height 6
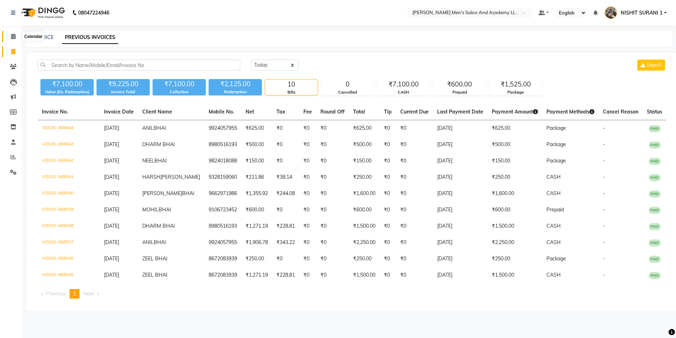
click at [12, 37] on icon at bounding box center [13, 36] width 5 height 5
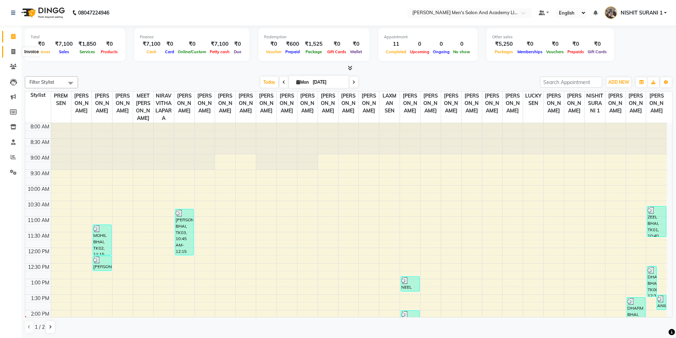
click at [13, 52] on icon at bounding box center [13, 51] width 4 height 5
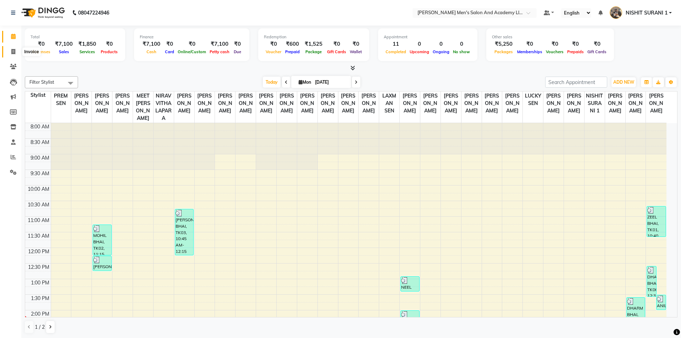
select select "6752"
select select "service"
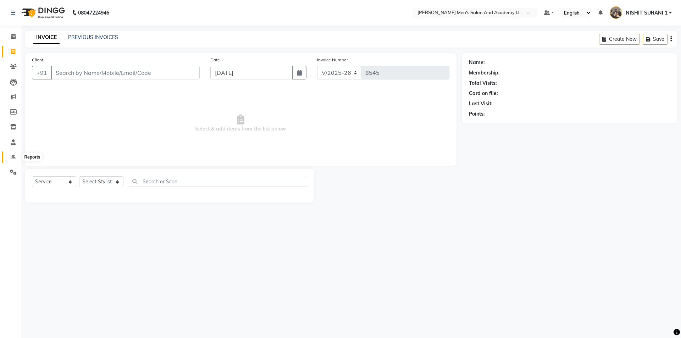
click at [12, 157] on icon at bounding box center [13, 156] width 5 height 5
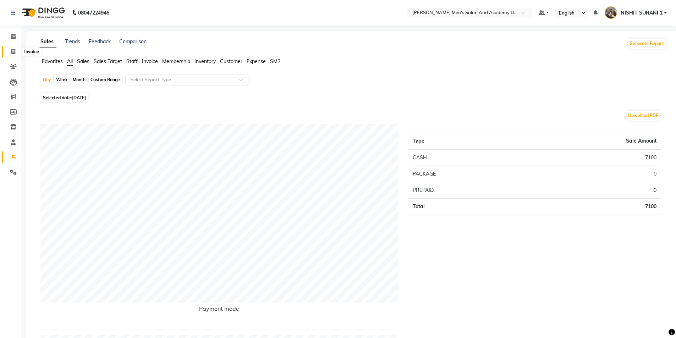
click at [10, 54] on span at bounding box center [13, 52] width 12 height 8
select select "service"
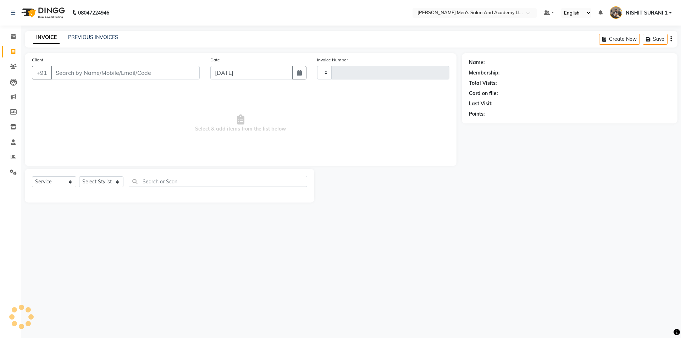
type input "8545"
select select "6752"
click at [95, 72] on input "Client" at bounding box center [125, 72] width 149 height 13
click at [10, 53] on span at bounding box center [13, 52] width 12 height 8
select select "service"
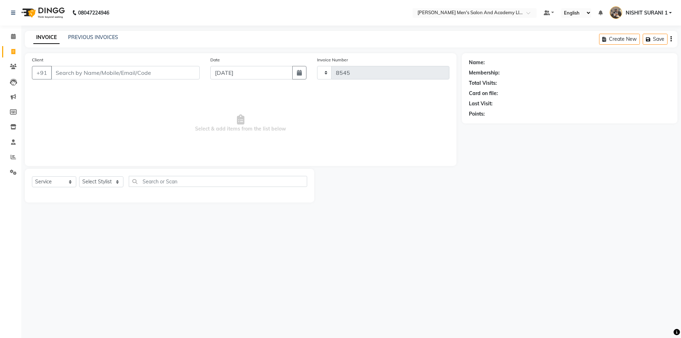
click at [15, 49] on icon at bounding box center [13, 51] width 4 height 5
select select "service"
type input "8545"
select select "6752"
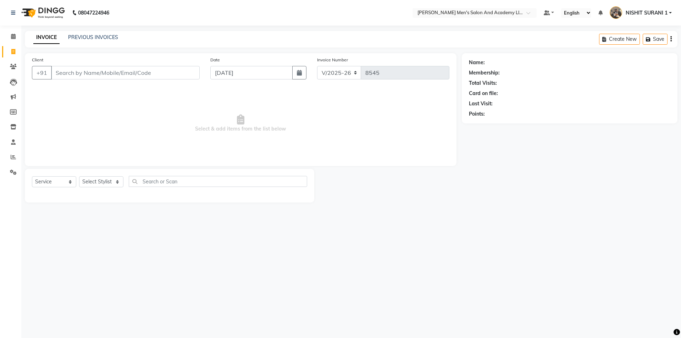
click at [88, 73] on input "Client" at bounding box center [125, 72] width 149 height 13
type input "O"
type input "S"
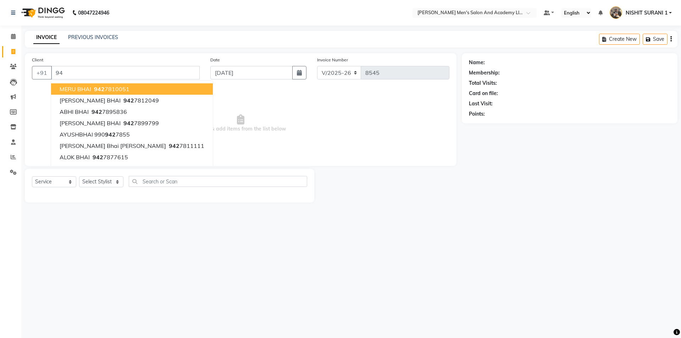
type input "9"
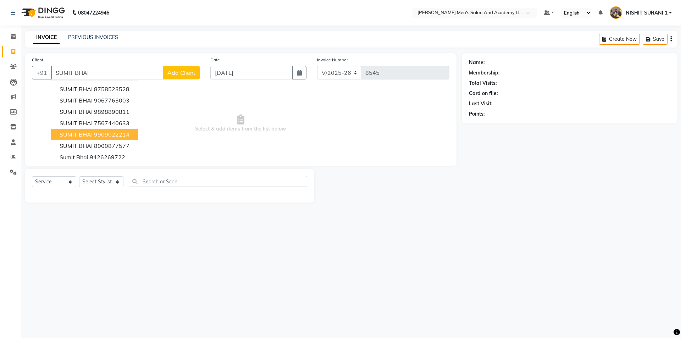
click at [86, 135] on span "SUMIT BHAI" at bounding box center [76, 134] width 33 height 7
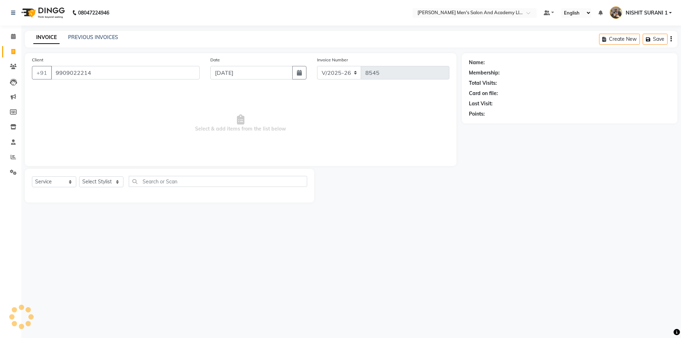
type input "9909022214"
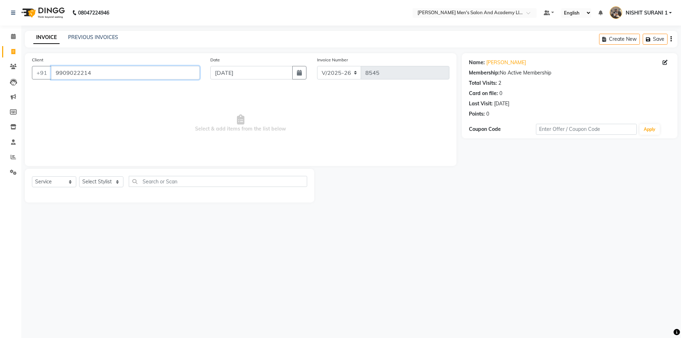
click at [107, 74] on input "9909022214" at bounding box center [125, 72] width 149 height 13
click at [106, 75] on input "Client" at bounding box center [125, 72] width 149 height 13
click at [10, 156] on span at bounding box center [13, 157] width 12 height 8
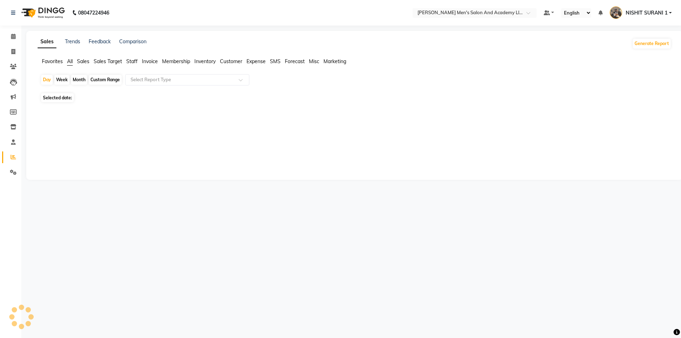
click at [365, 52] on div "Sales Trends Feedback Comparison Generate Report Favorites All Sales Sales Targ…" at bounding box center [354, 105] width 656 height 149
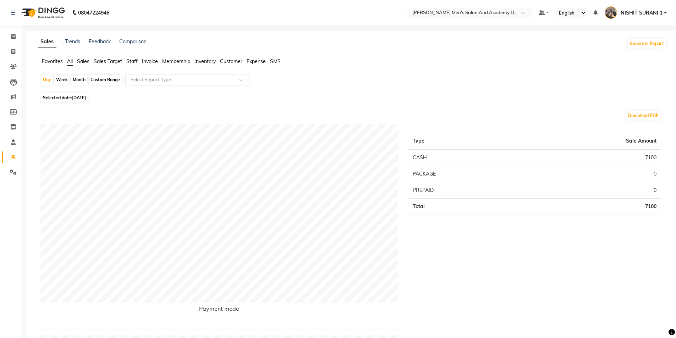
click at [129, 59] on span "Staff" at bounding box center [131, 61] width 11 height 6
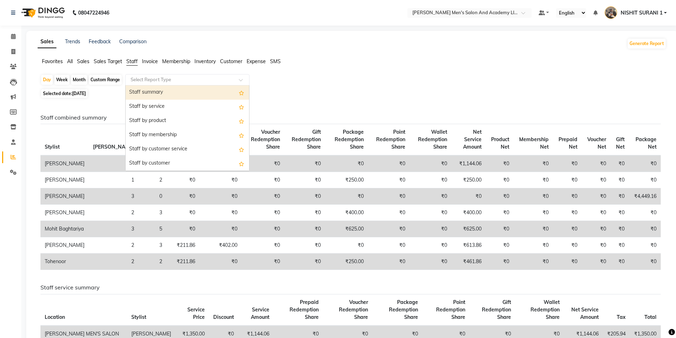
click at [140, 78] on input "text" at bounding box center [180, 79] width 102 height 7
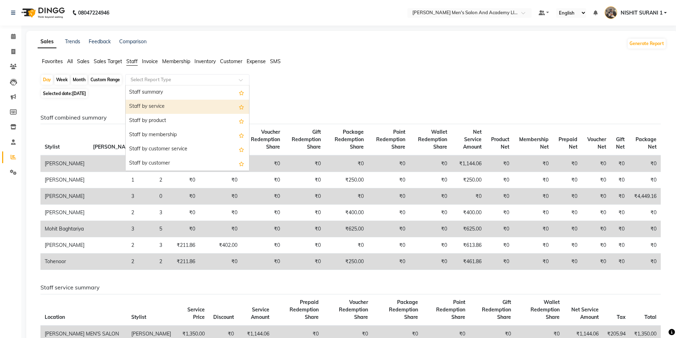
click at [153, 105] on div "Staff by service" at bounding box center [187, 107] width 123 height 14
select select "full_report"
select select "csv"
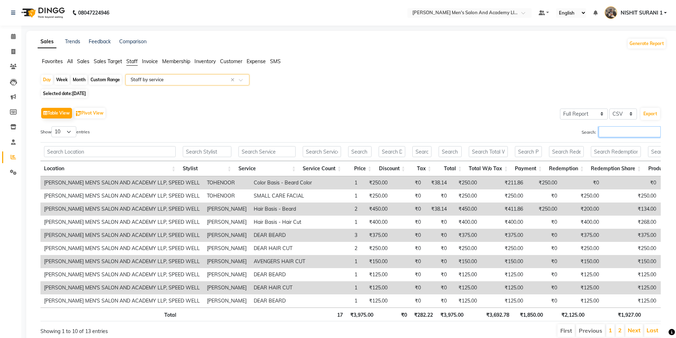
click at [604, 130] on input "Search:" at bounding box center [629, 131] width 62 height 11
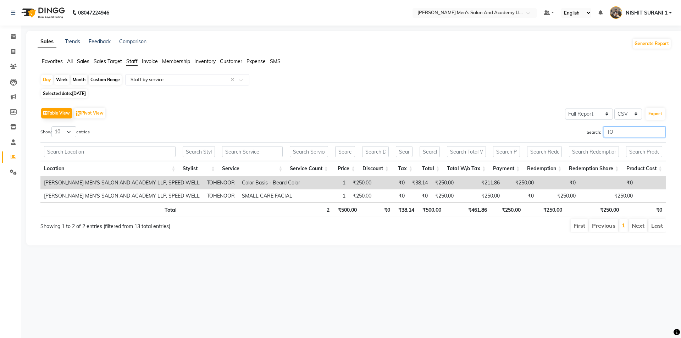
type input "T"
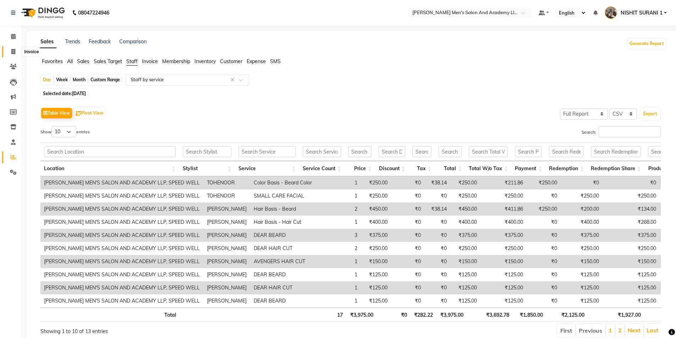
click at [13, 51] on icon at bounding box center [13, 51] width 4 height 5
select select "service"
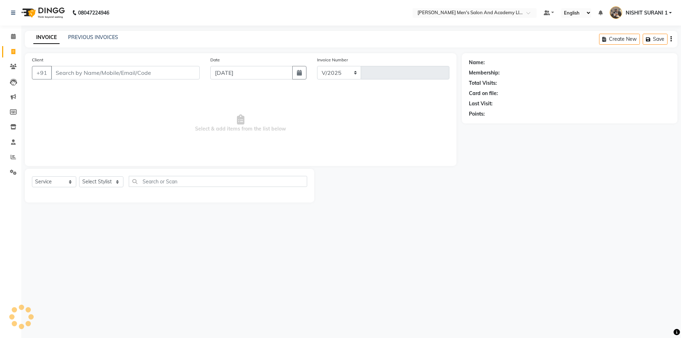
select select "6752"
type input "8545"
click at [65, 76] on input "Client" at bounding box center [125, 72] width 149 height 13
click at [18, 61] on link "Clients" at bounding box center [10, 67] width 17 height 12
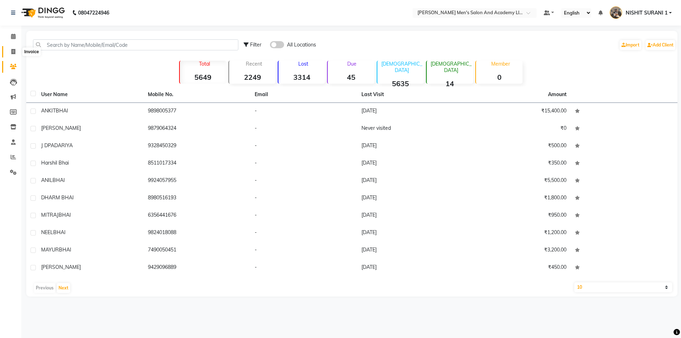
click at [18, 53] on span at bounding box center [13, 52] width 12 height 8
select select "service"
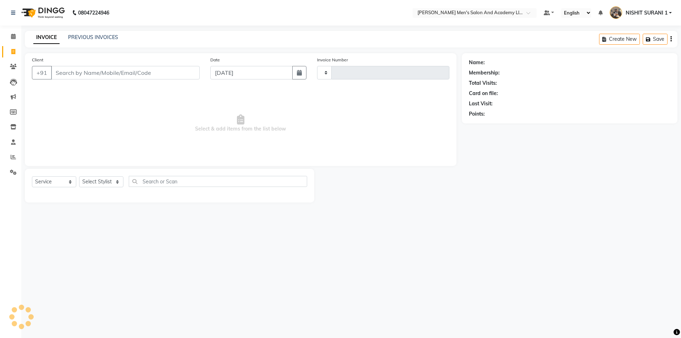
type input "8546"
select select "6752"
click at [104, 182] on select "Select Stylist AADITYA SOLANKI ABHAY PARMAR AJAY SEN ANKUSH SEN ASHISH VAGHELA …" at bounding box center [101, 181] width 44 height 11
click at [79, 176] on select "Select Stylist AADITYA SOLANKI ABHAY PARMAR AJAY SEN ANKUSH SEN ASHISH VAGHELA …" at bounding box center [101, 181] width 44 height 11
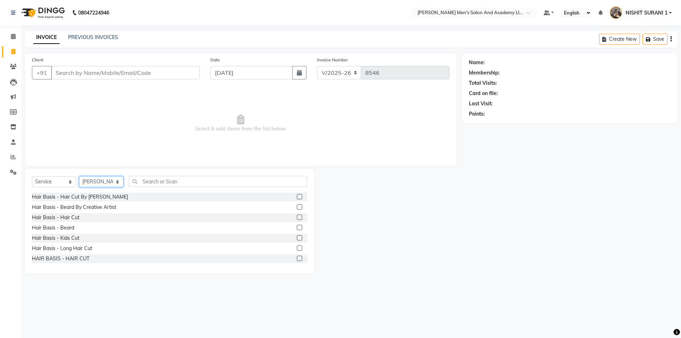
select select "68653"
click at [115, 64] on div "Client +91" at bounding box center [116, 70] width 178 height 29
click at [115, 71] on input "Client" at bounding box center [125, 72] width 149 height 13
type input "3"
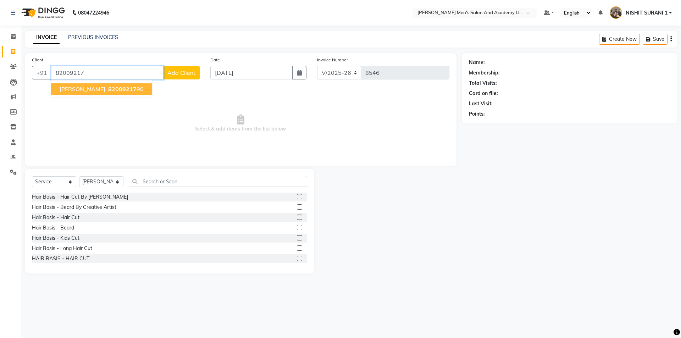
click at [71, 84] on button "HARSHIL BHAI 82009217 90" at bounding box center [101, 88] width 101 height 11
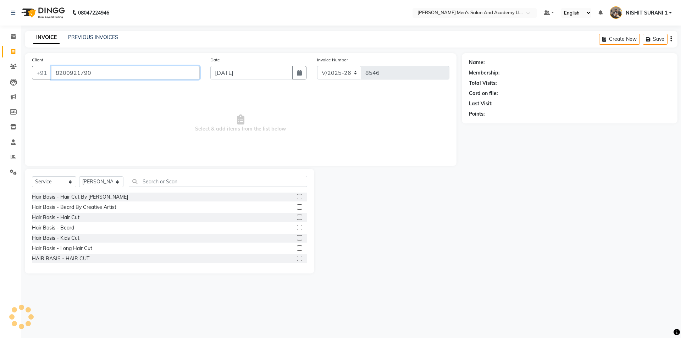
type input "8200921790"
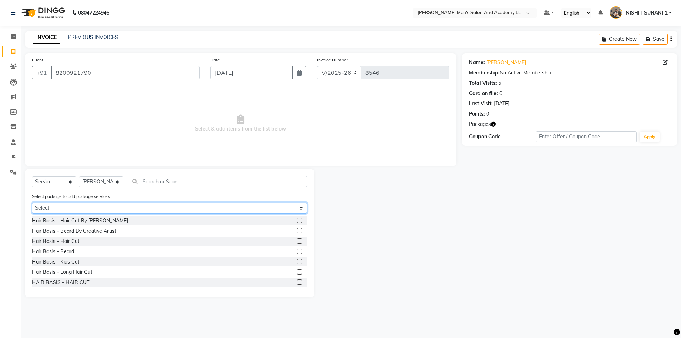
click at [85, 209] on select "Select MAVDI DEAR PACKAGE ( 6 HAIR CUT)" at bounding box center [169, 208] width 275 height 11
select select "1: Object"
click at [32, 203] on select "Select MAVDI DEAR PACKAGE ( 6 HAIR CUT)" at bounding box center [169, 208] width 275 height 11
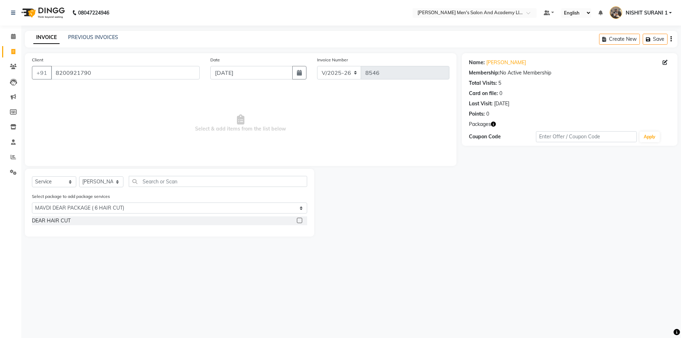
click at [61, 225] on div "DEAR HAIR CUT" at bounding box center [169, 220] width 275 height 9
click at [67, 223] on div "DEAR HAIR CUT" at bounding box center [51, 220] width 39 height 7
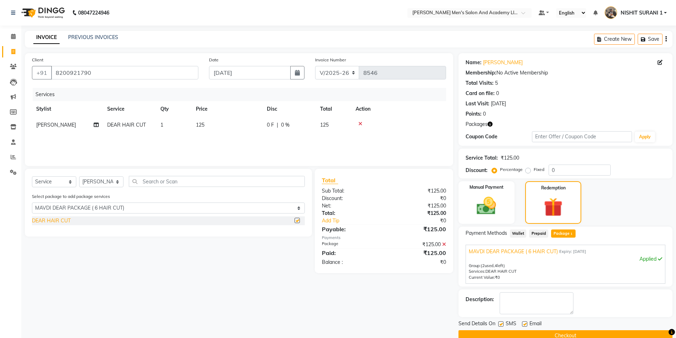
checkbox input "false"
click at [526, 323] on label at bounding box center [524, 323] width 5 height 5
click at [526, 323] on input "checkbox" at bounding box center [524, 324] width 5 height 5
checkbox input "false"
click at [501, 324] on label at bounding box center [500, 323] width 5 height 5
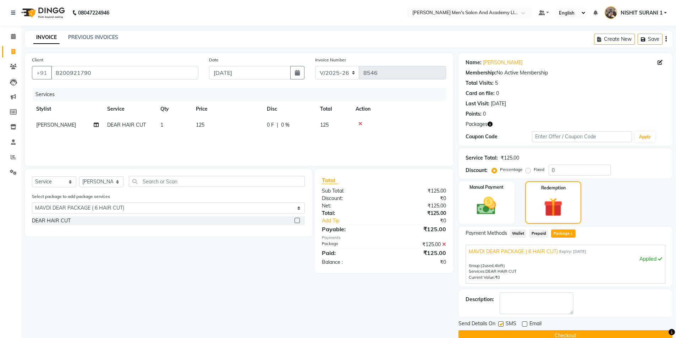
click at [501, 324] on input "checkbox" at bounding box center [500, 324] width 5 height 5
checkbox input "false"
click at [496, 334] on button "Checkout" at bounding box center [565, 335] width 214 height 11
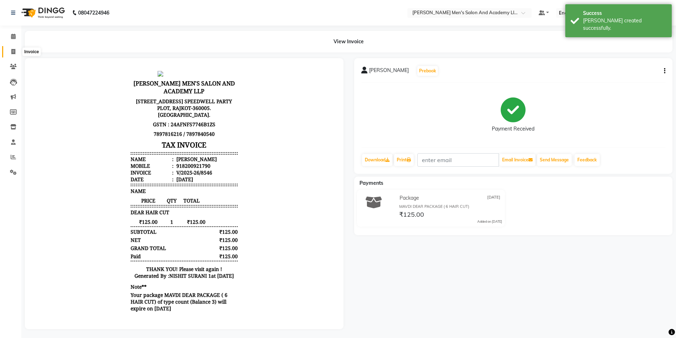
click at [8, 48] on span at bounding box center [13, 52] width 12 height 8
select select "6752"
select select "service"
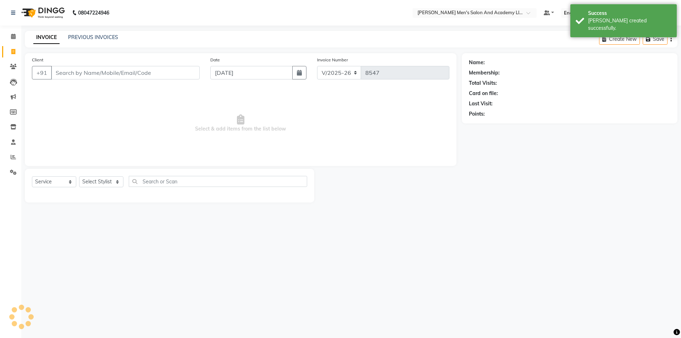
click at [106, 33] on div "INVOICE PREVIOUS INVOICES Create New Save" at bounding box center [351, 39] width 653 height 17
click at [85, 41] on div "PREVIOUS INVOICES" at bounding box center [93, 37] width 50 height 7
click at [86, 39] on link "PREVIOUS INVOICES" at bounding box center [93, 37] width 50 height 6
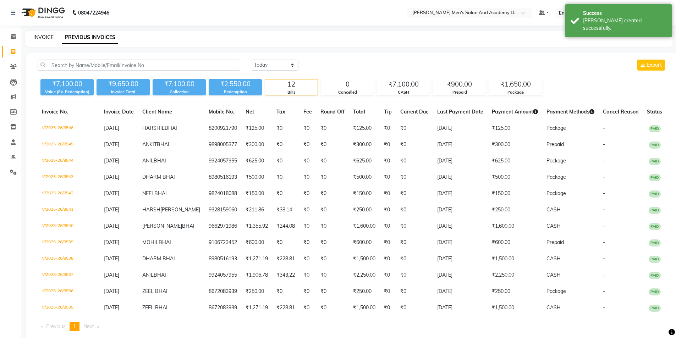
click at [52, 38] on link "INVOICE" at bounding box center [43, 37] width 20 height 6
select select "6752"
select select "service"
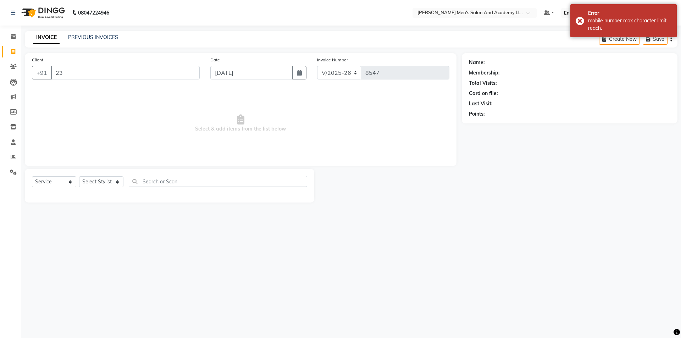
type input "2"
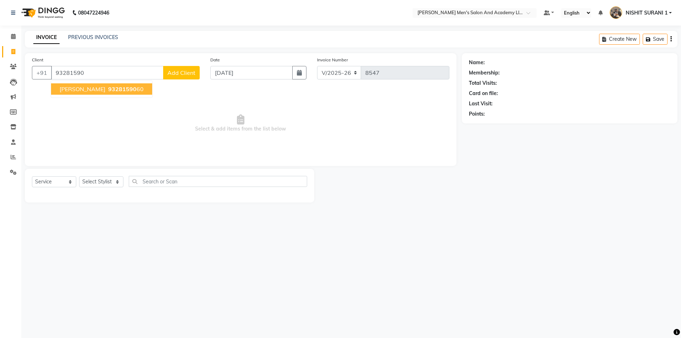
type input "93281590"
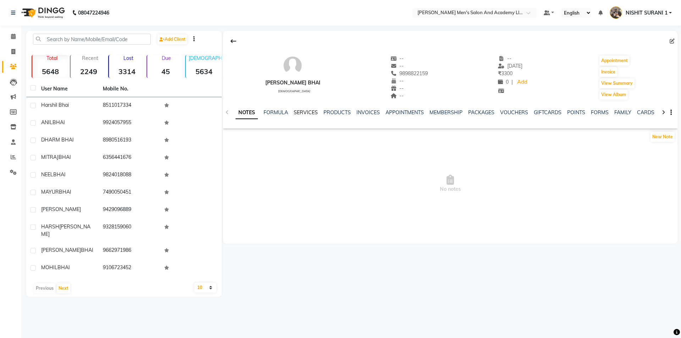
click at [311, 110] on link "SERVICES" at bounding box center [306, 112] width 24 height 6
